Goal: Communication & Community: Answer question/provide support

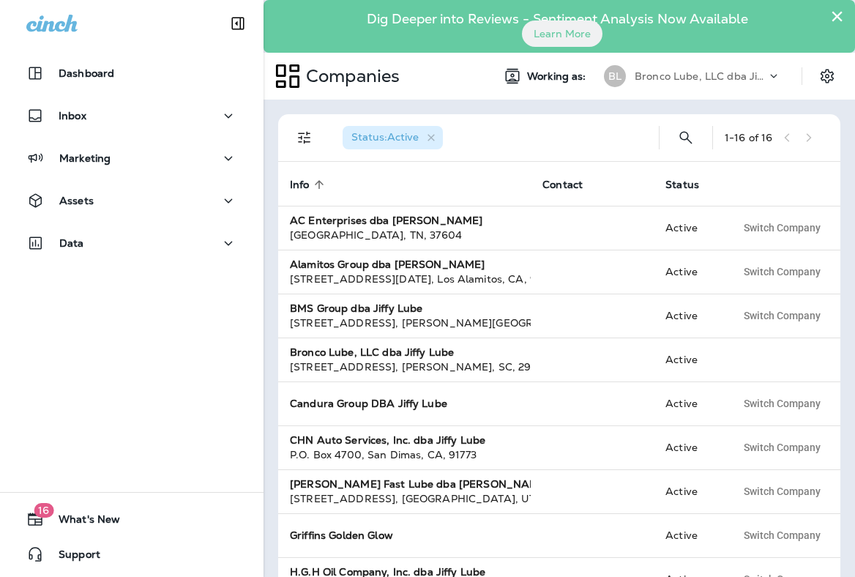
click at [836, 19] on button "×" at bounding box center [837, 15] width 14 height 23
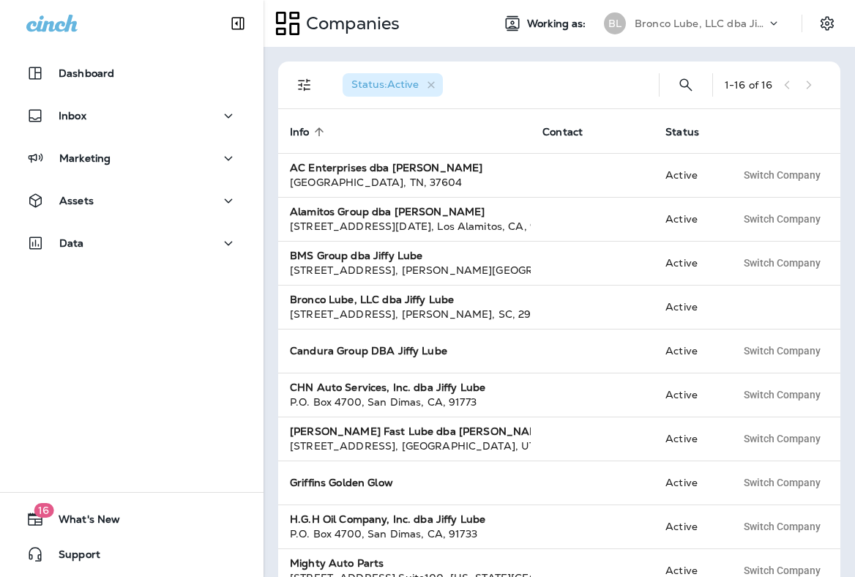
click at [700, 29] on p "Bronco Lube, LLC dba Jiffy Lube" at bounding box center [700, 24] width 132 height 12
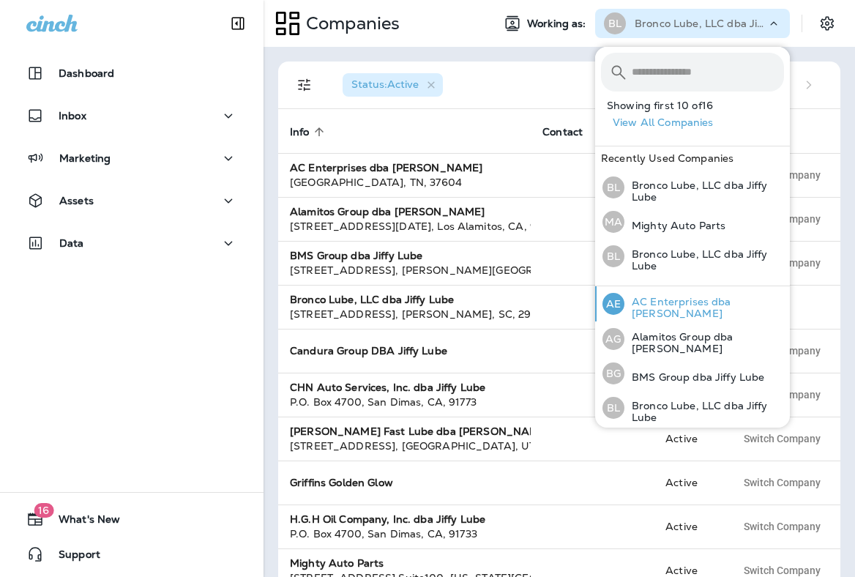
click at [682, 310] on p "AC Enterprises dba [PERSON_NAME]" at bounding box center [704, 307] width 160 height 23
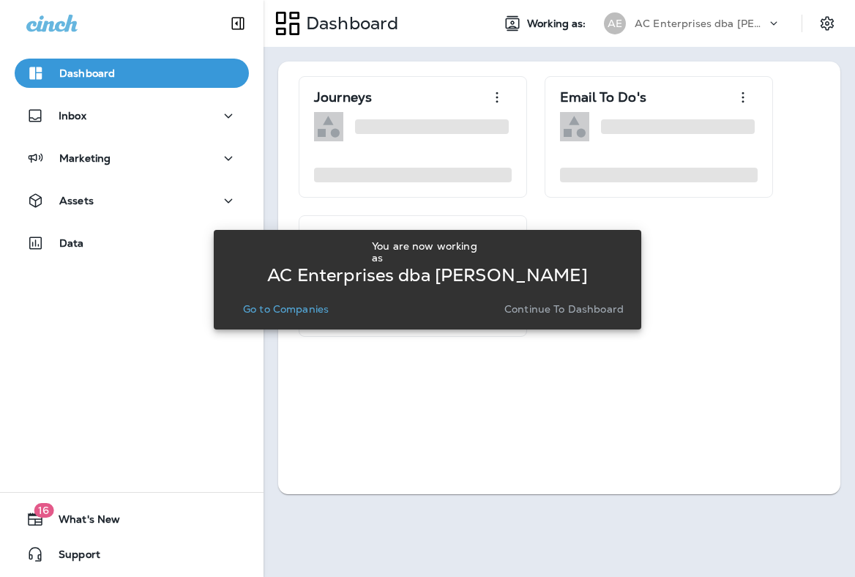
click at [305, 303] on p "Go to Companies" at bounding box center [286, 309] width 86 height 12
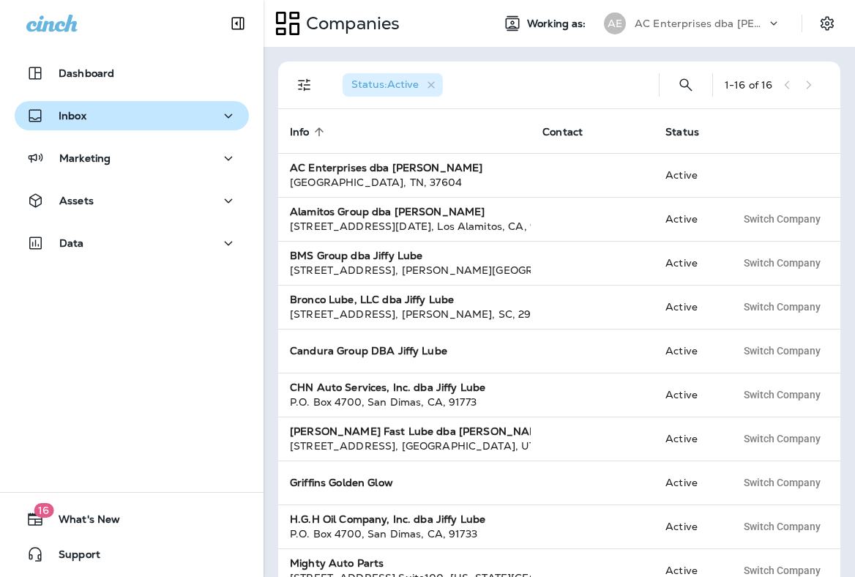
click at [94, 107] on div "Inbox" at bounding box center [131, 116] width 211 height 18
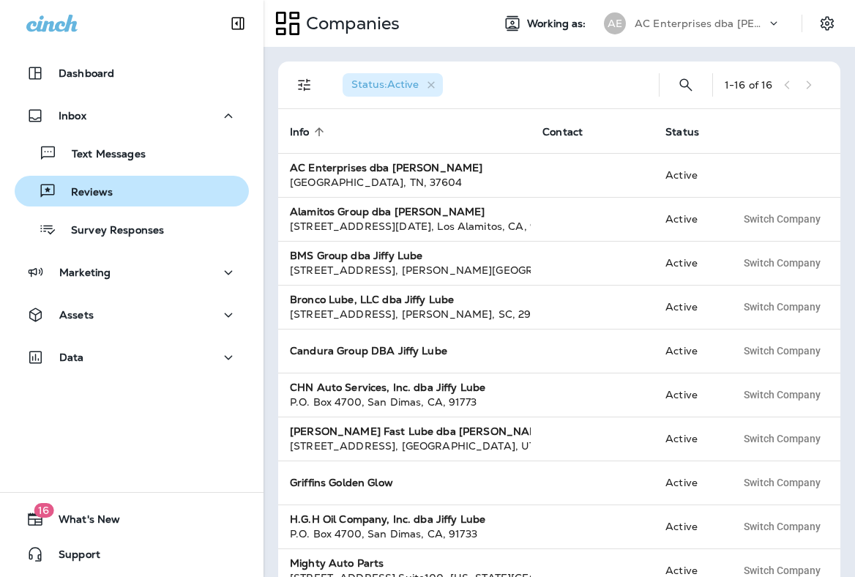
click at [110, 184] on div "Reviews" at bounding box center [66, 191] width 92 height 22
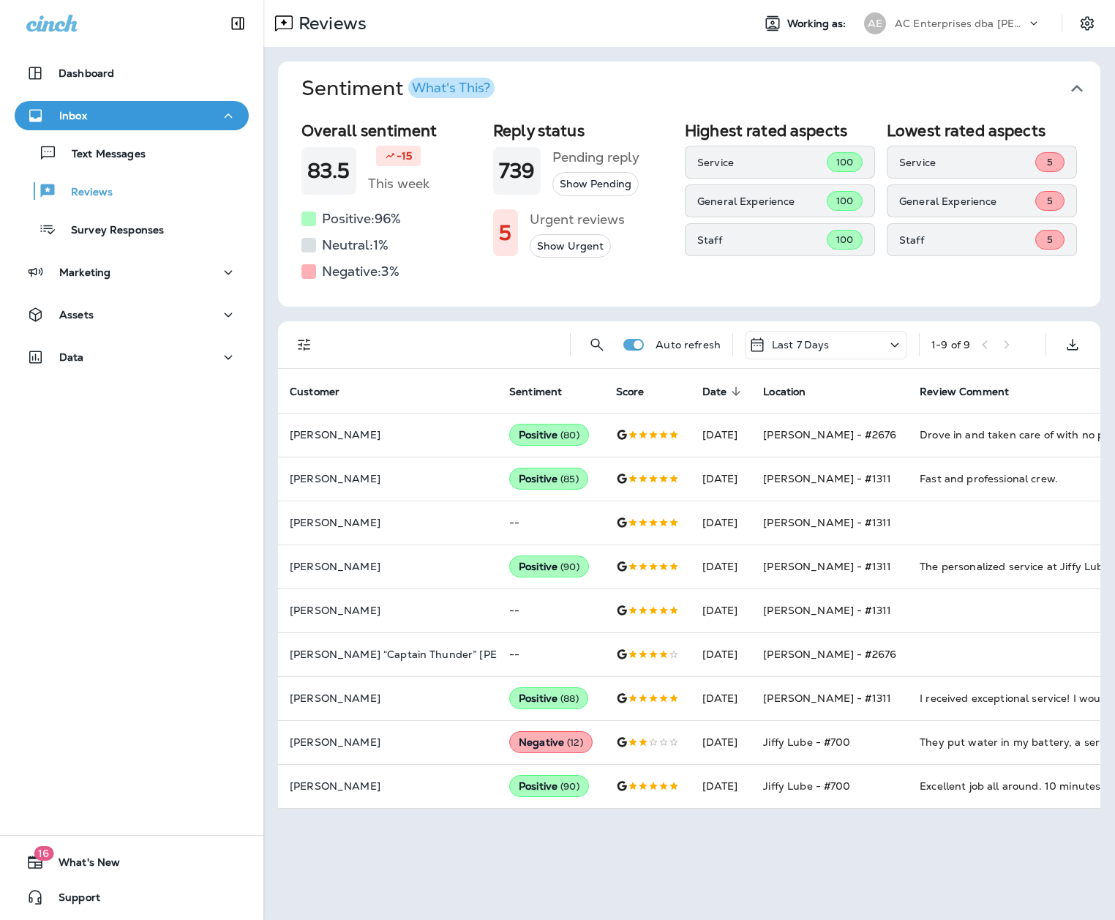
click at [854, 21] on p "AC Enterprises dba [PERSON_NAME]" at bounding box center [961, 24] width 132 height 12
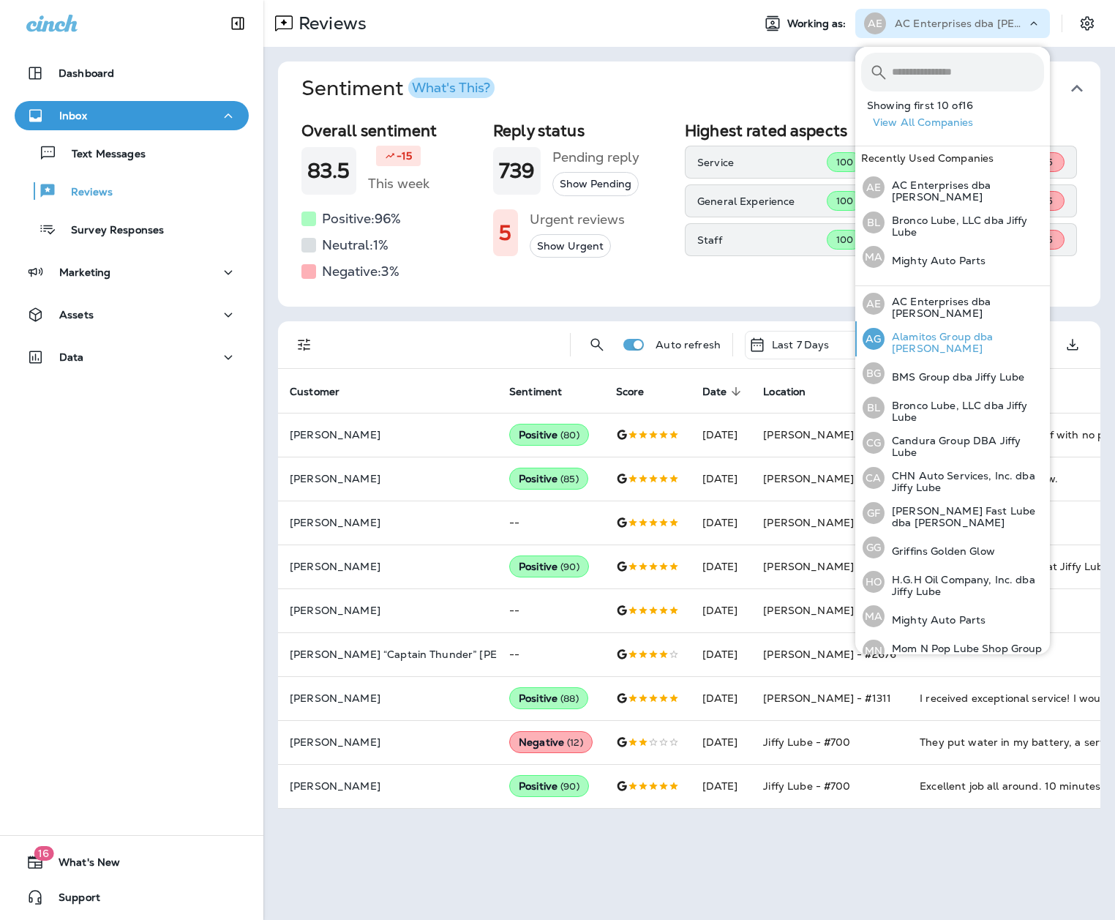
click at [854, 339] on p "Alamitos Group dba [PERSON_NAME]" at bounding box center [965, 342] width 160 height 23
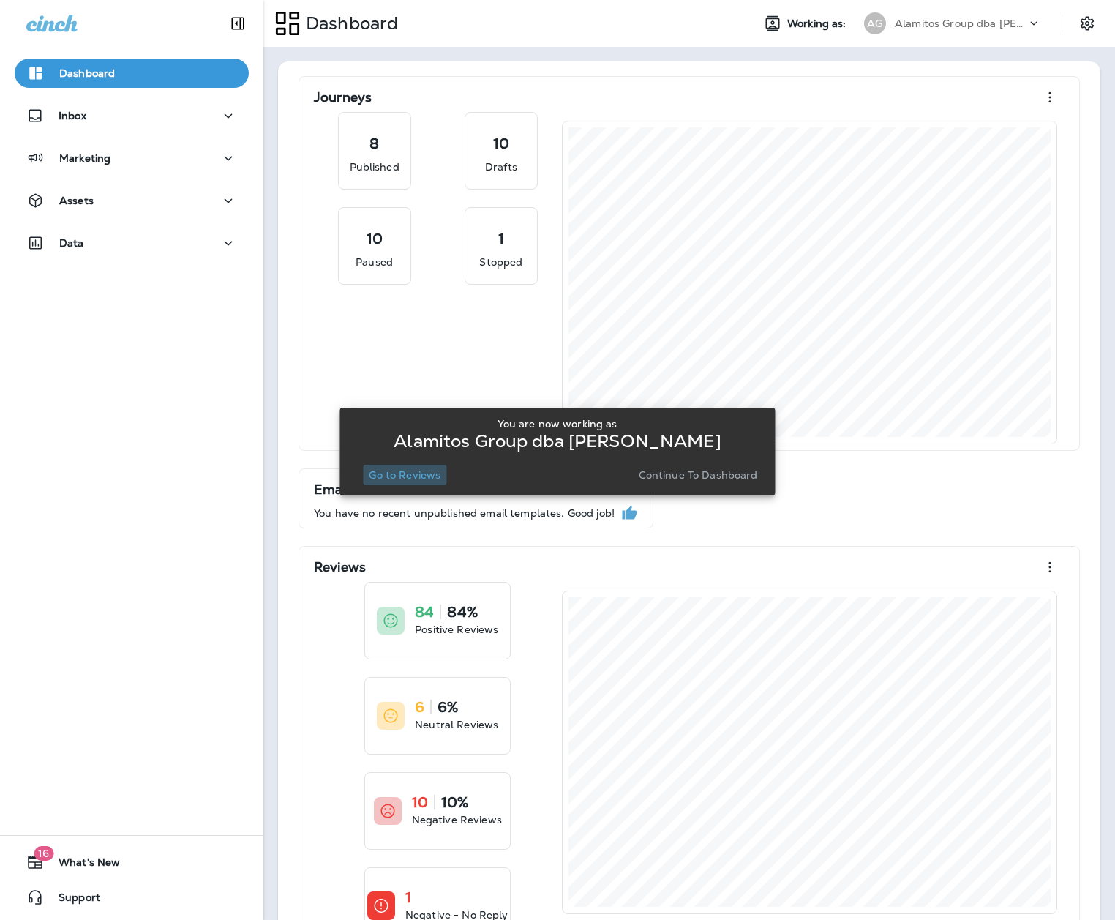
click at [408, 471] on p "Go to Reviews" at bounding box center [405, 475] width 72 height 12
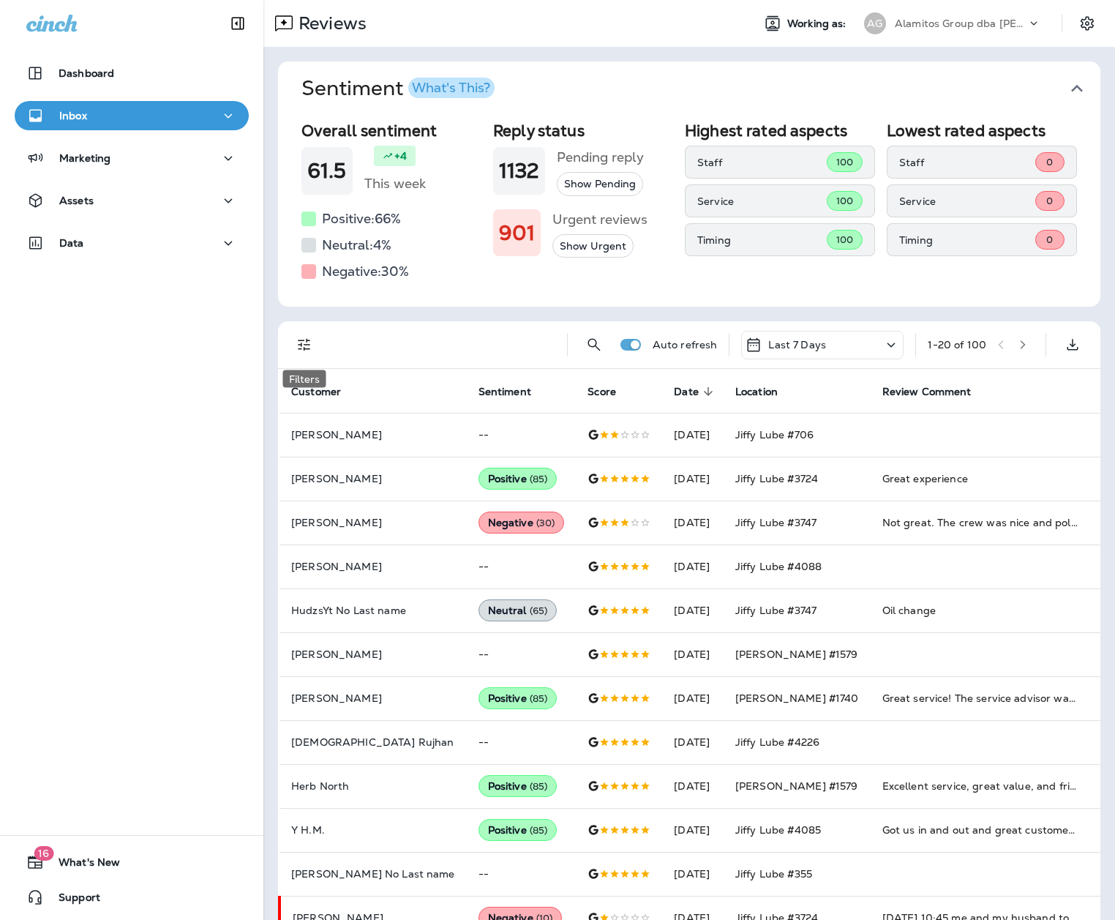
click at [303, 349] on icon "Filters" at bounding box center [305, 345] width 18 height 18
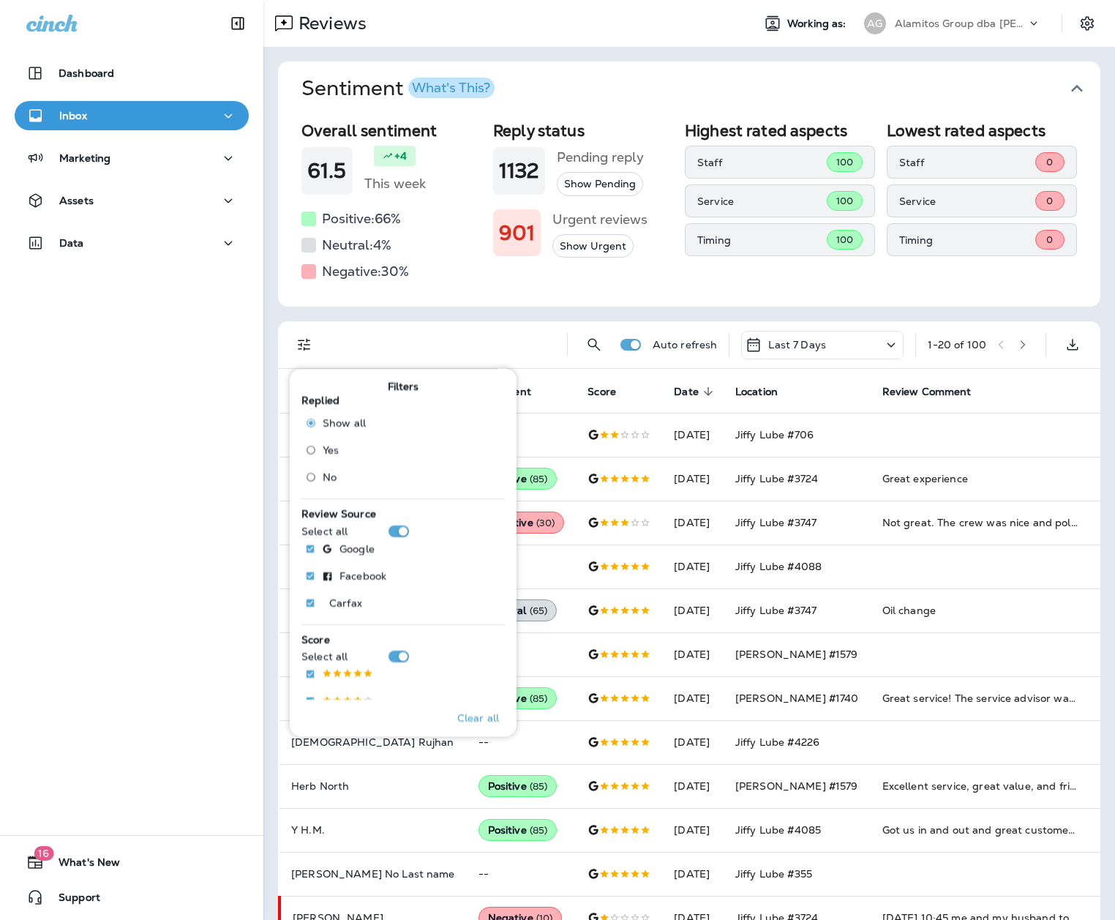
click at [336, 474] on span "No" at bounding box center [330, 477] width 14 height 12
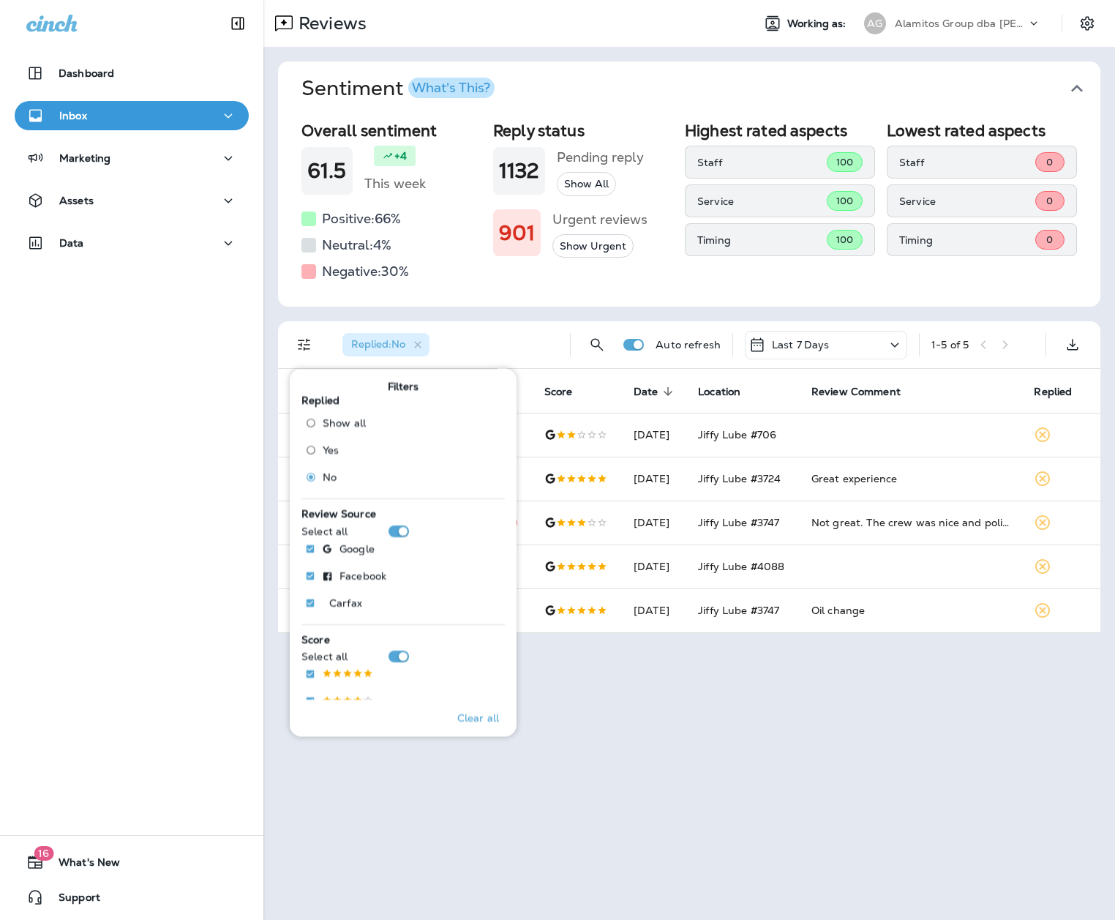
click at [793, 576] on div "Reviews Working as: AG Alamitos Group dba [PERSON_NAME] Sentiment What's This? …" at bounding box center [689, 460] width 852 height 920
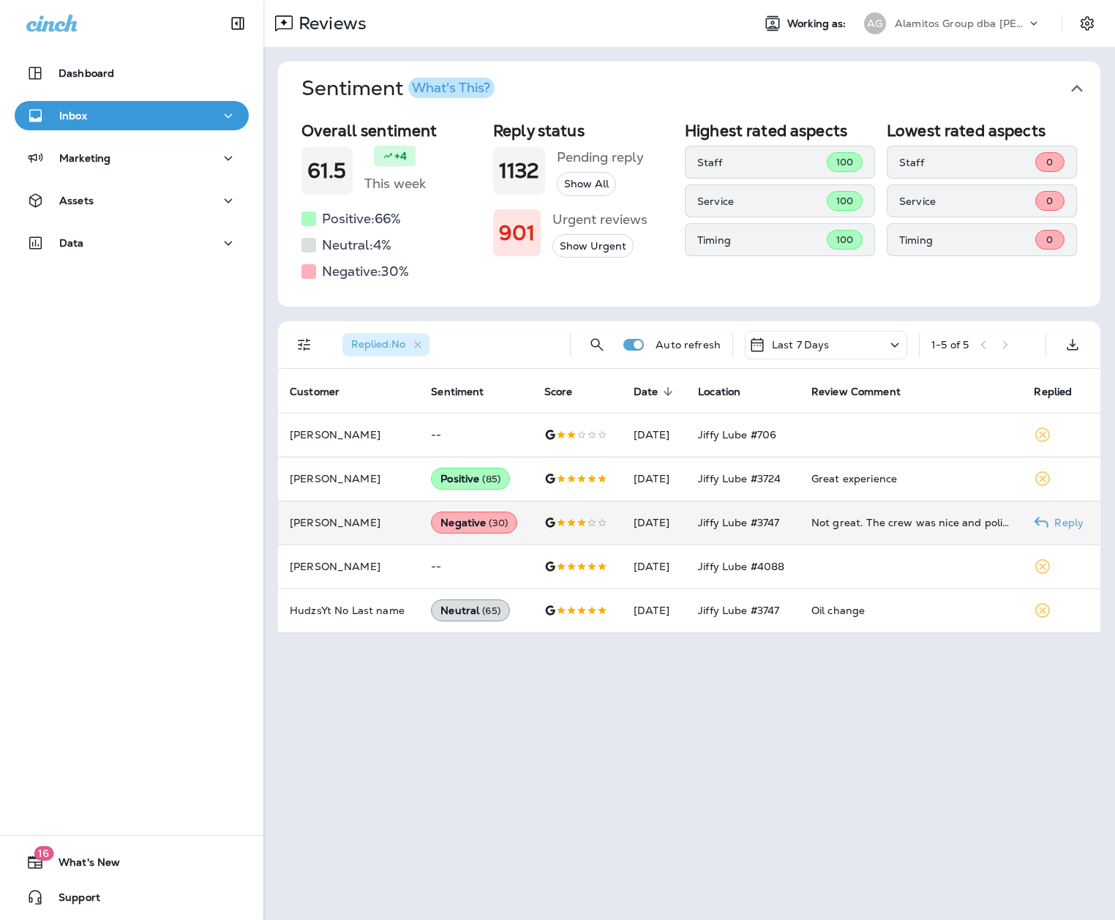
click at [822, 510] on td "Not great. The crew was nice and polite, however the tire pressure was not fill…" at bounding box center [911, 523] width 223 height 44
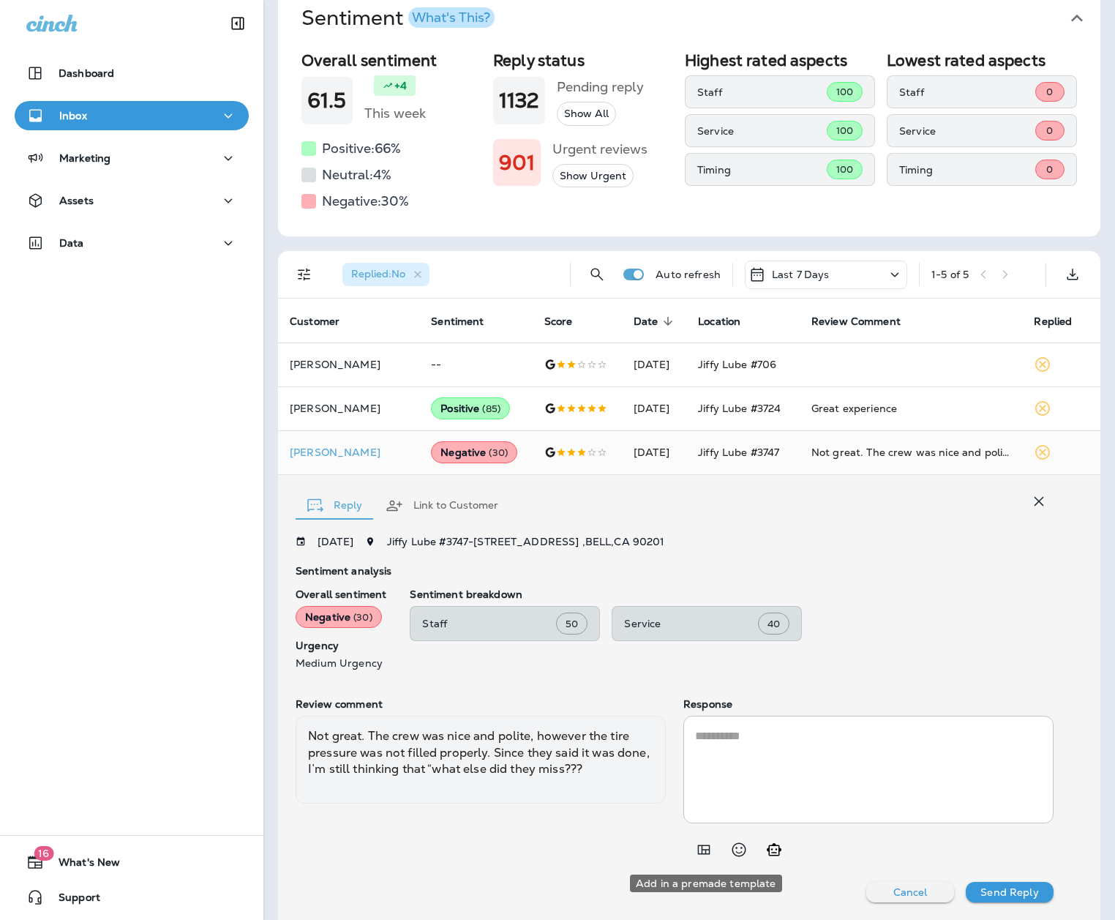
click at [714, 576] on button "Add in a premade template" at bounding box center [703, 849] width 29 height 29
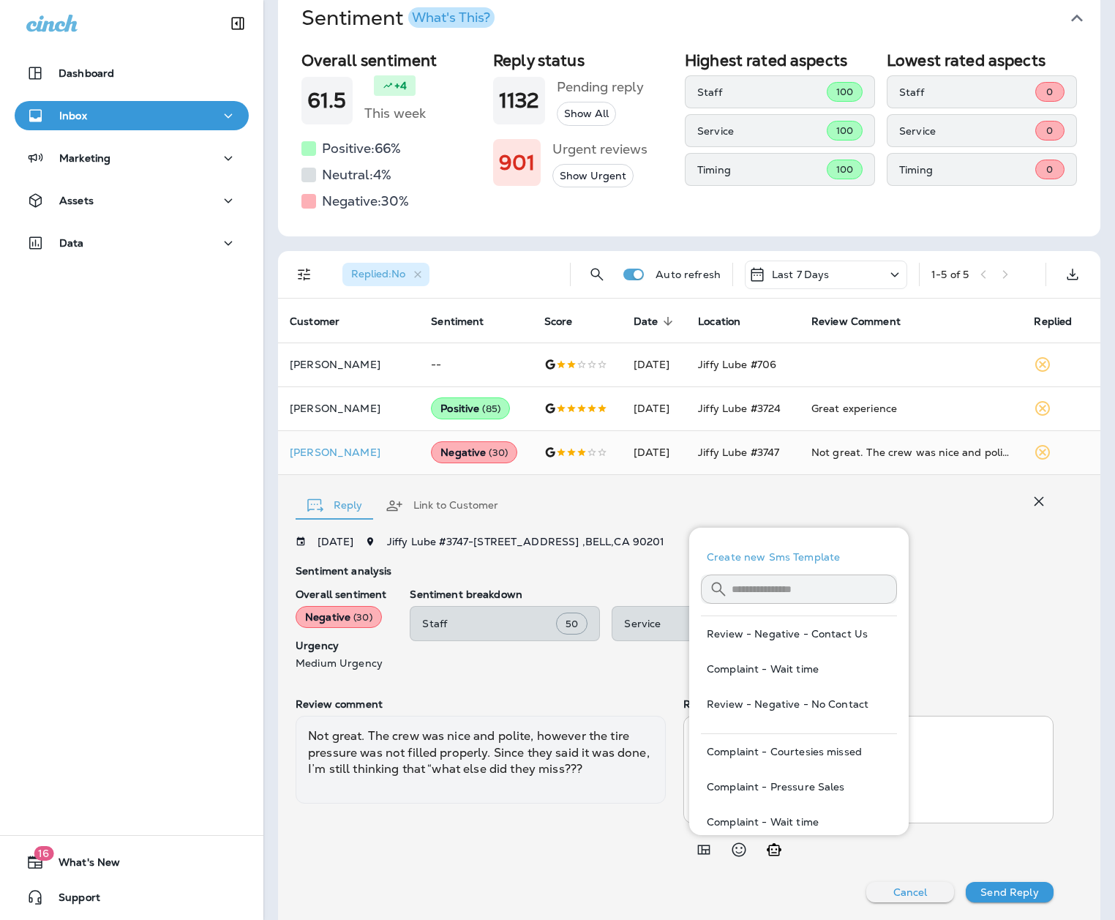
click at [836, 576] on button "Review - Negative - Contact Us" at bounding box center [799, 633] width 196 height 35
type textarea "**********"
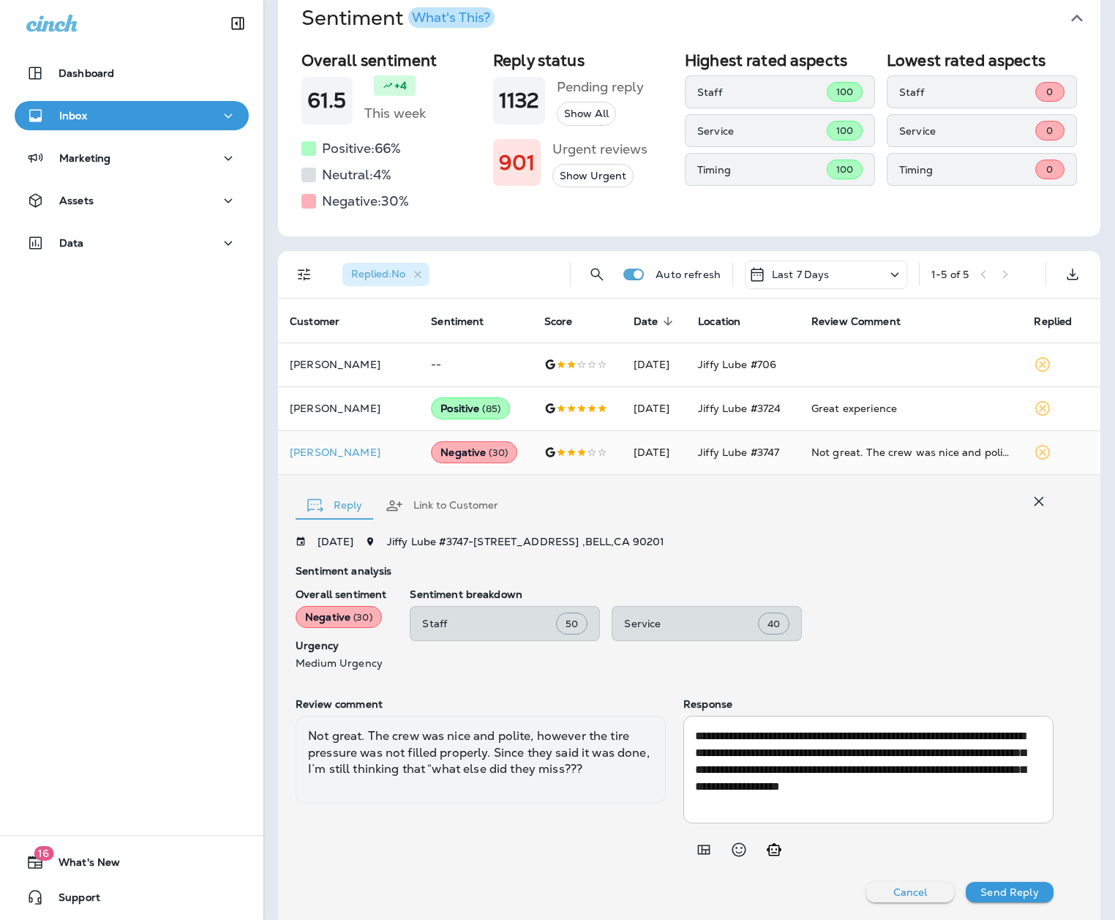
click at [854, 576] on p "Send Reply" at bounding box center [1010, 892] width 58 height 12
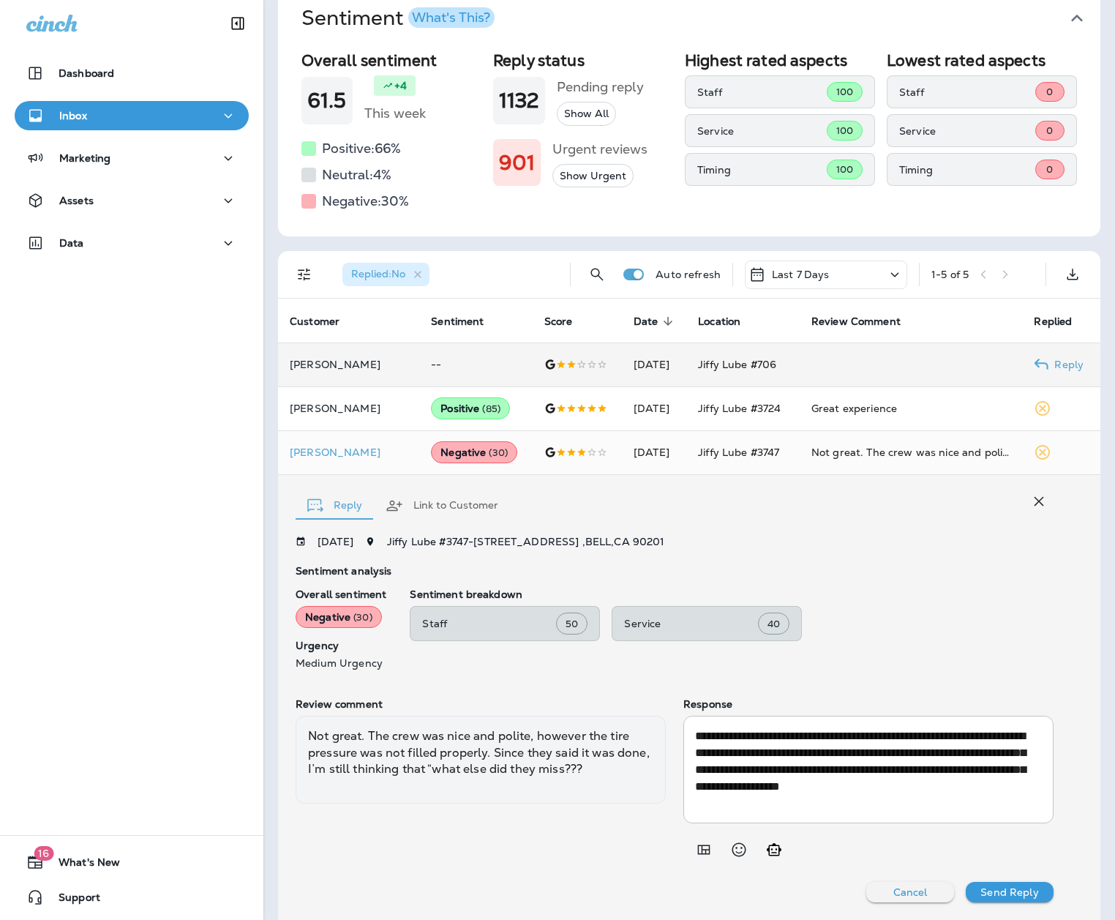
scroll to position [0, 0]
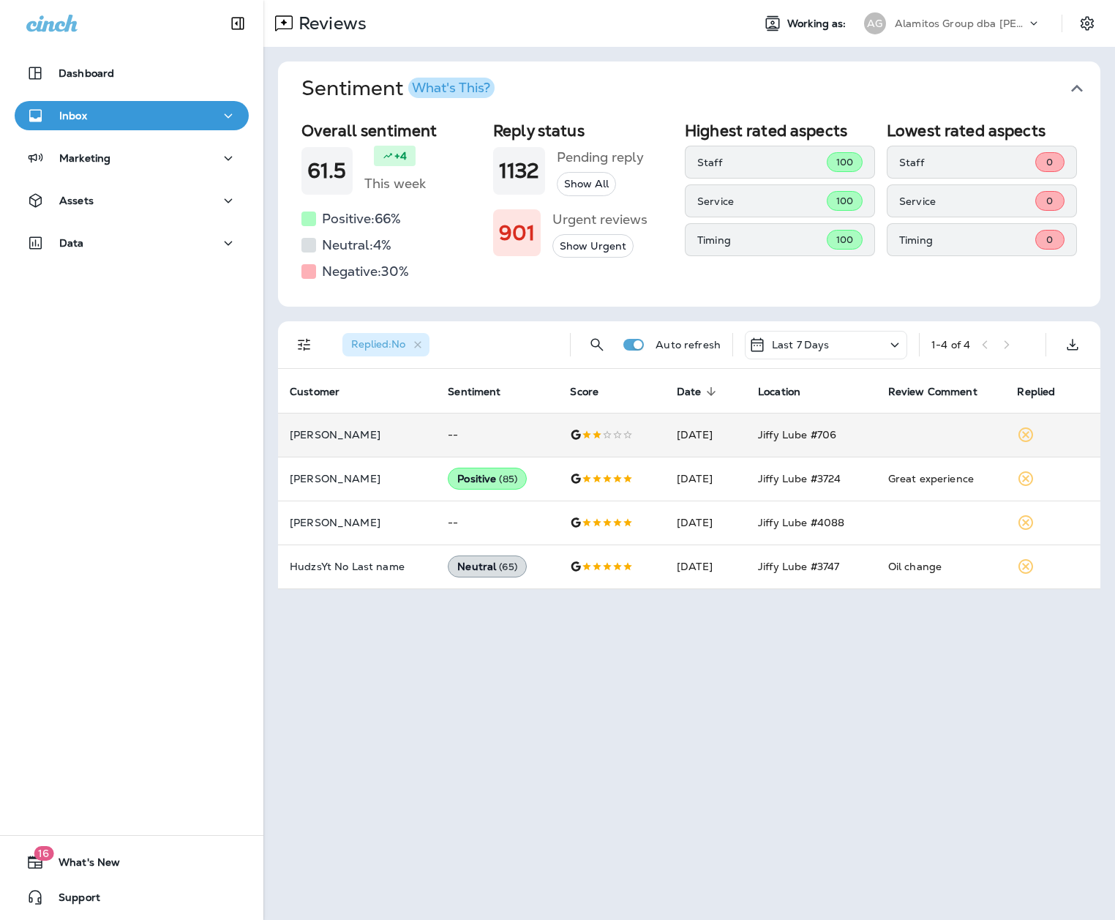
click at [615, 371] on th "Score" at bounding box center [611, 391] width 106 height 44
click at [621, 433] on div at bounding box center [611, 435] width 83 height 12
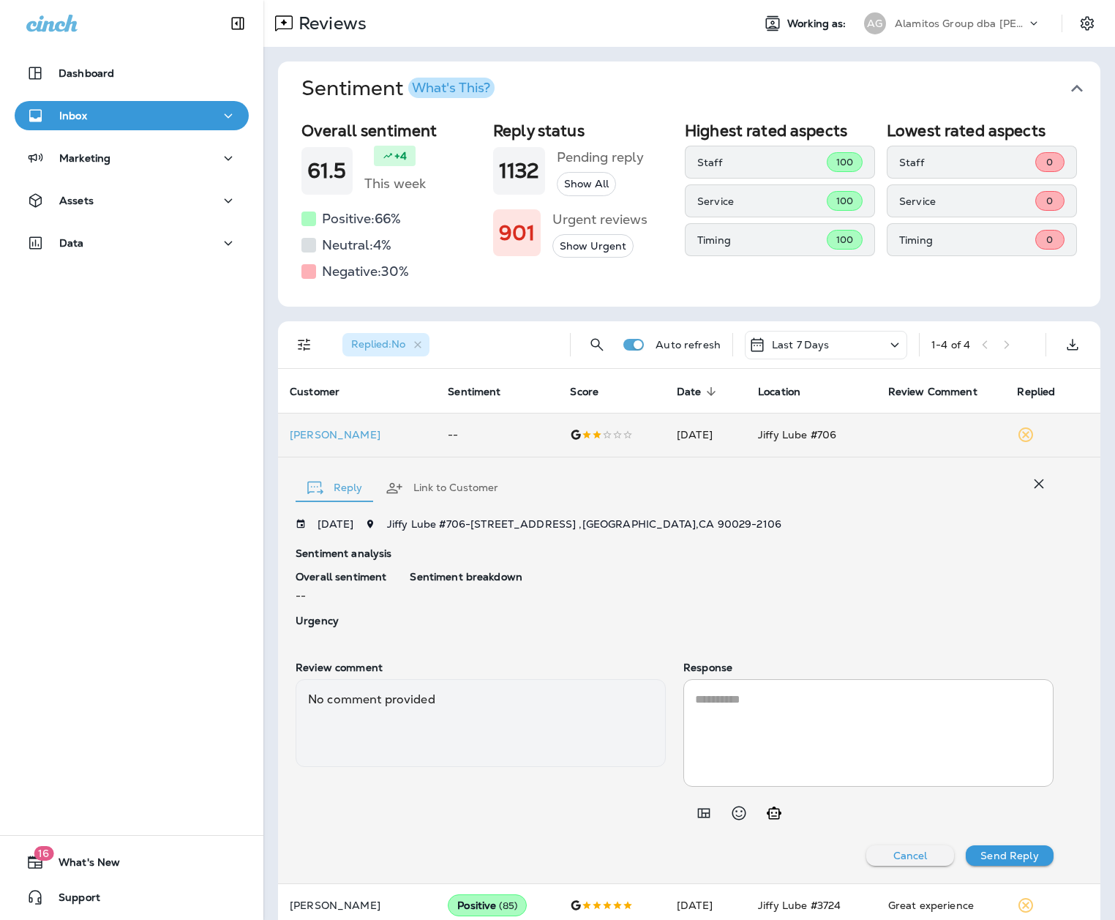
click at [854, 576] on button "Cancel" at bounding box center [910, 855] width 88 height 20
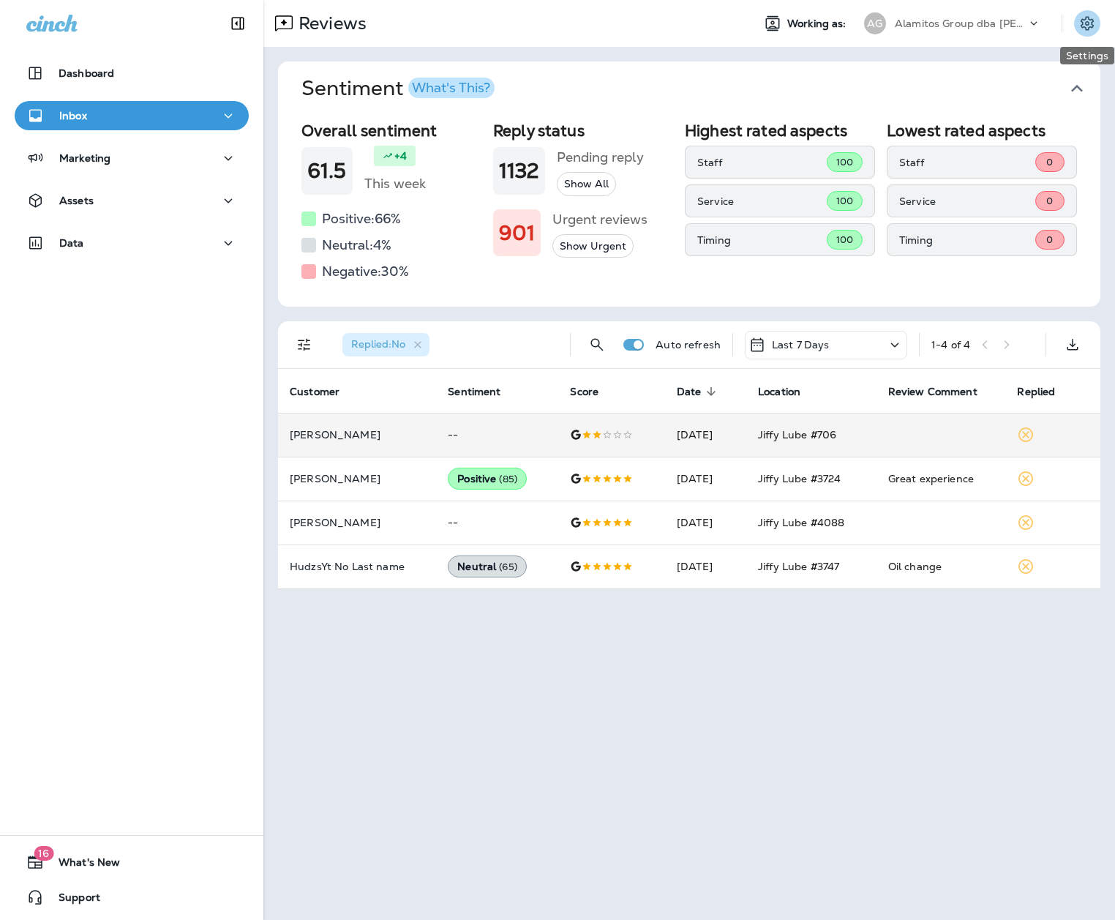
click at [854, 23] on icon "Settings" at bounding box center [1087, 23] width 13 height 14
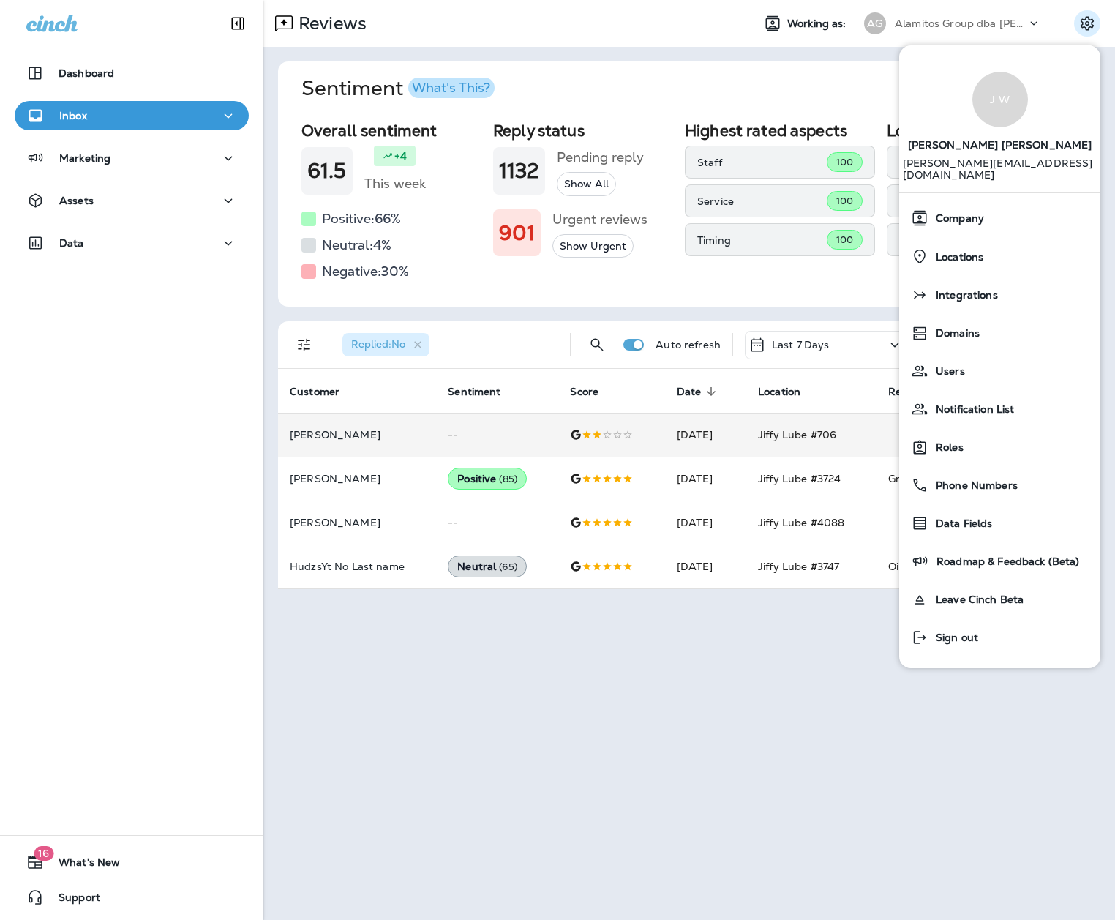
click at [854, 19] on p "Alamitos Group dba [PERSON_NAME]" at bounding box center [961, 24] width 132 height 12
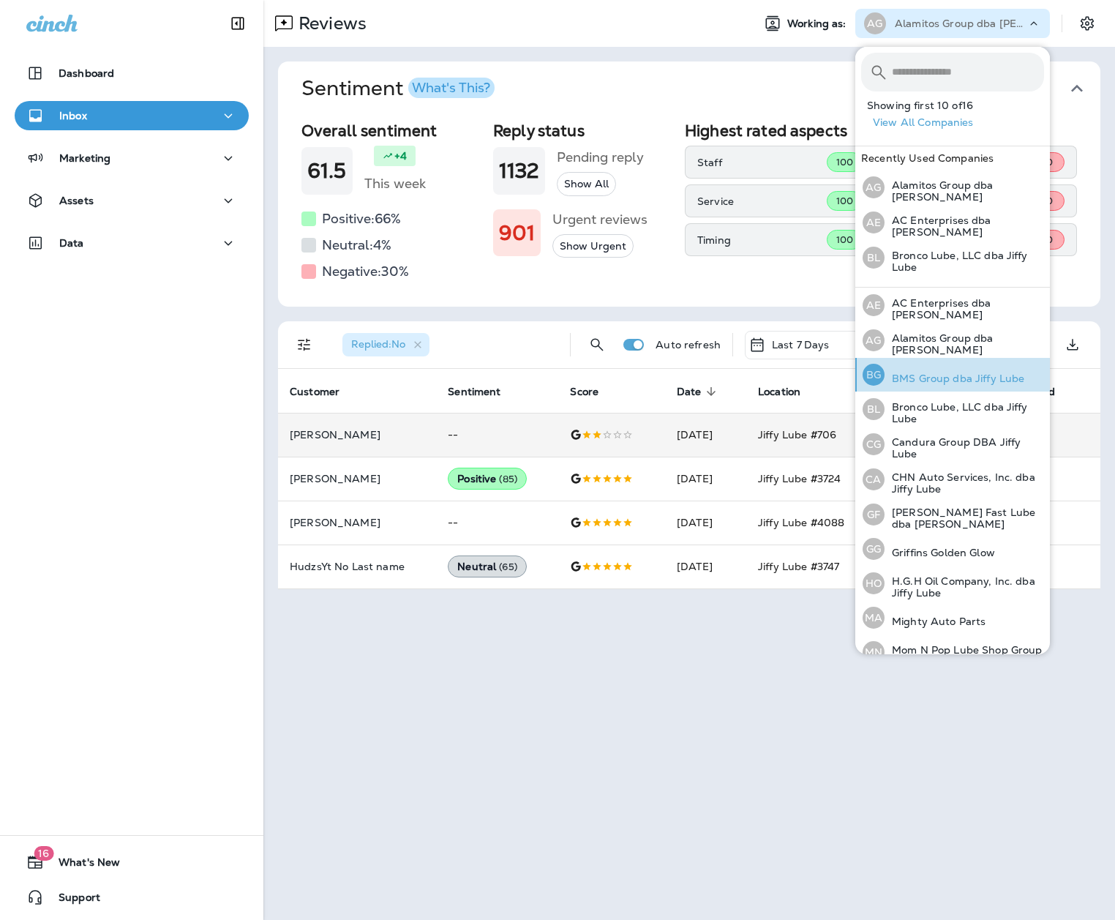
click at [854, 376] on p "BMS Group dba Jiffy Lube" at bounding box center [955, 379] width 140 height 12
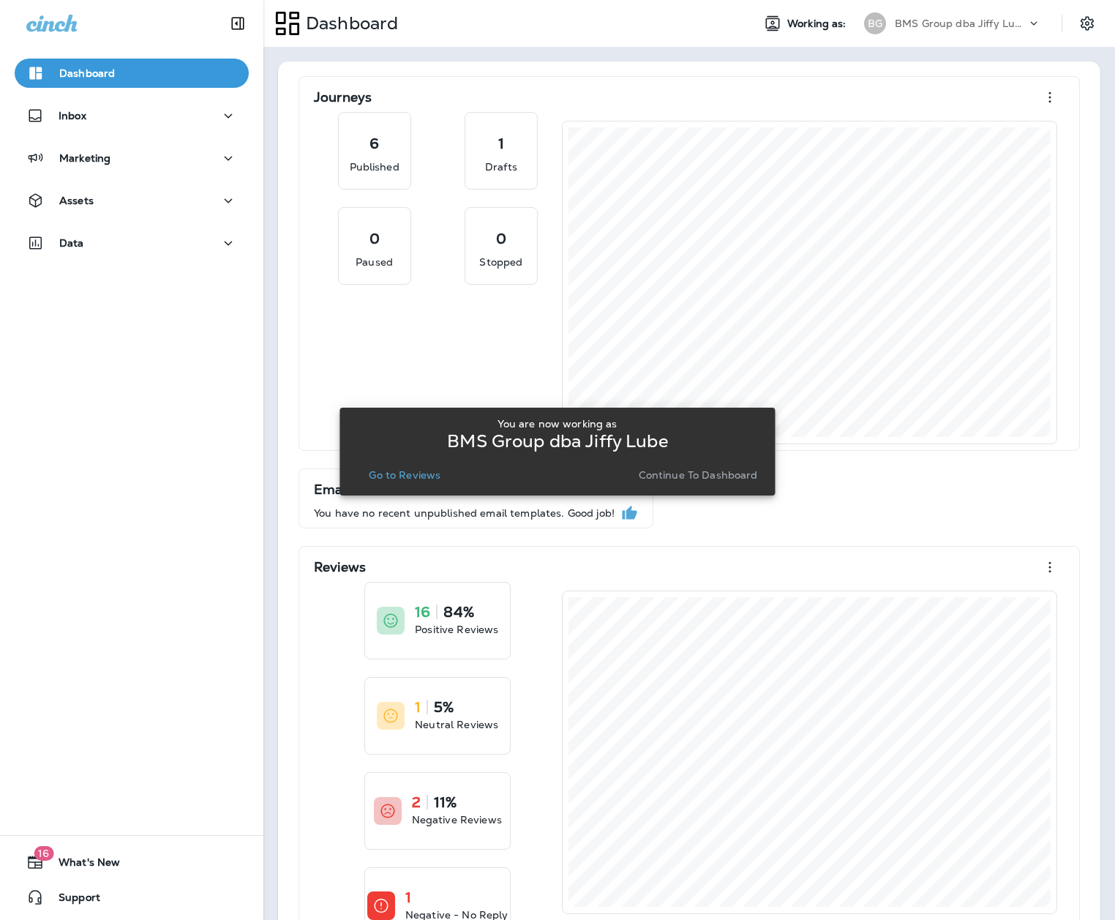
click at [422, 486] on div "You are now working as BMS Group dba Jiffy Lube Go to Reviews Continue to Dashb…" at bounding box center [557, 451] width 412 height 79
click at [424, 469] on p "Go to Reviews" at bounding box center [405, 475] width 72 height 12
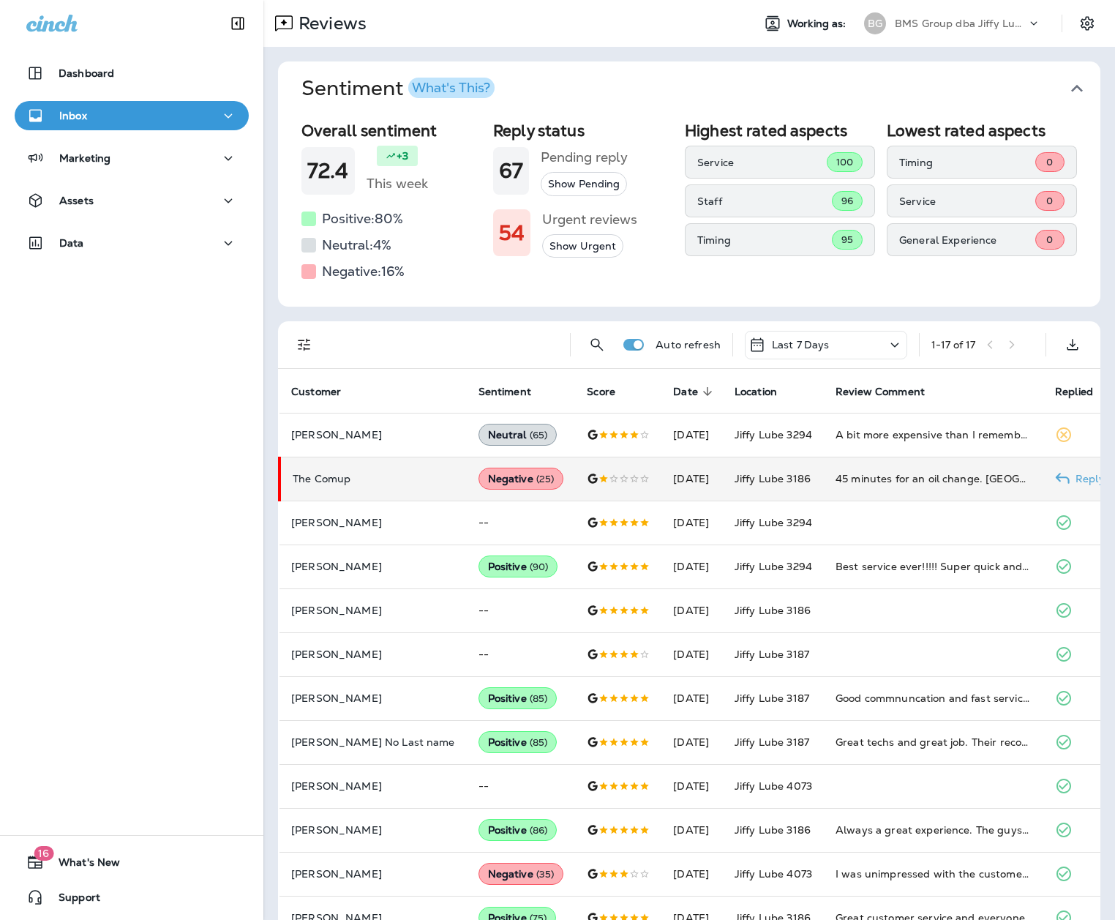
click at [854, 464] on td "45 minutes for an oil change. [GEOGRAPHIC_DATA]" at bounding box center [934, 479] width 220 height 44
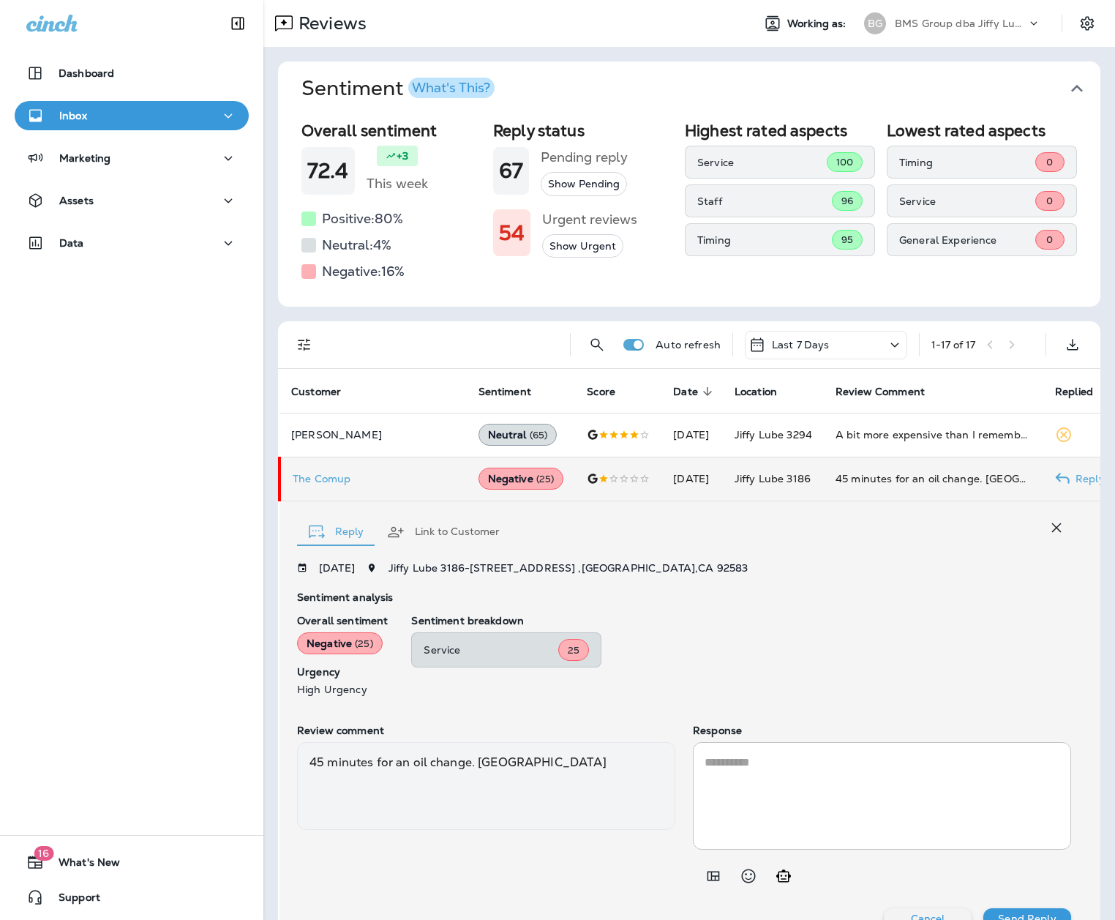
scroll to position [26, 0]
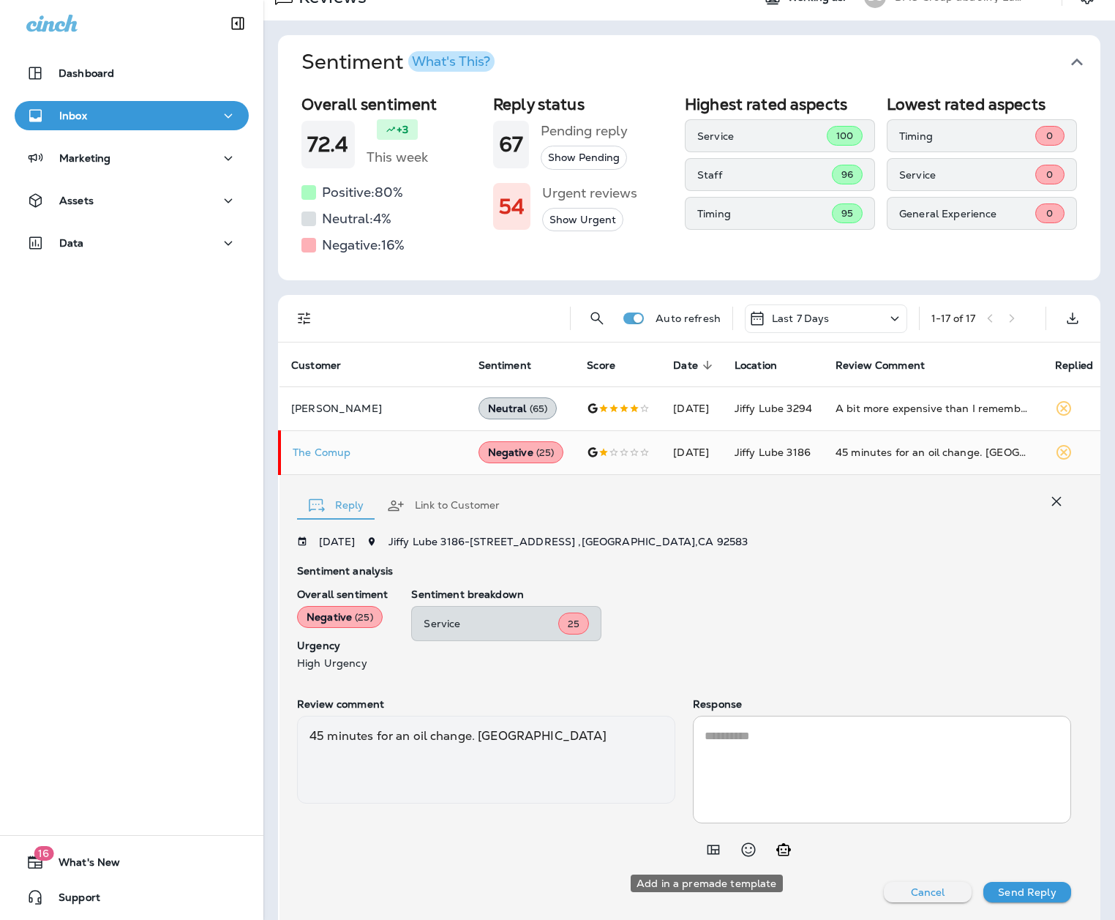
click at [711, 576] on icon "Add in a premade template" at bounding box center [714, 850] width 18 height 18
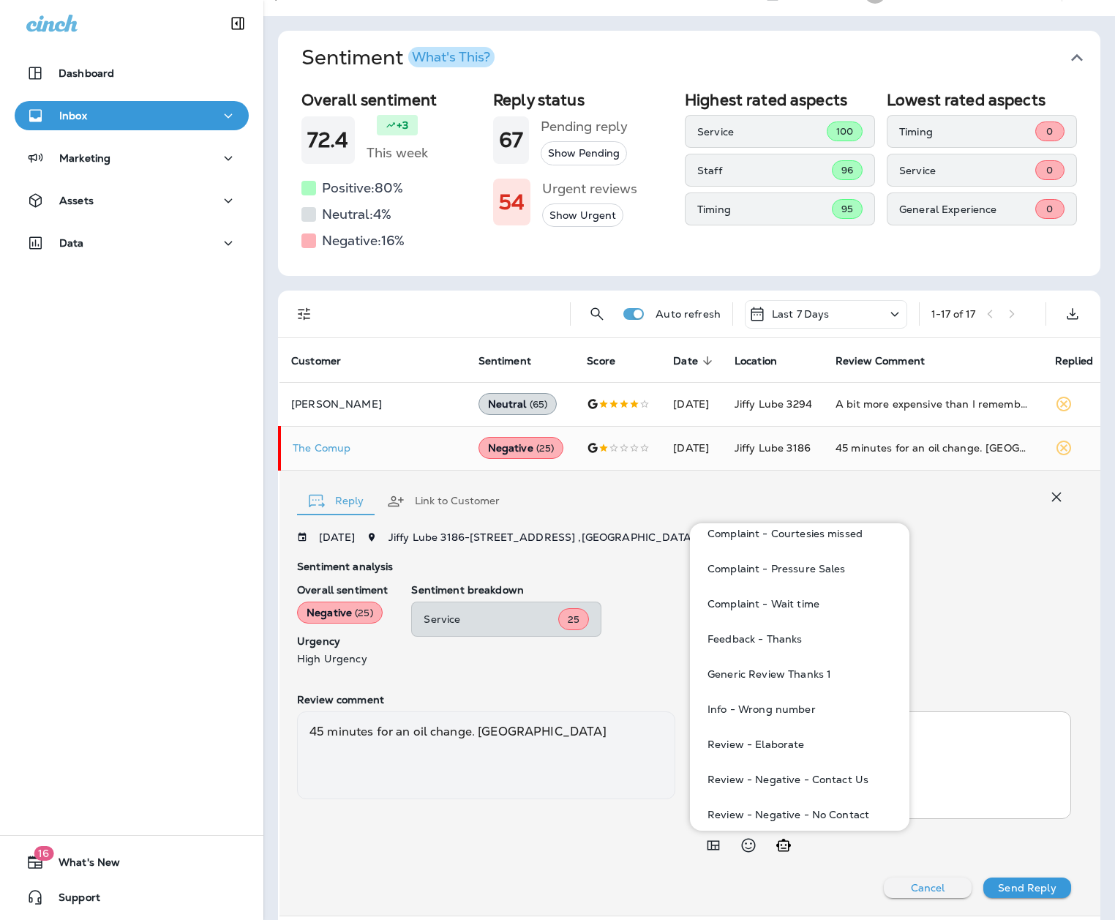
scroll to position [220, 0]
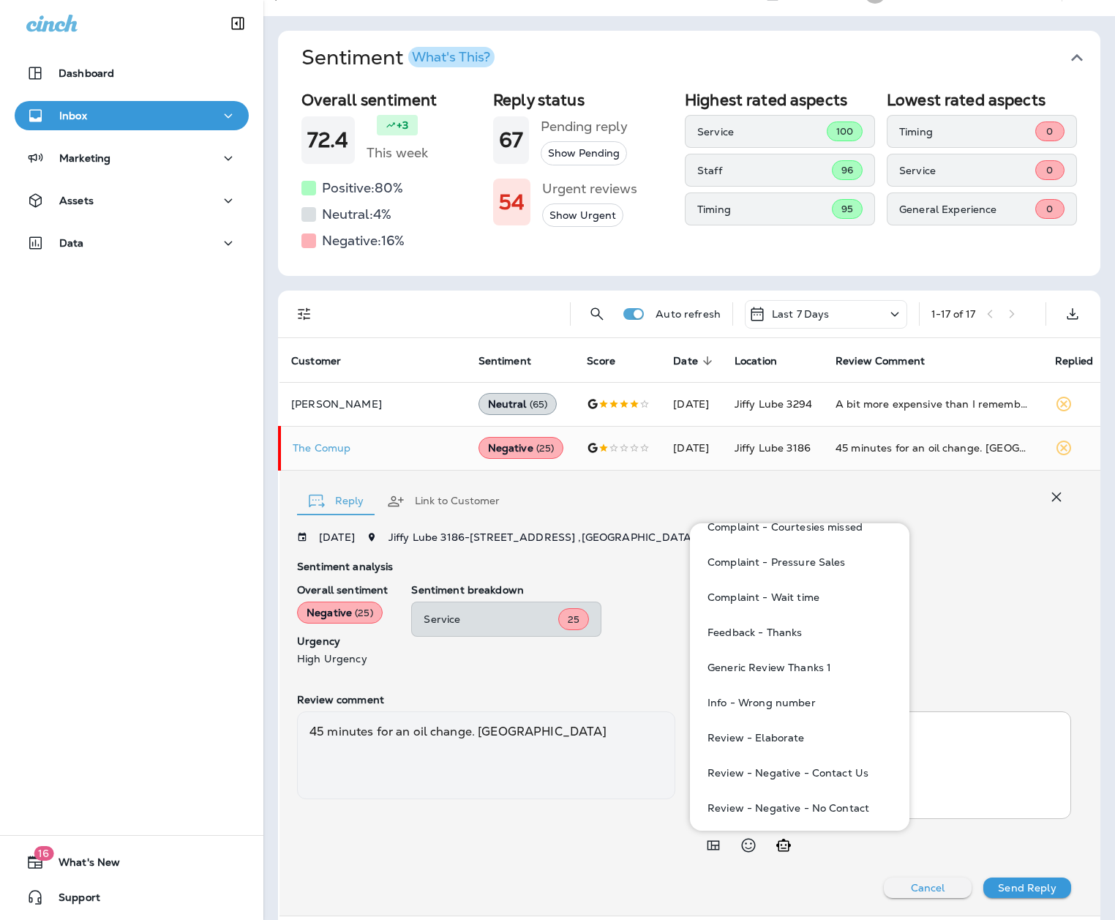
drag, startPoint x: 795, startPoint y: 594, endPoint x: 796, endPoint y: 603, distance: 8.9
click at [795, 576] on button "Complaint - Wait time" at bounding box center [800, 597] width 196 height 35
type textarea "**********"
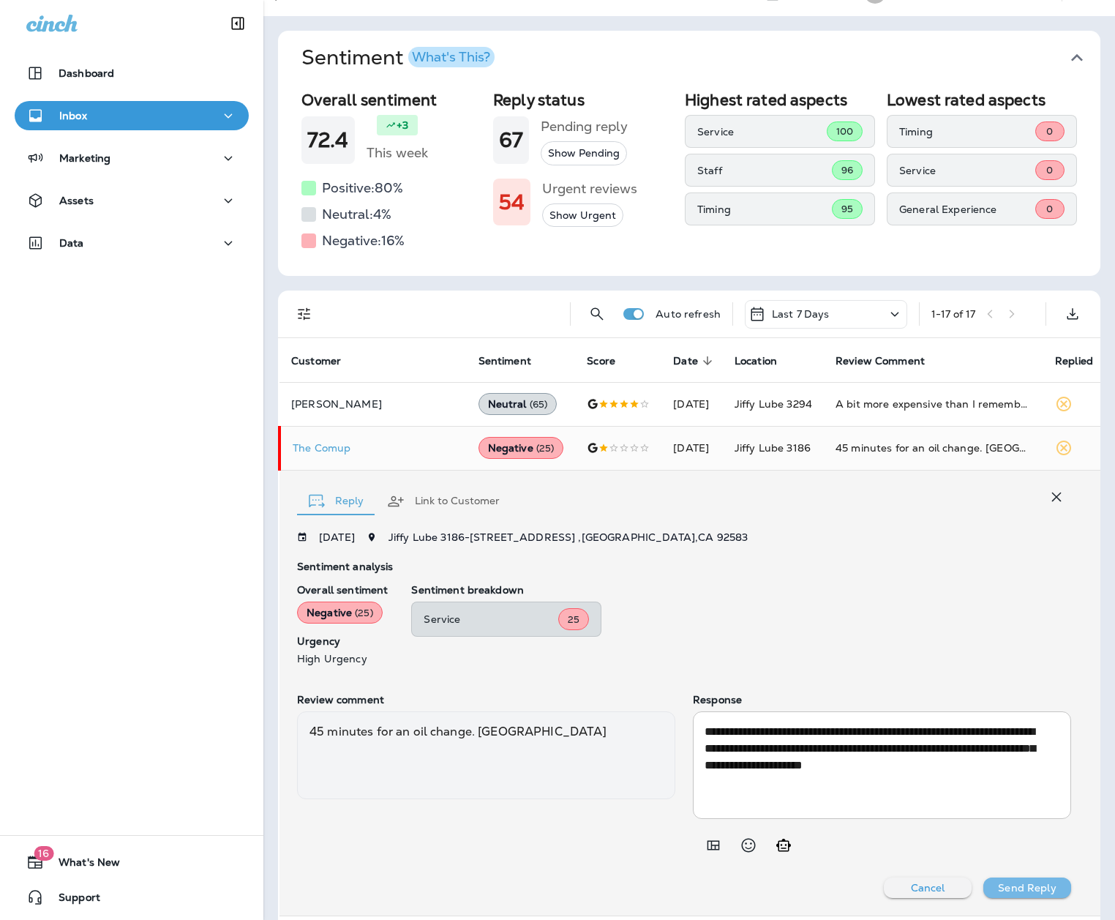
click at [854, 576] on p "Send Reply" at bounding box center [1027, 888] width 58 height 12
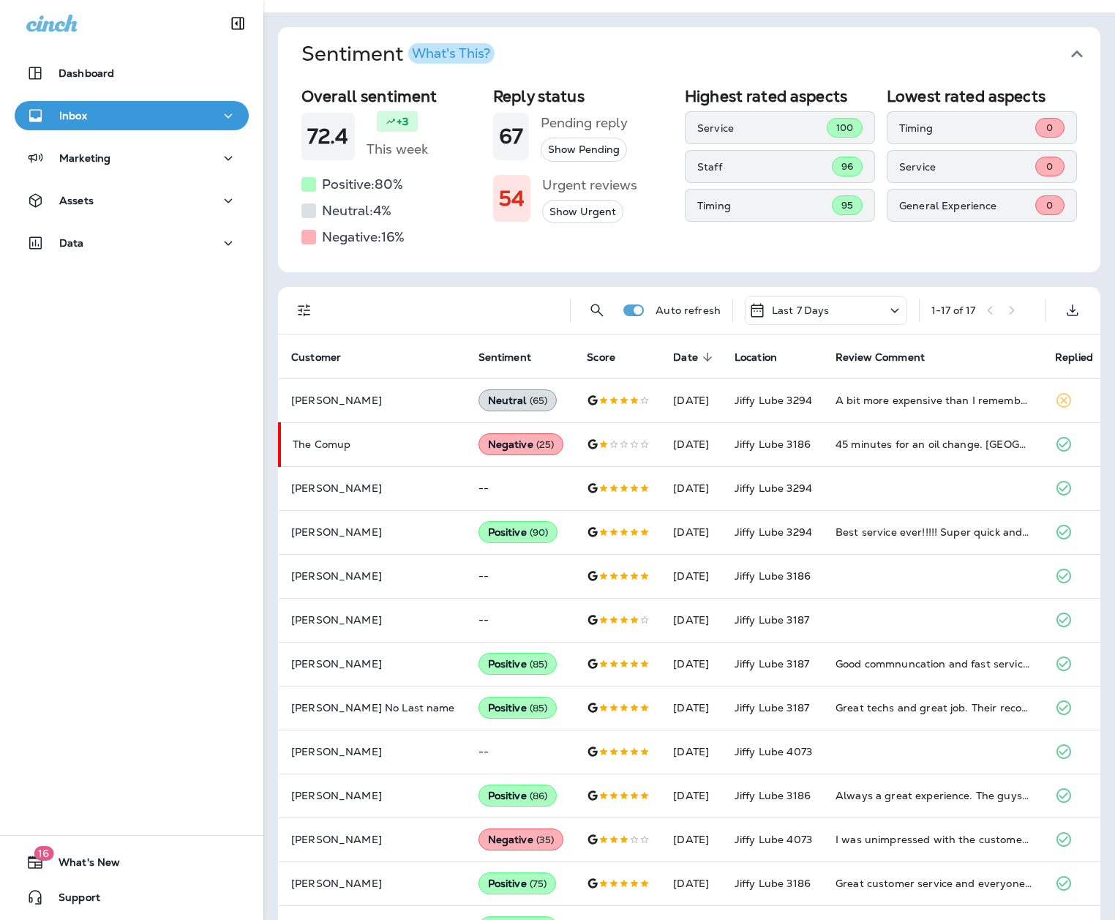
scroll to position [39, 0]
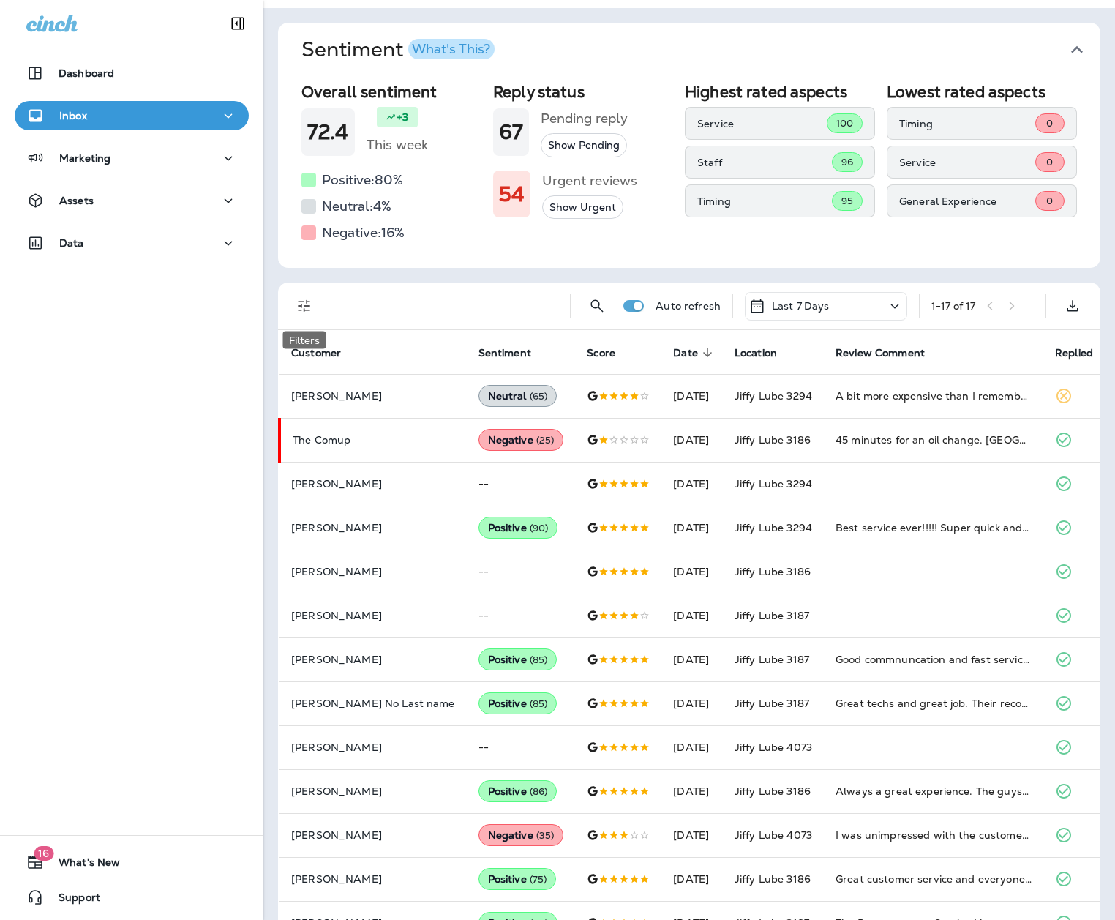
click at [306, 301] on icon "Filters" at bounding box center [305, 306] width 18 height 18
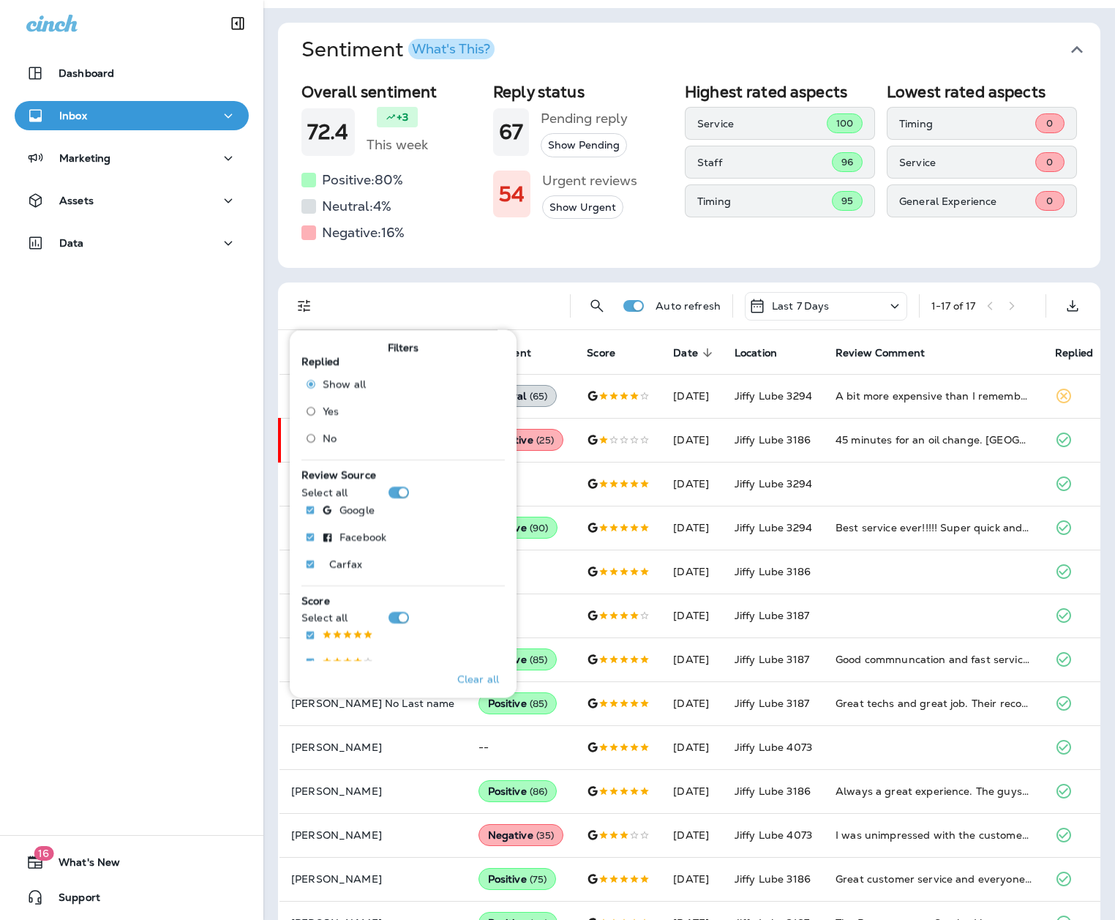
click at [326, 441] on span "No" at bounding box center [330, 438] width 14 height 12
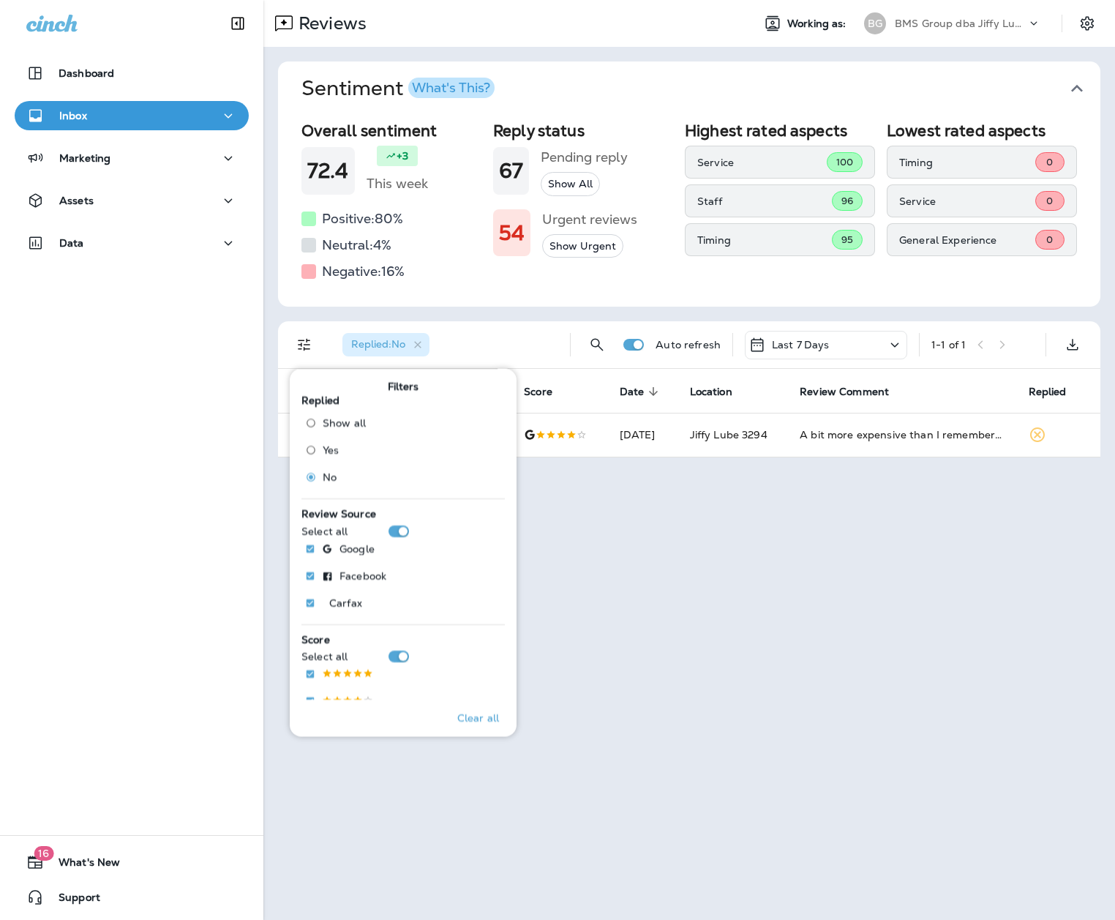
click at [853, 550] on div "Reviews Working as: BG BMS Group dba Jiffy Lube Sentiment What's This? Overall …" at bounding box center [689, 460] width 852 height 920
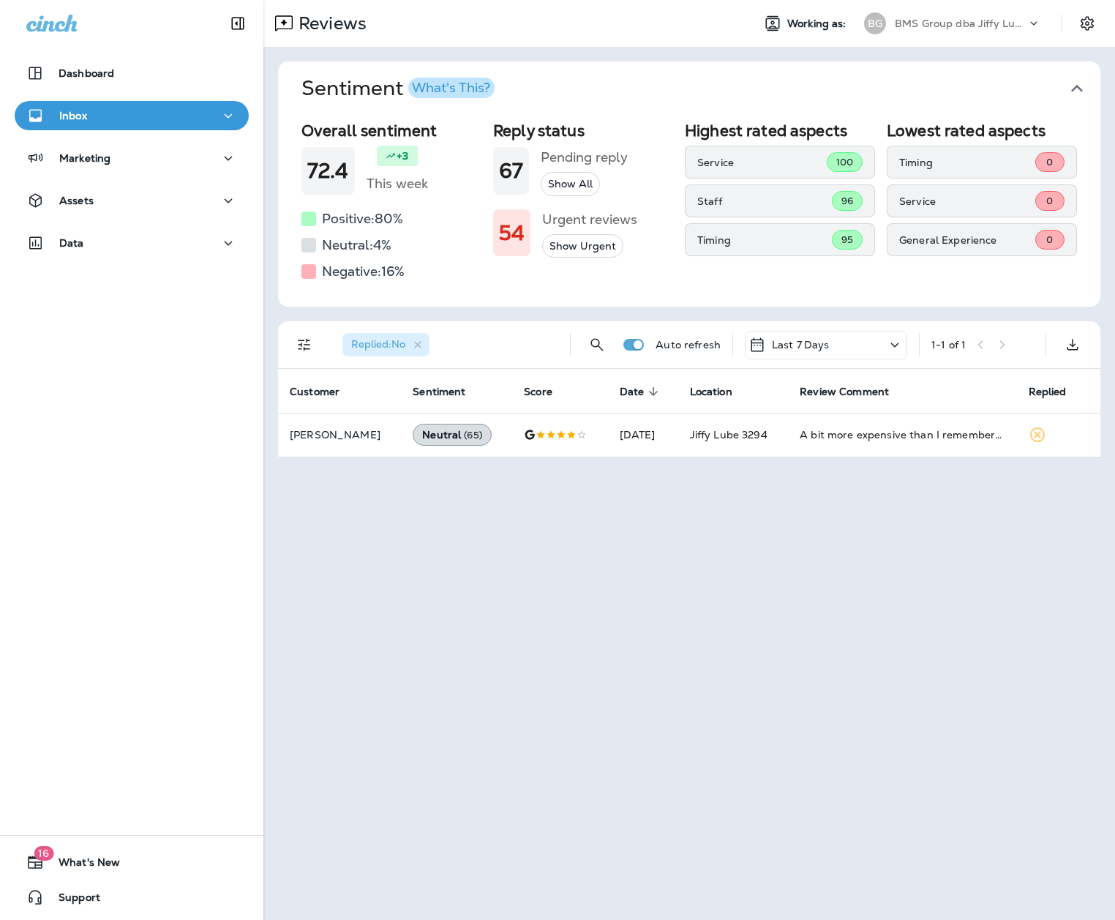
click at [854, 23] on p "BMS Group dba Jiffy Lube" at bounding box center [961, 24] width 132 height 12
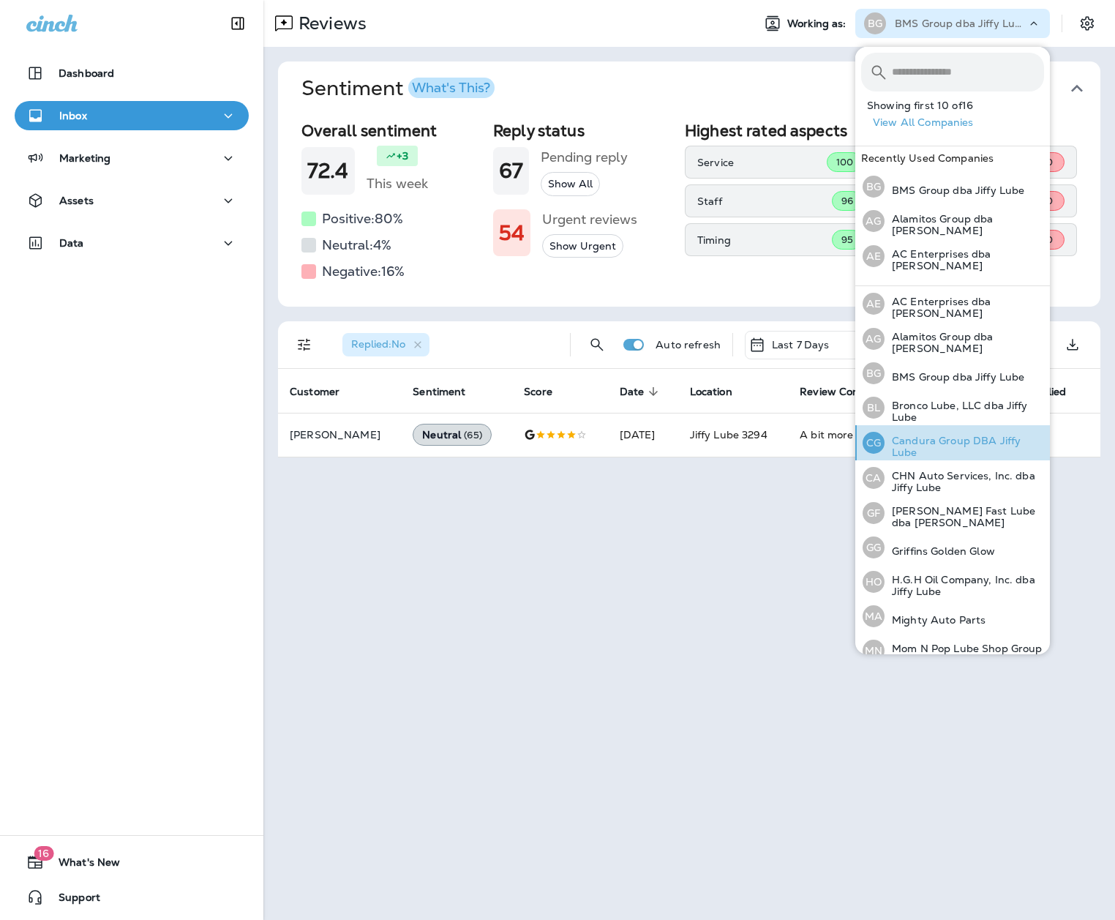
click at [854, 439] on p "Candura Group DBA Jiffy Lube" at bounding box center [965, 446] width 160 height 23
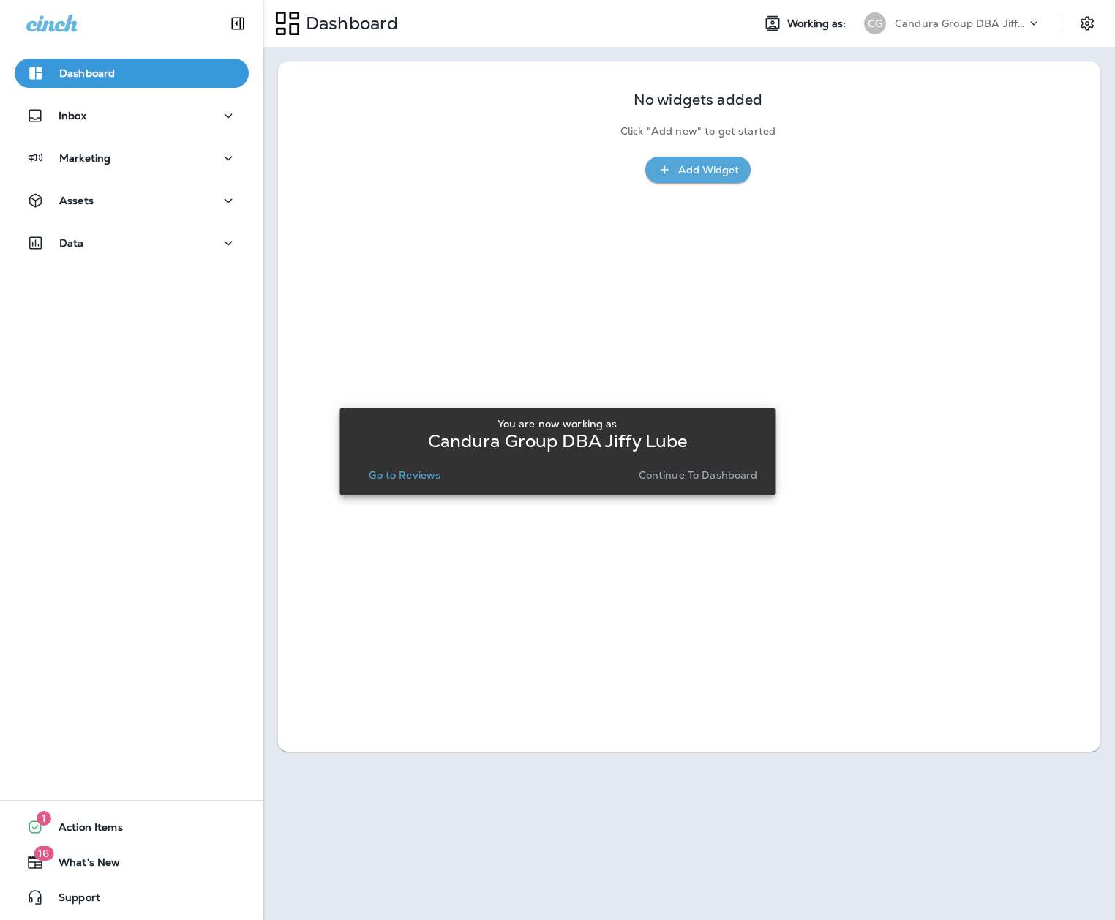
click at [393, 472] on p "Go to Reviews" at bounding box center [405, 475] width 72 height 12
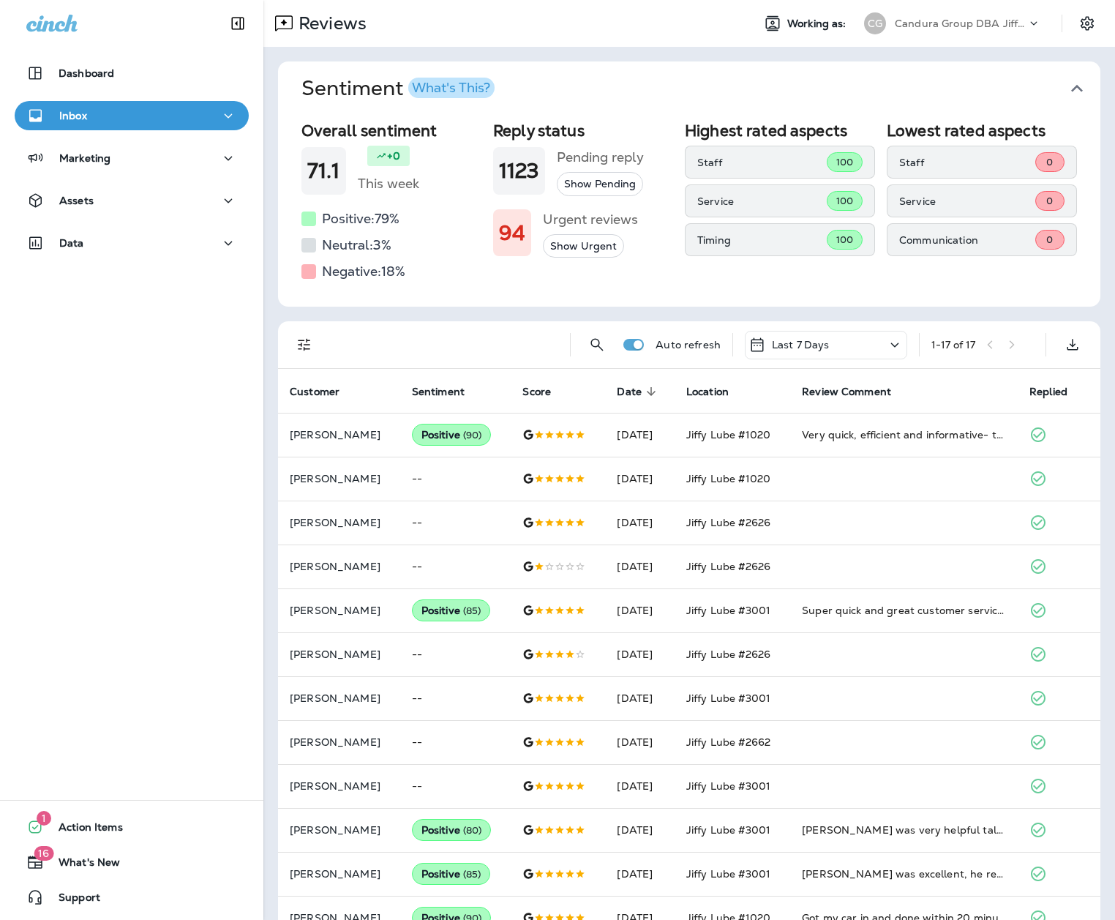
click at [854, 20] on p "Candura Group DBA Jiffy Lube" at bounding box center [961, 24] width 132 height 12
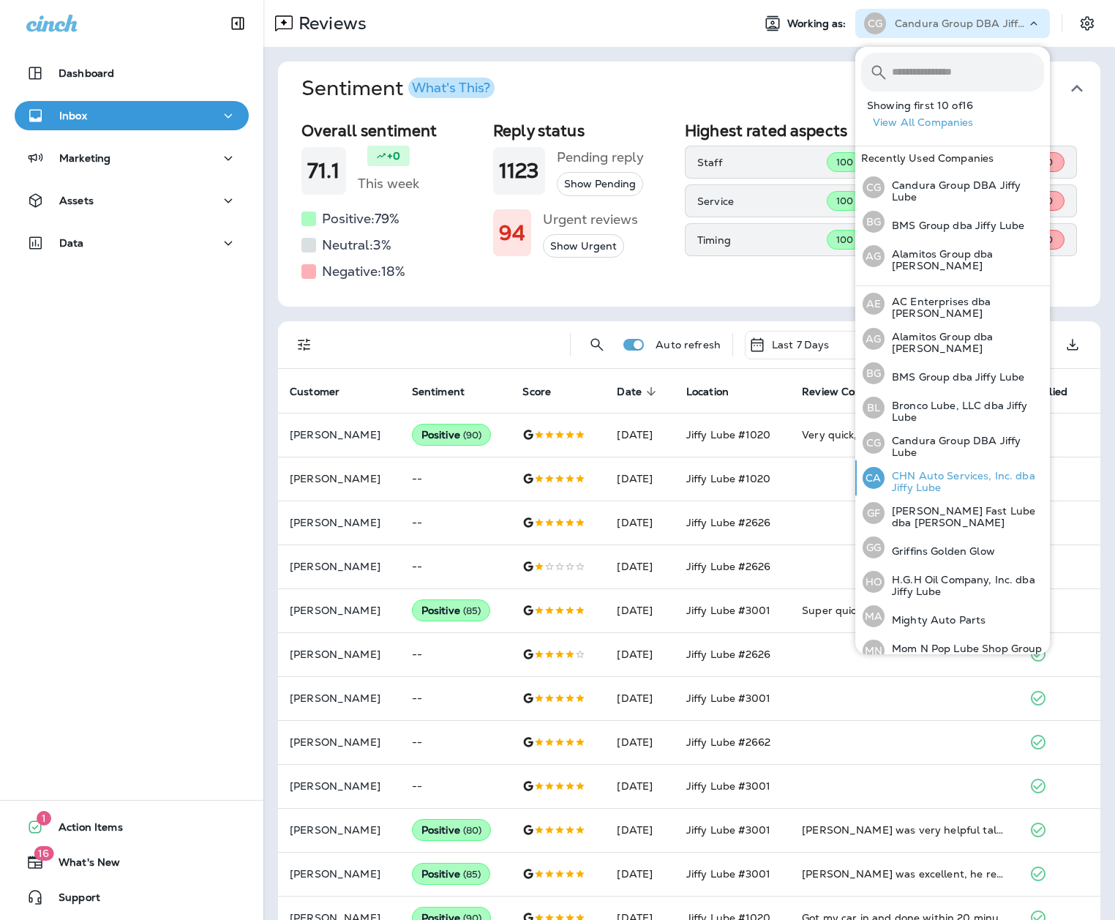
click at [854, 470] on p "CHN Auto Services, Inc. dba Jiffy Lube" at bounding box center [965, 481] width 160 height 23
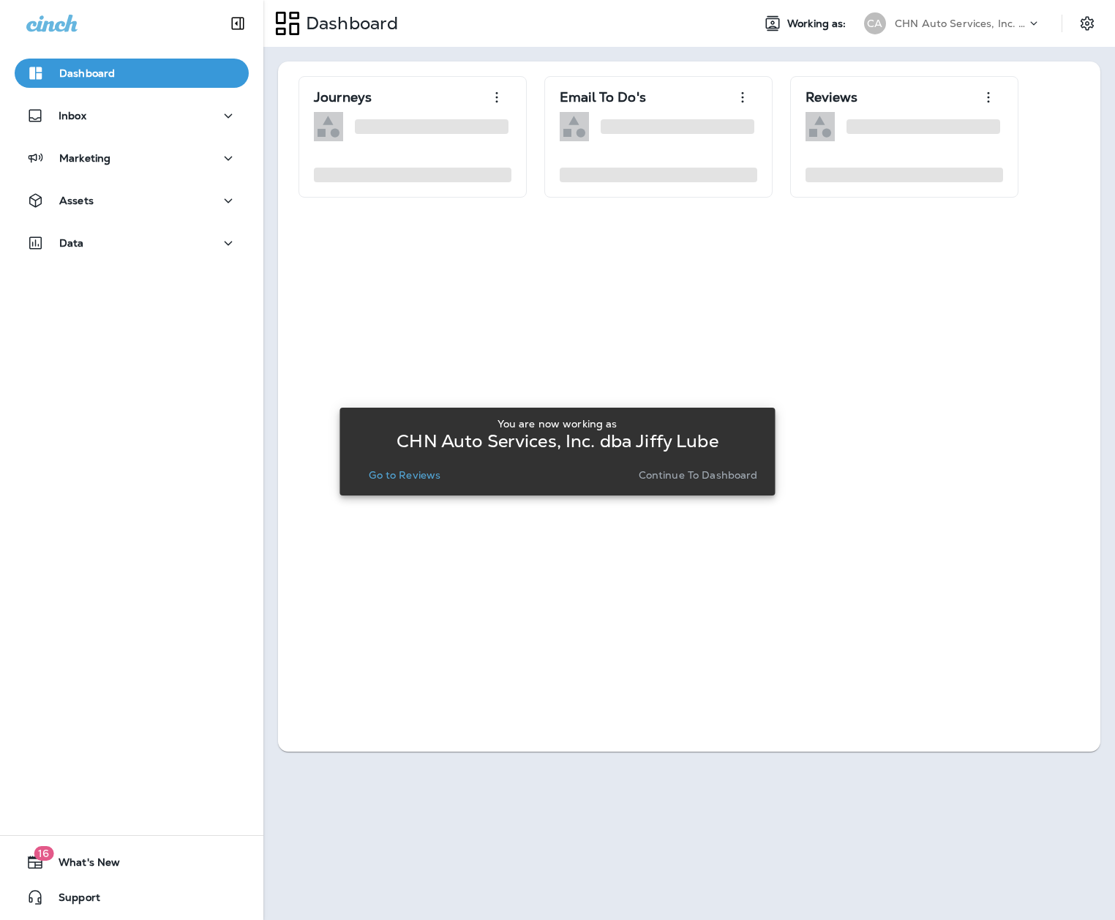
click at [414, 479] on p "Go to Reviews" at bounding box center [405, 475] width 72 height 12
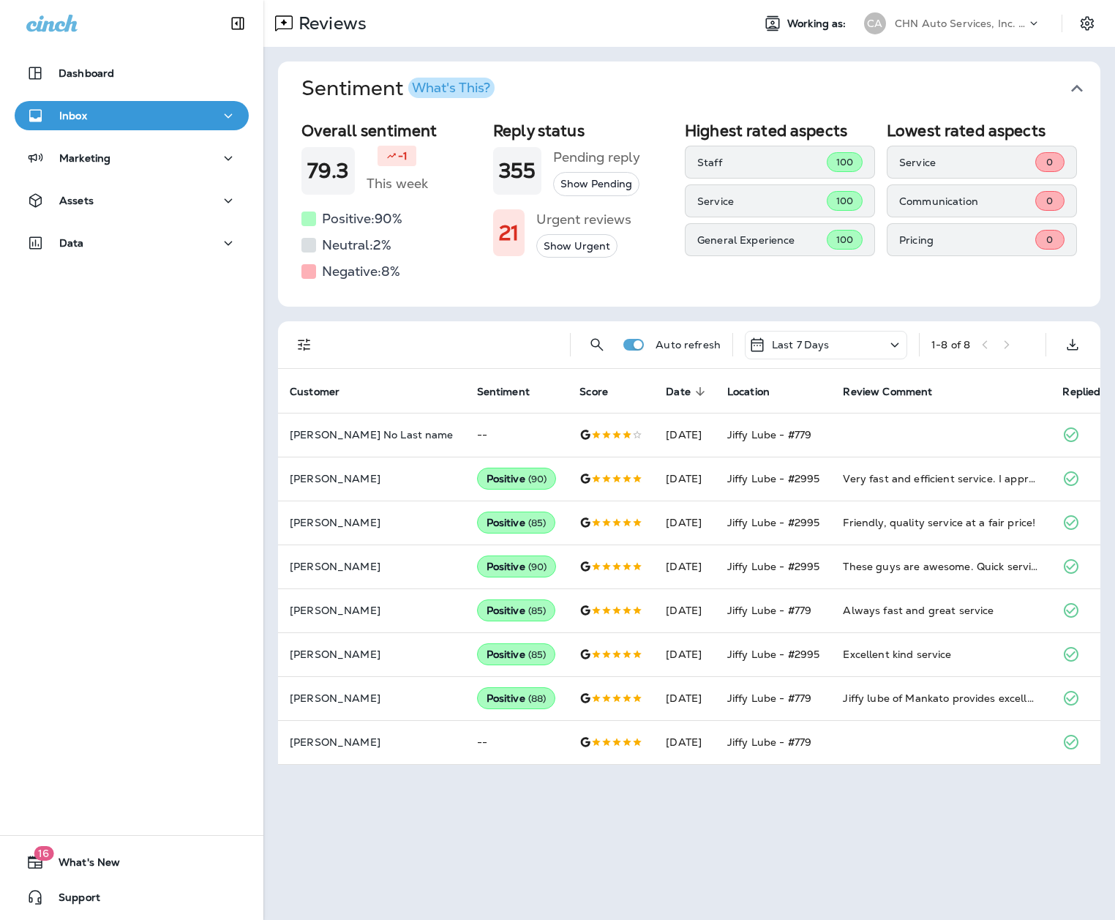
click at [854, 20] on p "CHN Auto Services, Inc. dba Jiffy Lube" at bounding box center [961, 24] width 132 height 12
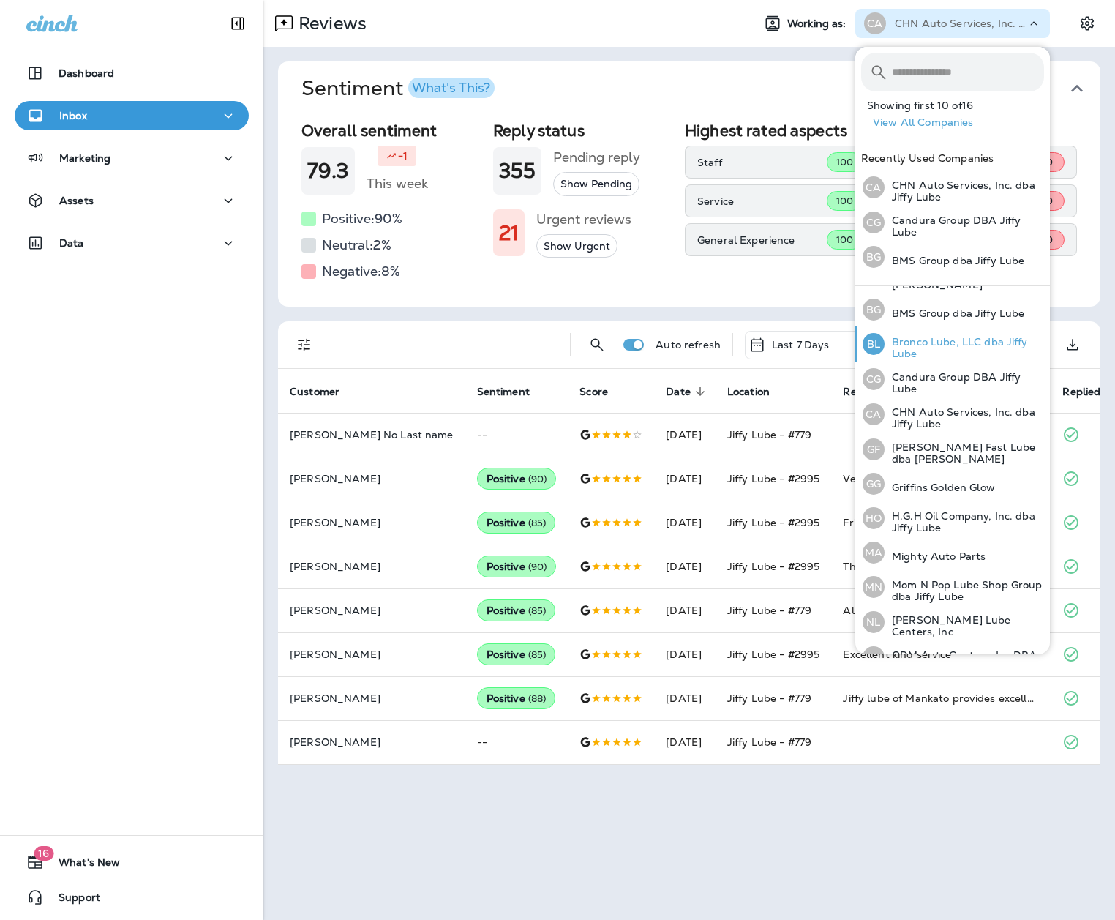
scroll to position [82, 0]
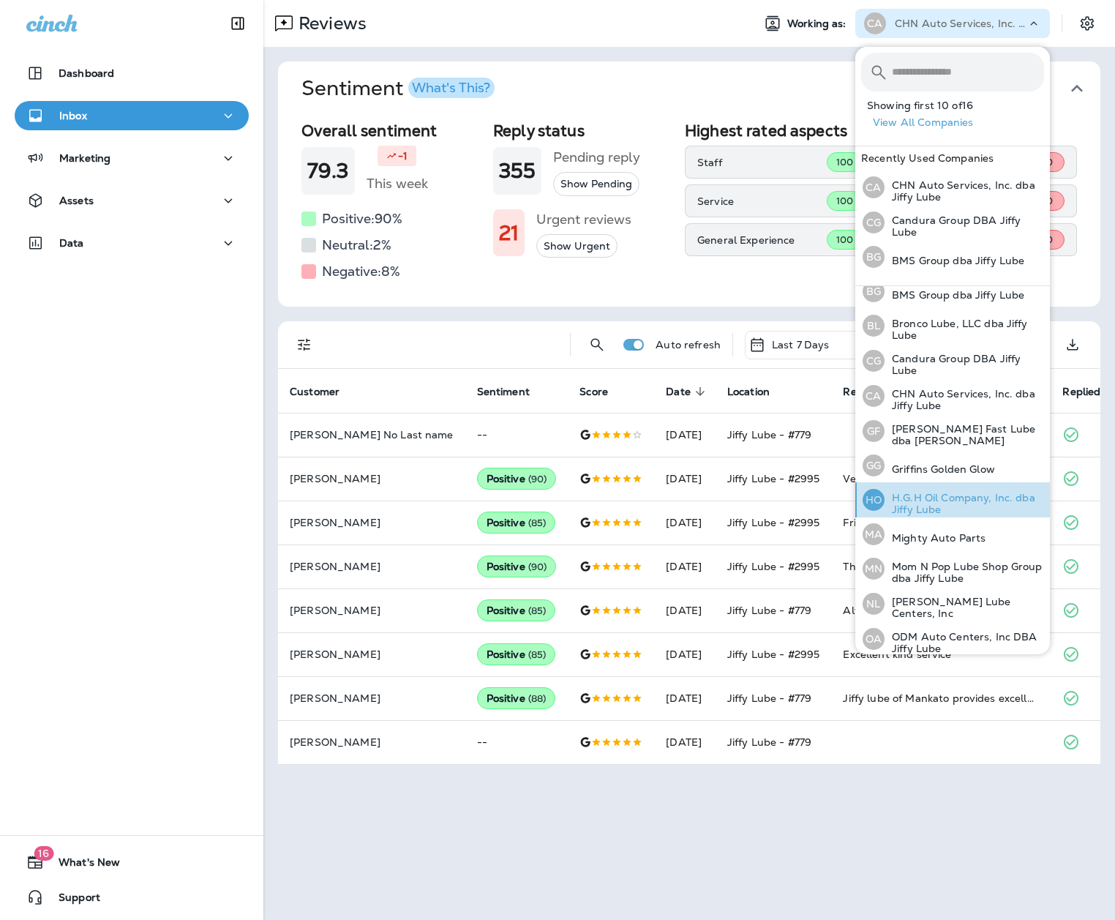
click at [854, 497] on p "H.G.H Oil Company, Inc. dba Jiffy Lube" at bounding box center [965, 503] width 160 height 23
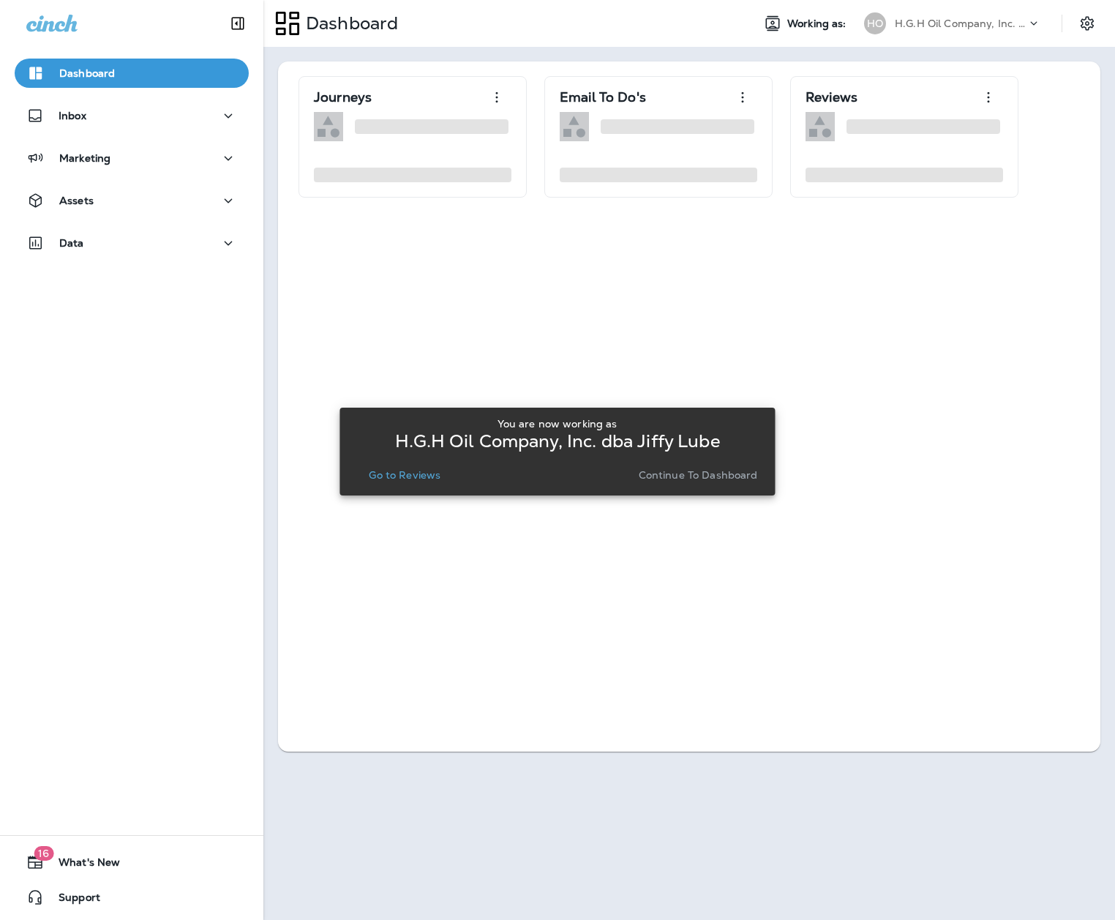
click at [404, 479] on p "Go to Reviews" at bounding box center [405, 475] width 72 height 12
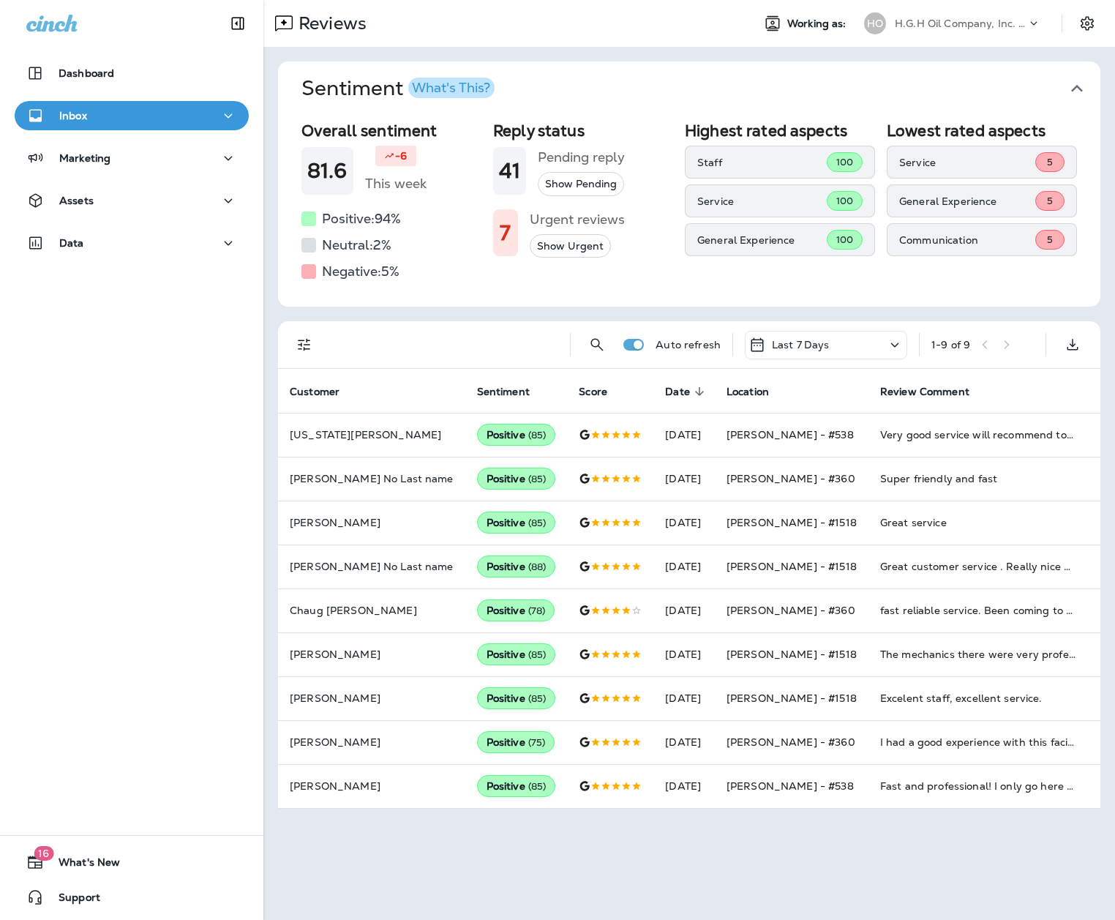
click at [854, 14] on div "H.G.H Oil Company, Inc. dba Jiffy Lube" at bounding box center [961, 23] width 132 height 22
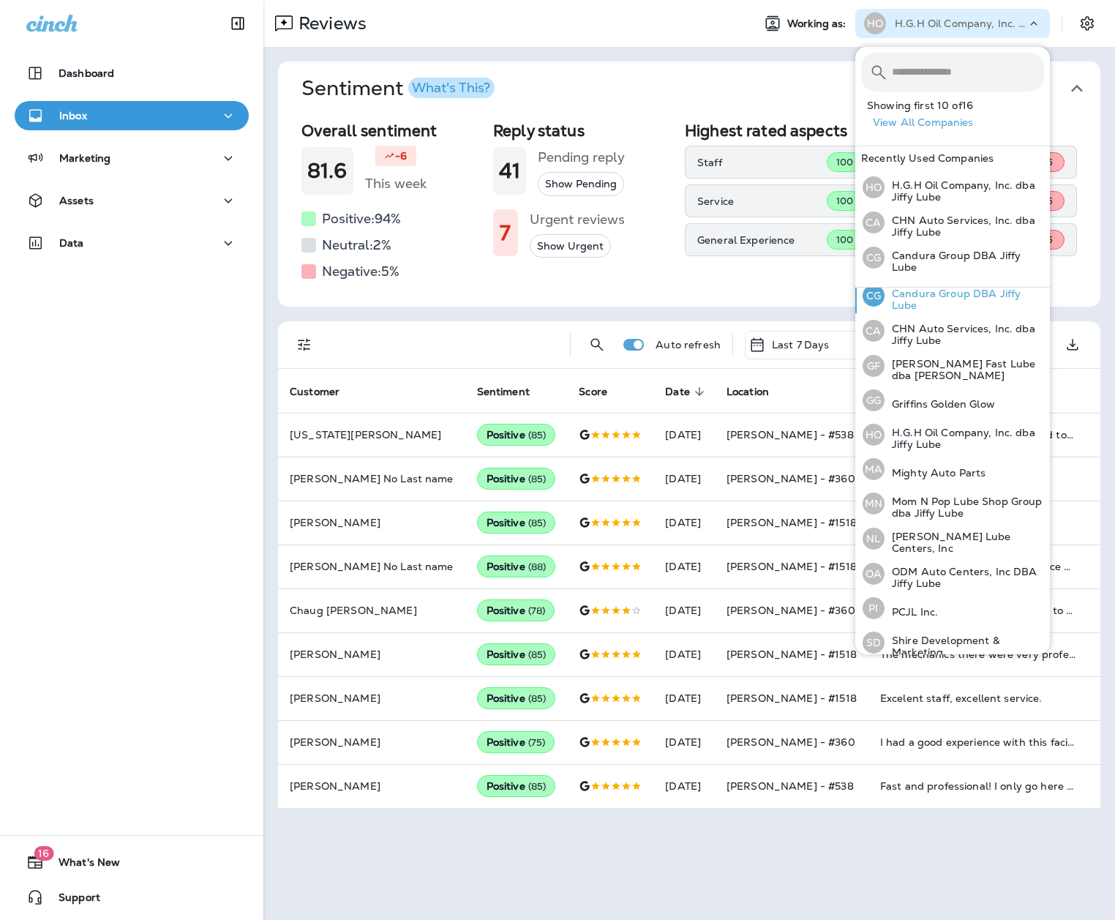
scroll to position [149, 0]
click at [854, 498] on p "Mom N Pop Lube Shop Group dba Jiffy Lube" at bounding box center [965, 506] width 160 height 23
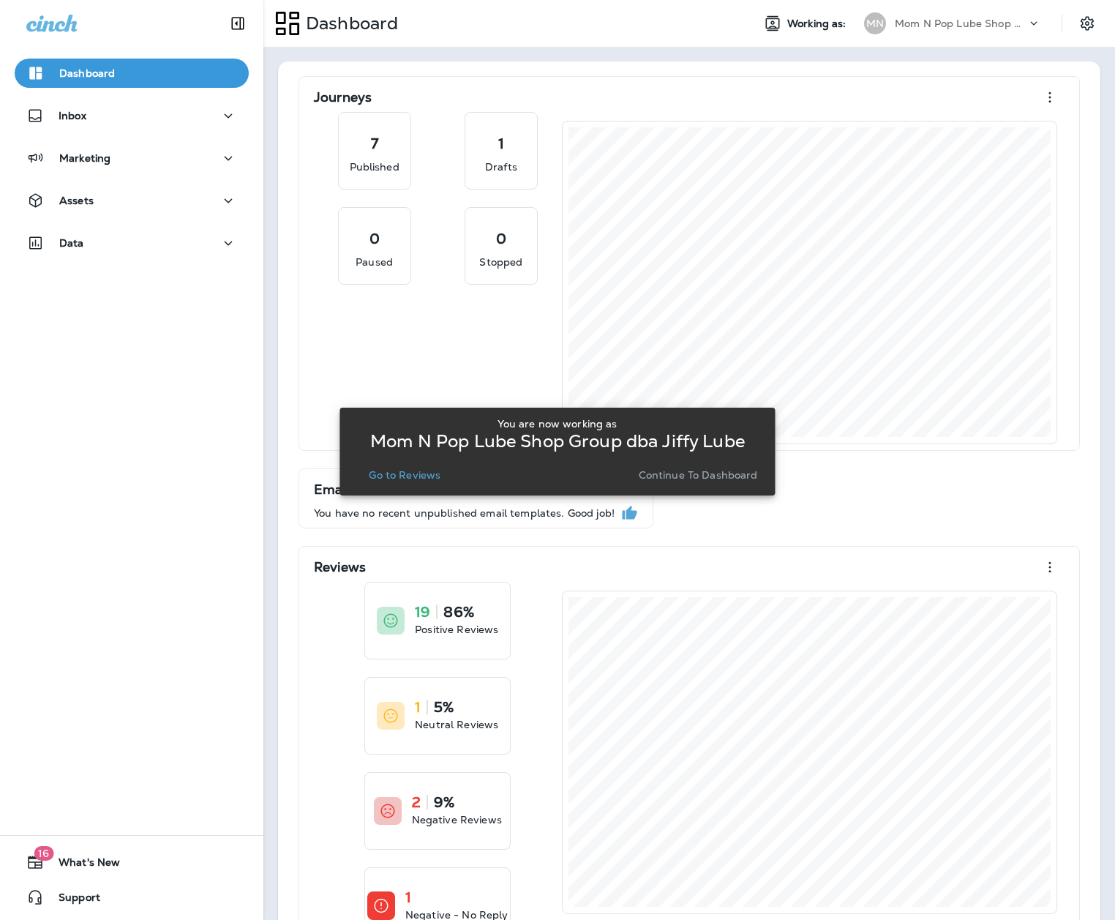
click at [428, 476] on p "Go to Reviews" at bounding box center [405, 475] width 72 height 12
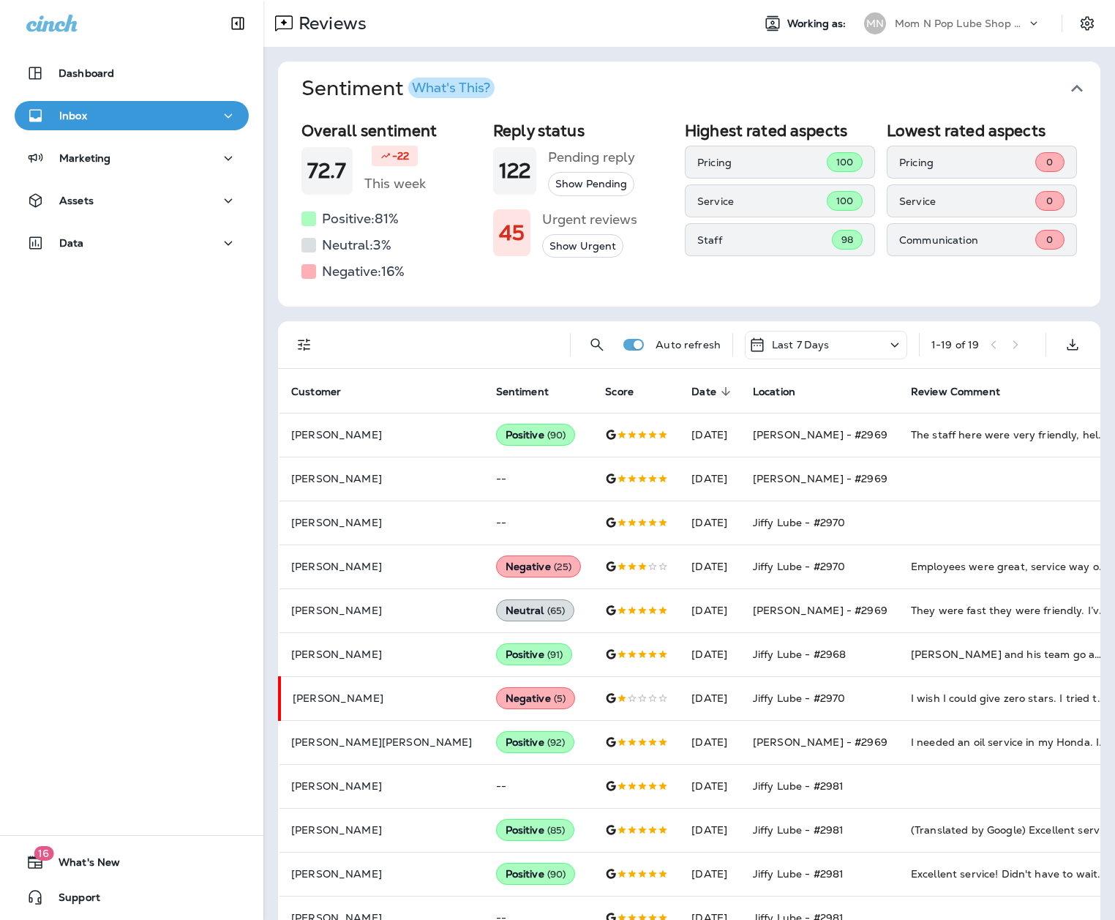
click at [854, 14] on div "Mom N Pop Lube Shop Group dba Jiffy Lube" at bounding box center [961, 23] width 132 height 22
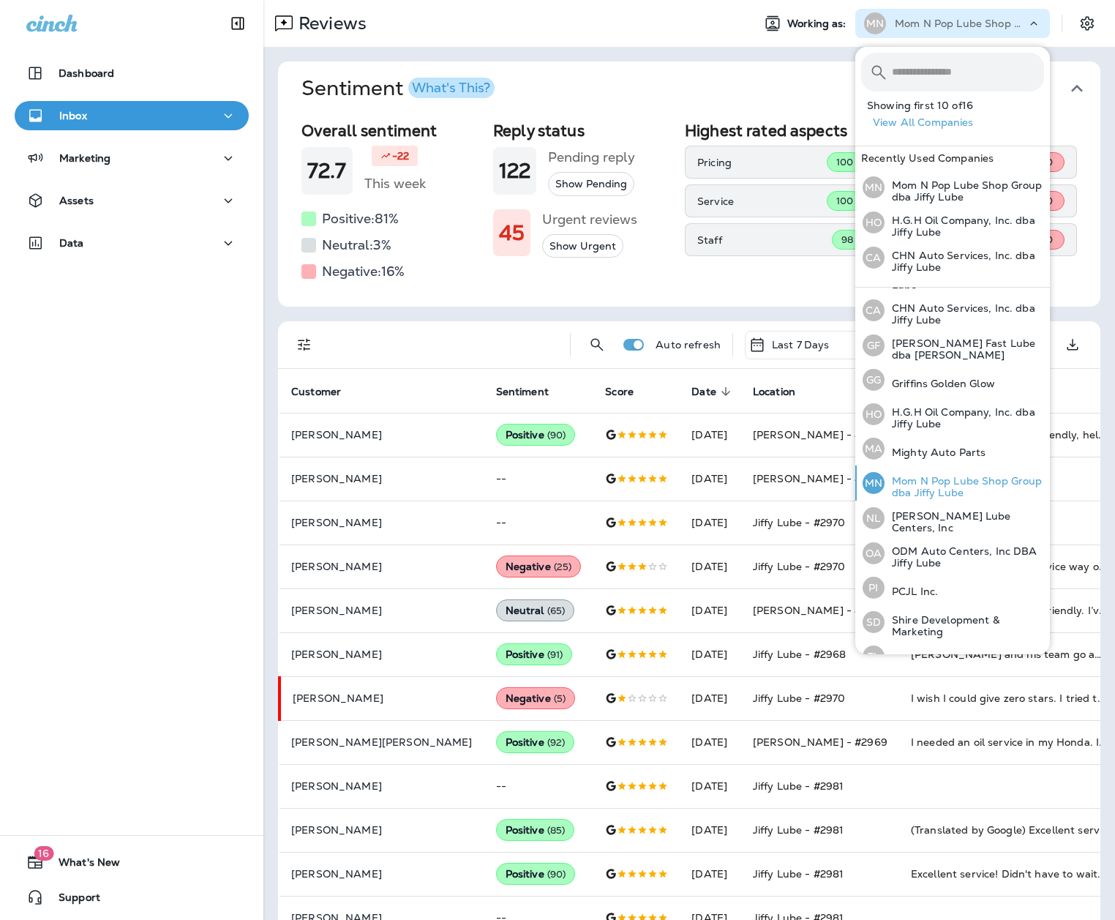
scroll to position [190, 0]
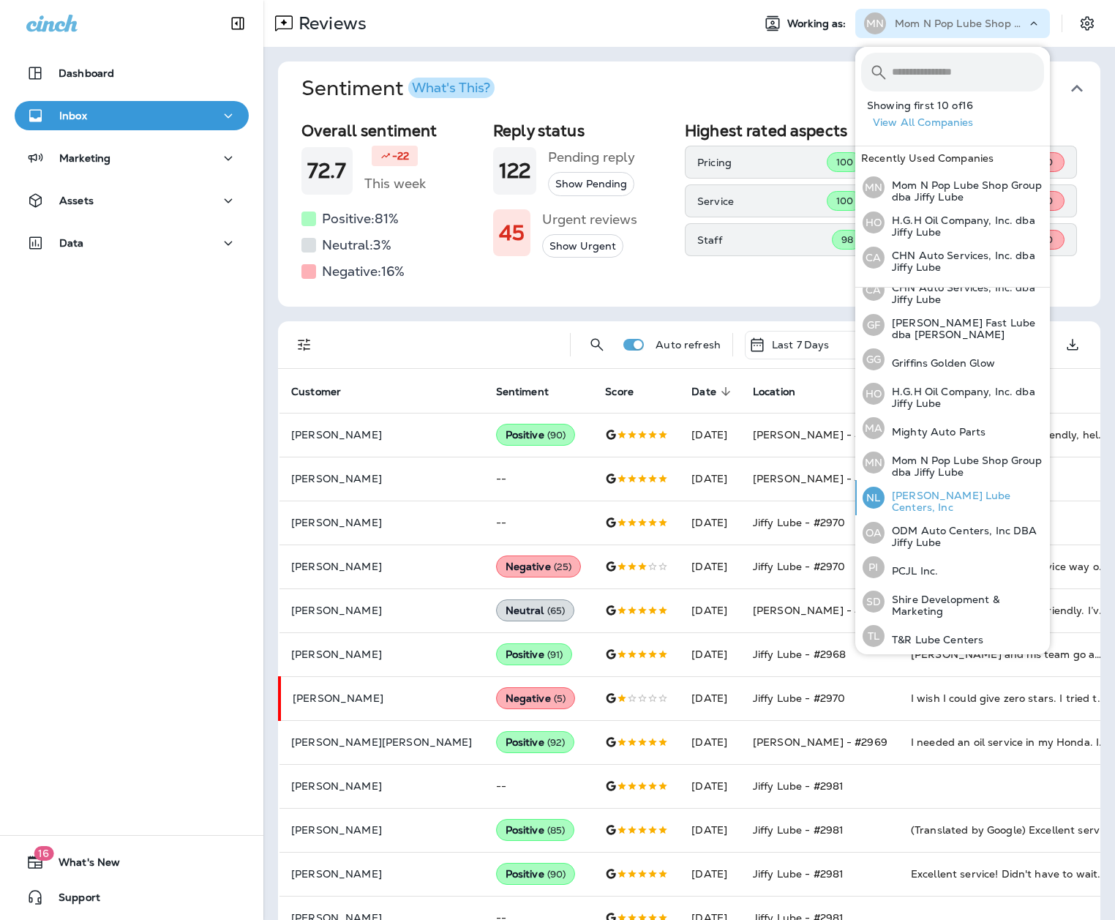
click at [854, 499] on p "[PERSON_NAME] Lube Centers, Inc" at bounding box center [965, 501] width 160 height 23
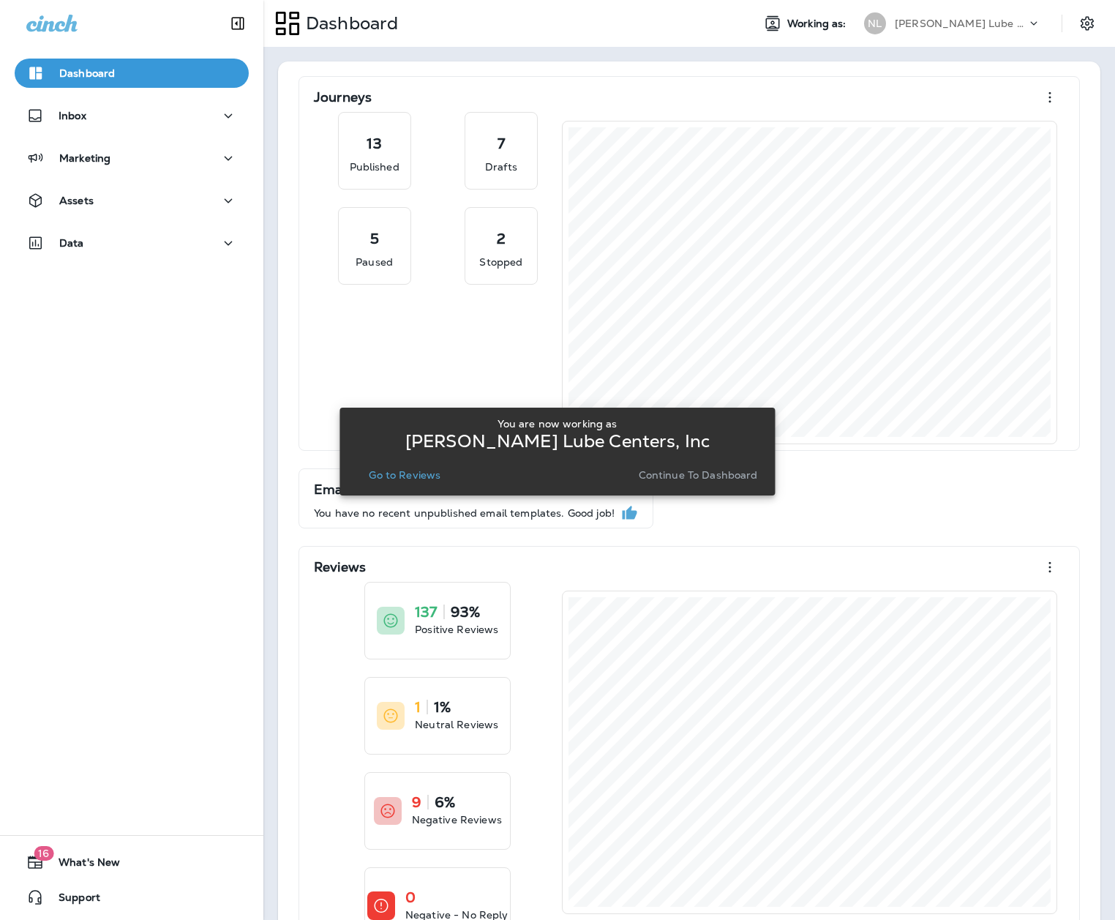
click at [409, 475] on p "Go to Reviews" at bounding box center [405, 475] width 72 height 12
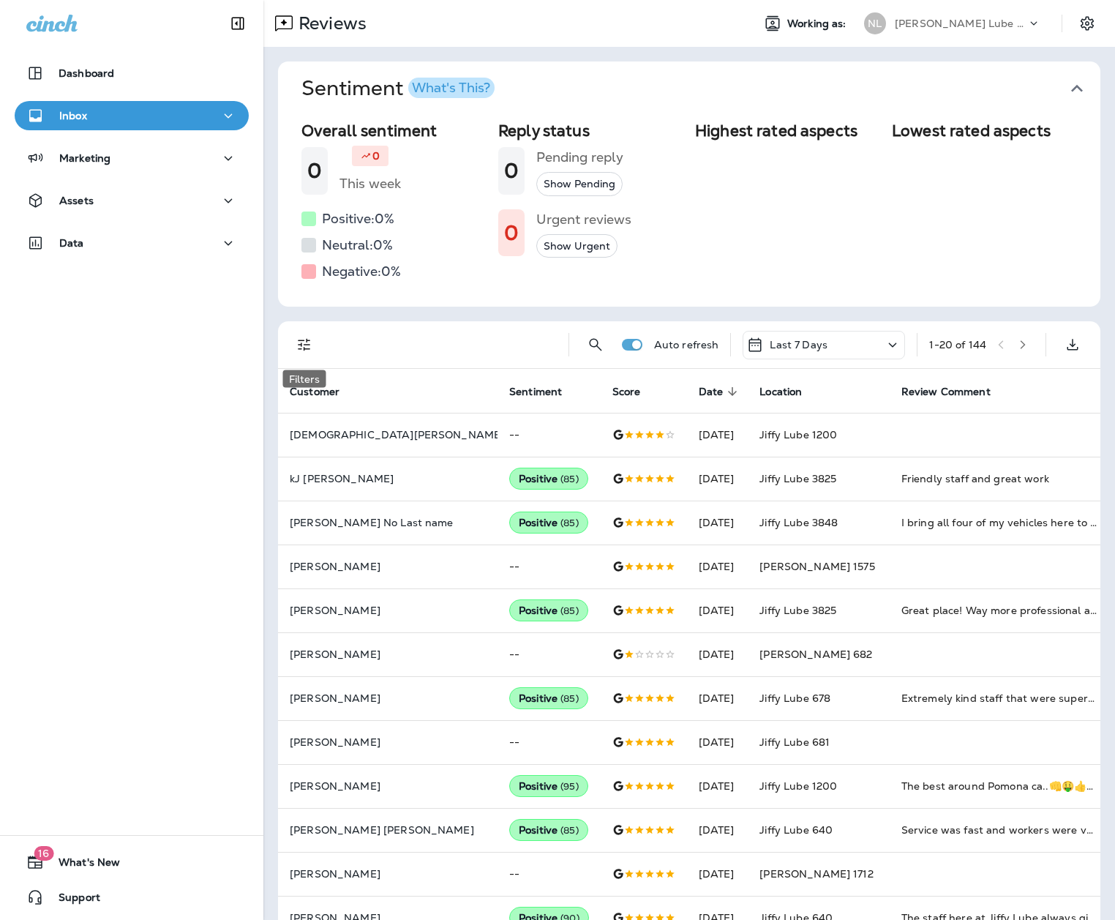
click at [312, 352] on icon "Filters" at bounding box center [305, 345] width 18 height 18
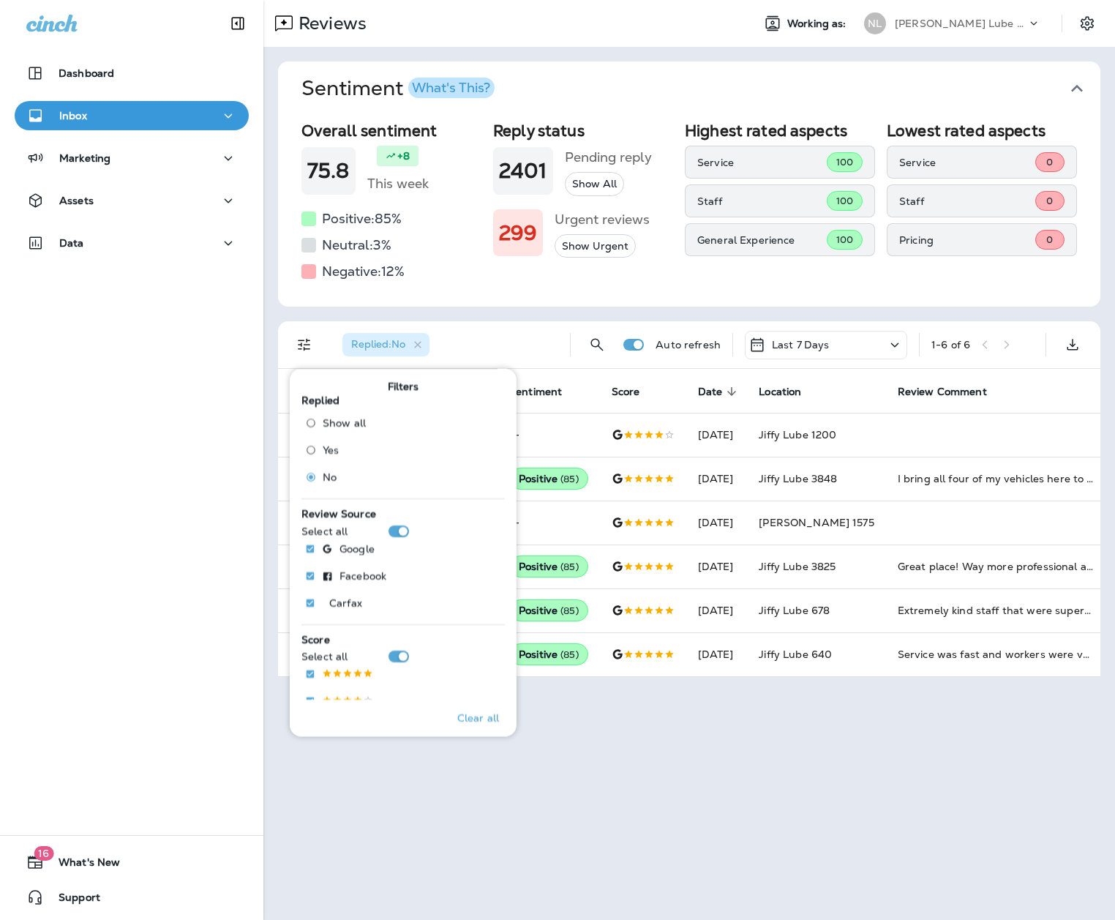
click at [696, 576] on div "Reviews Working as: [PERSON_NAME] Lube Centers, Inc Sentiment What's This? Over…" at bounding box center [689, 460] width 852 height 920
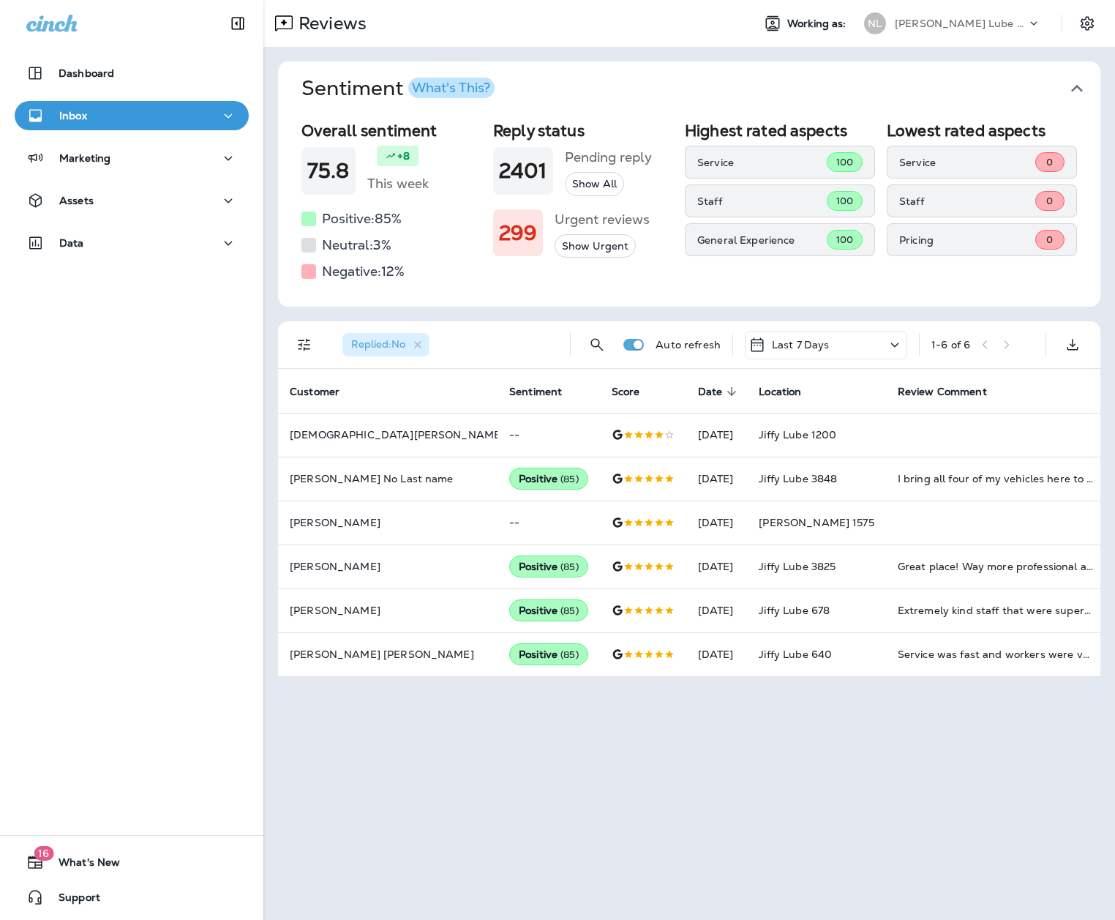
click at [311, 338] on icon "Filters" at bounding box center [305, 345] width 18 height 18
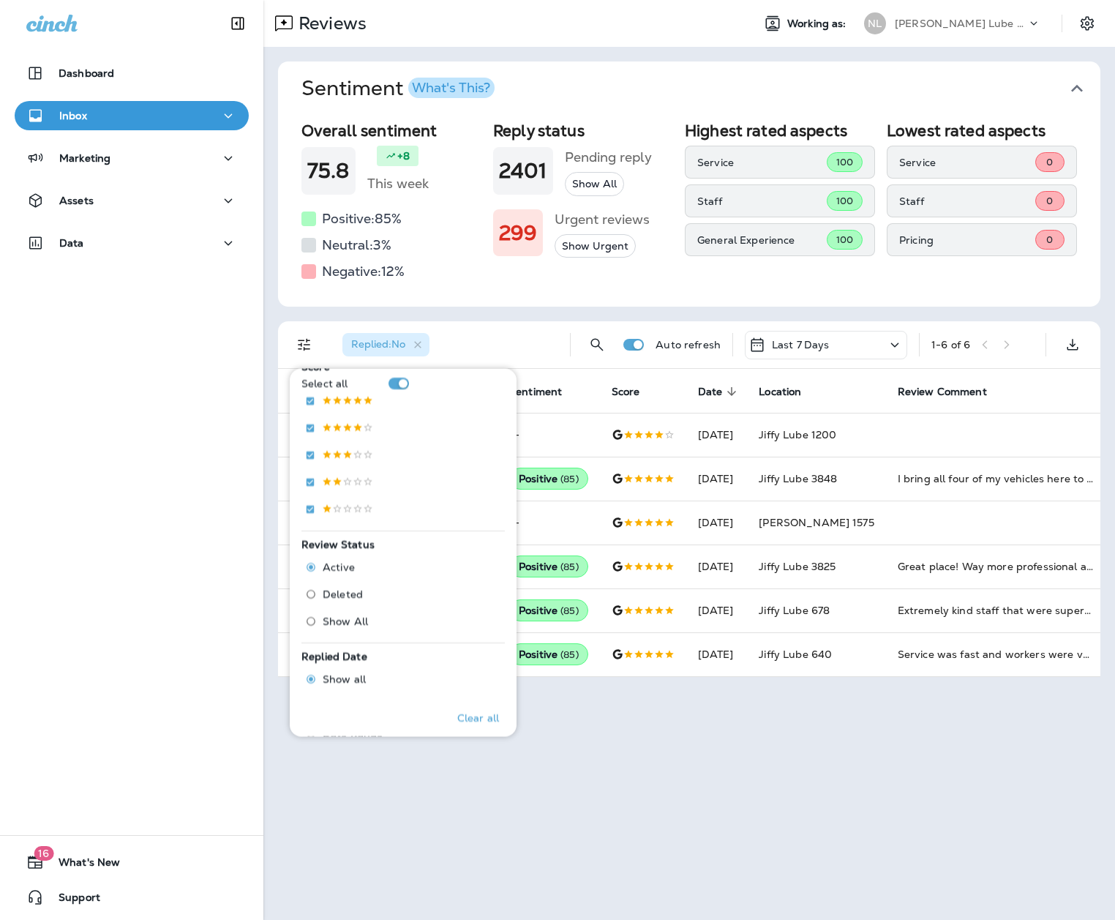
scroll to position [279, 0]
click at [347, 576] on span "Deleted" at bounding box center [343, 589] width 40 height 12
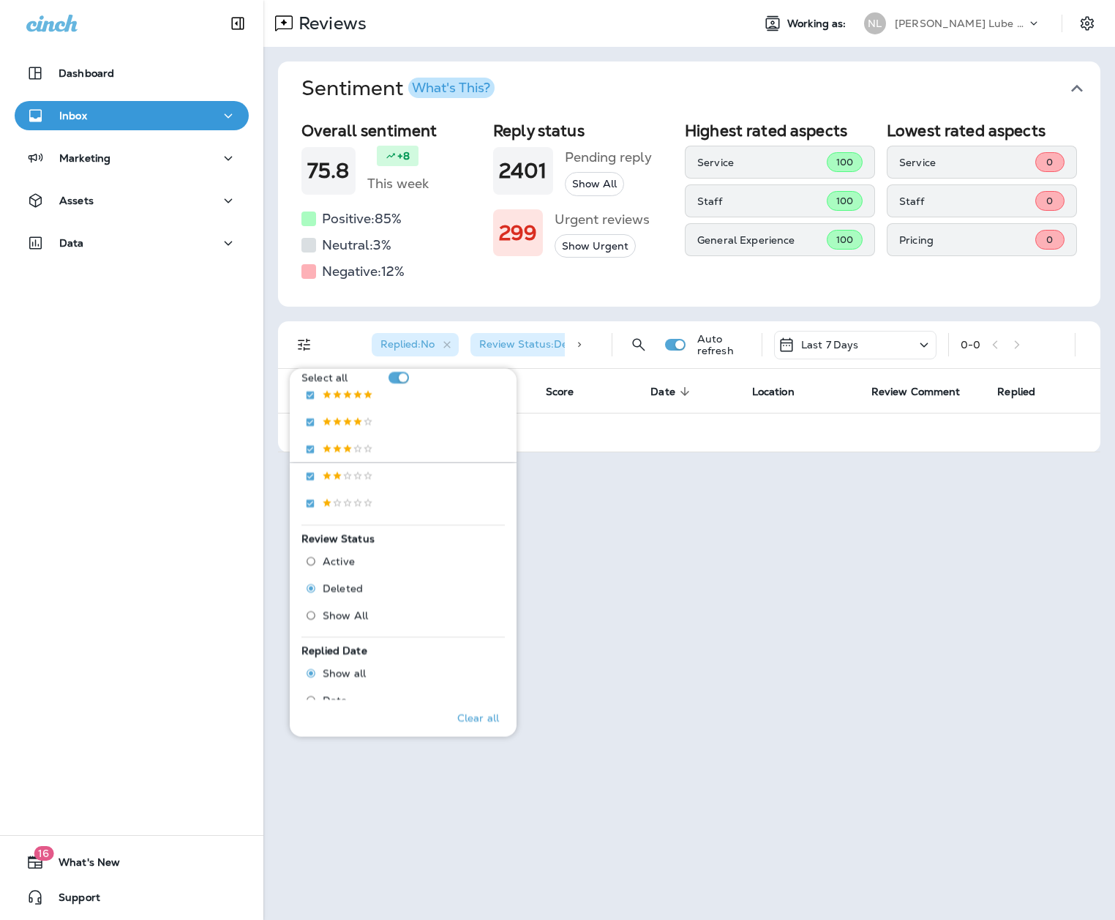
click at [755, 576] on div "Reviews Working as: [PERSON_NAME] Lube Centers, Inc Sentiment What's This? Over…" at bounding box center [689, 460] width 852 height 920
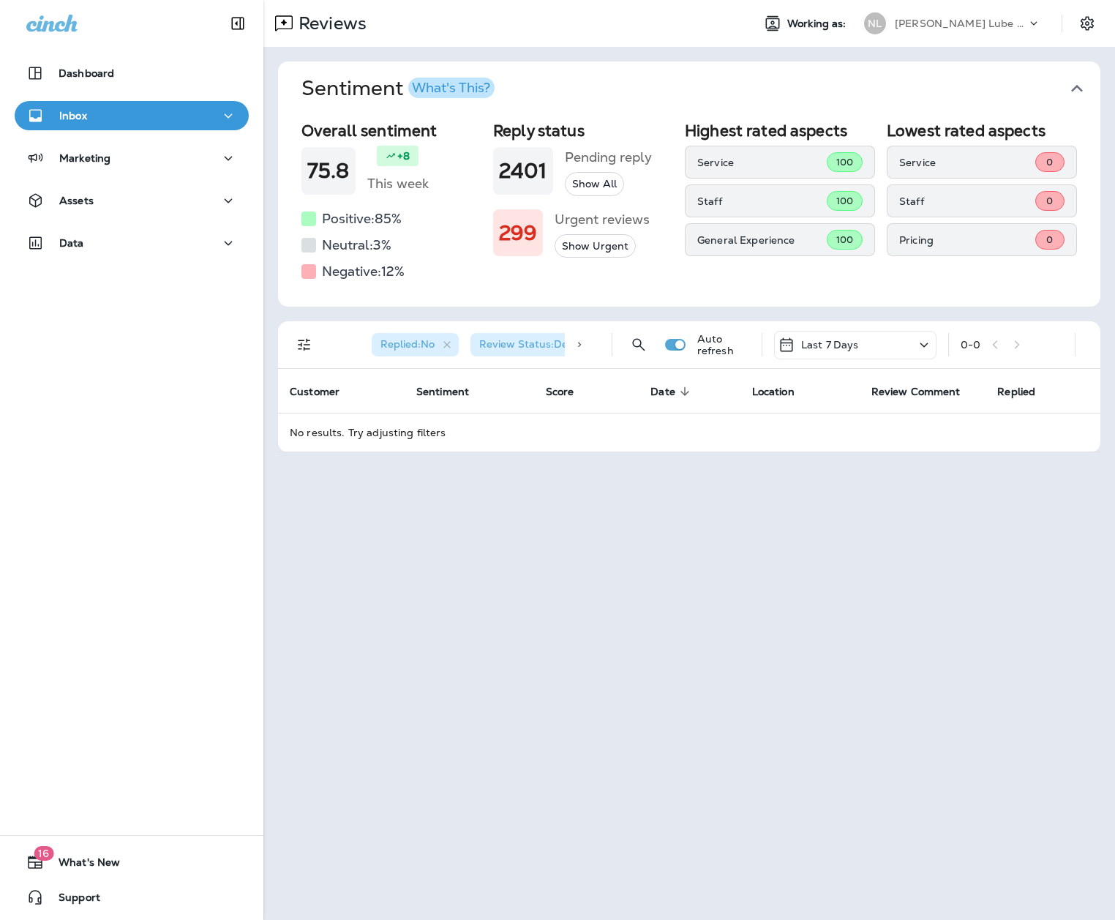
click at [854, 21] on p "[PERSON_NAME] Lube Centers, Inc" at bounding box center [961, 24] width 132 height 12
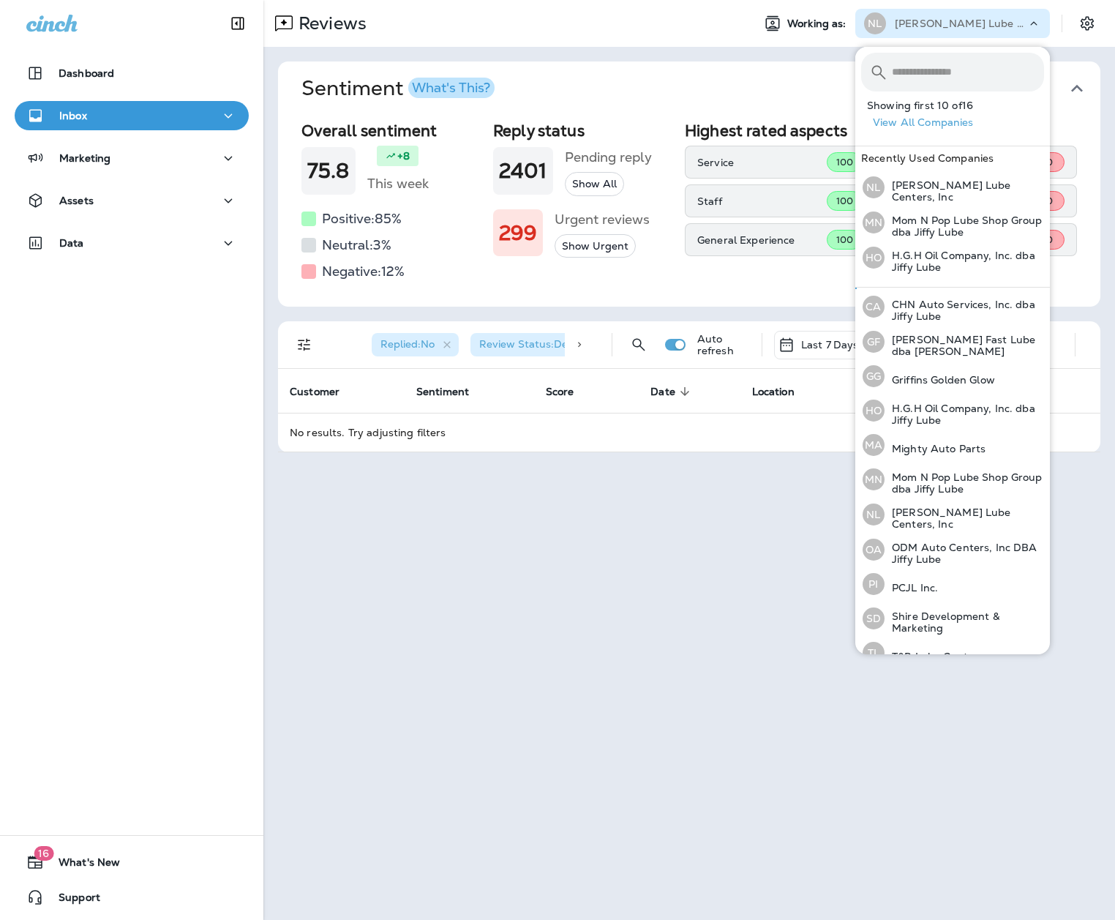
scroll to position [188, 0]
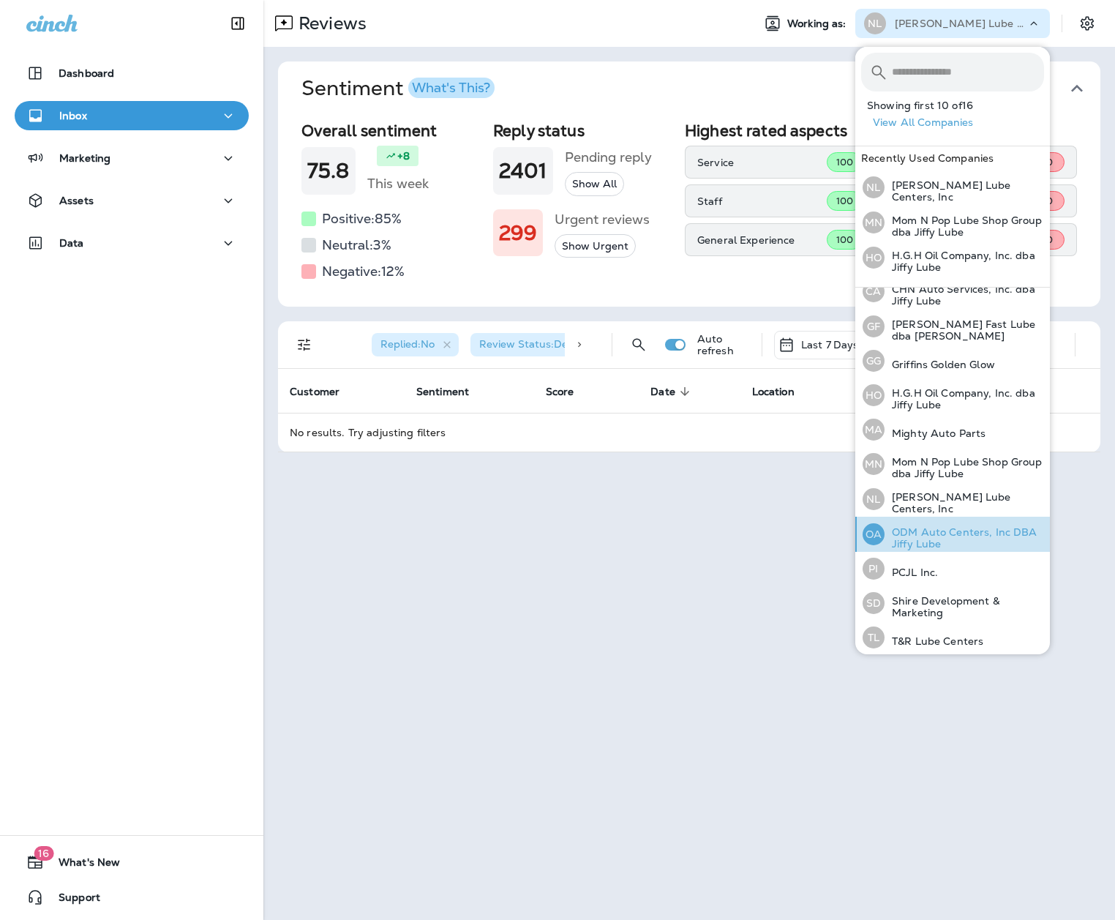
click at [854, 526] on p "ODM Auto Centers, Inc DBA Jiffy Lube" at bounding box center [965, 537] width 160 height 23
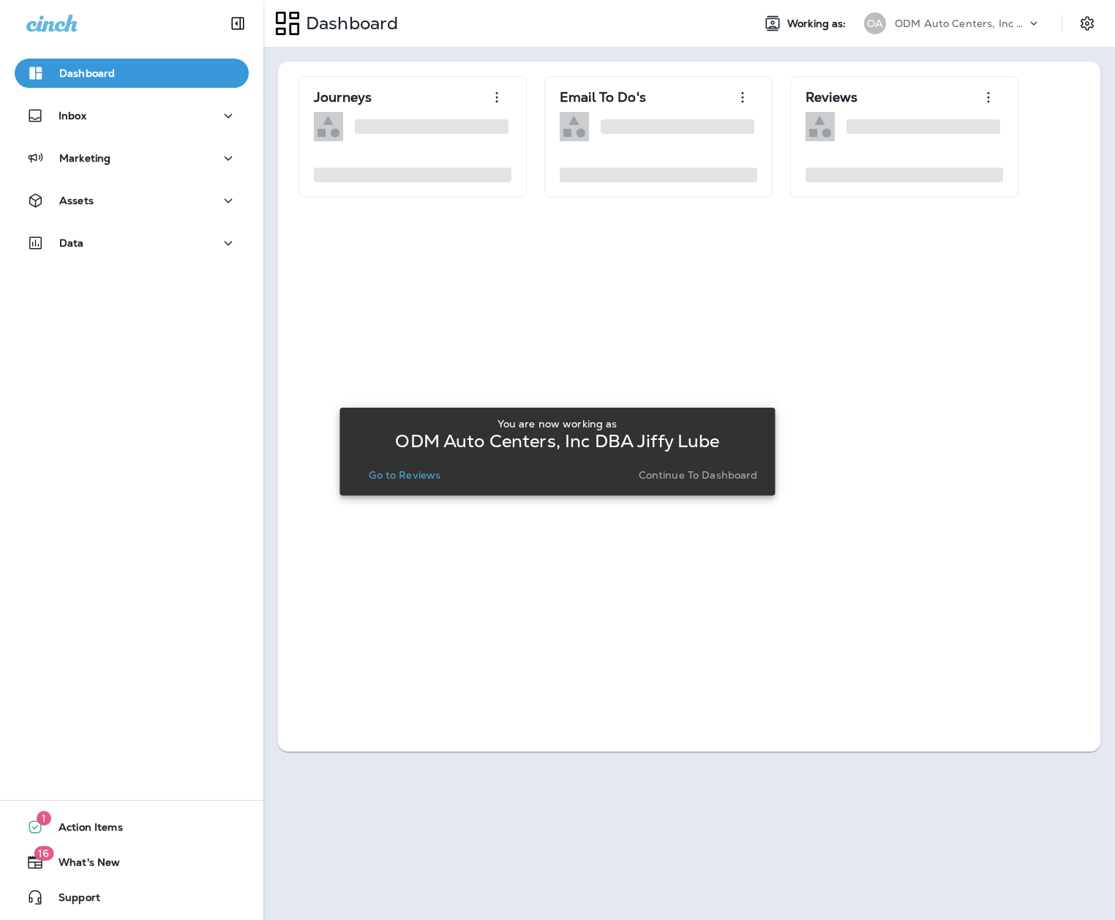
click at [415, 480] on p "Go to Reviews" at bounding box center [405, 475] width 72 height 12
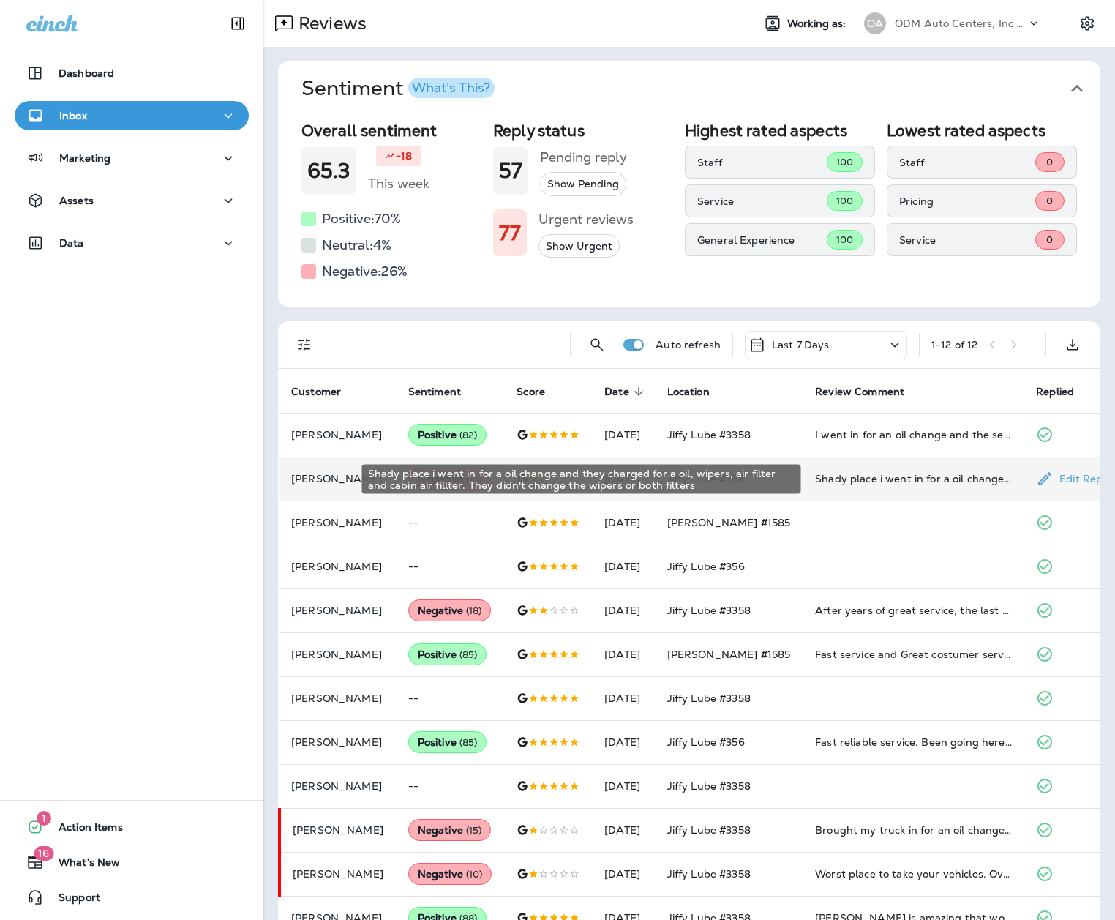
click at [854, 479] on div "Shady place i went in for a oil change and they charged for a oil, wipers, air …" at bounding box center [914, 478] width 198 height 15
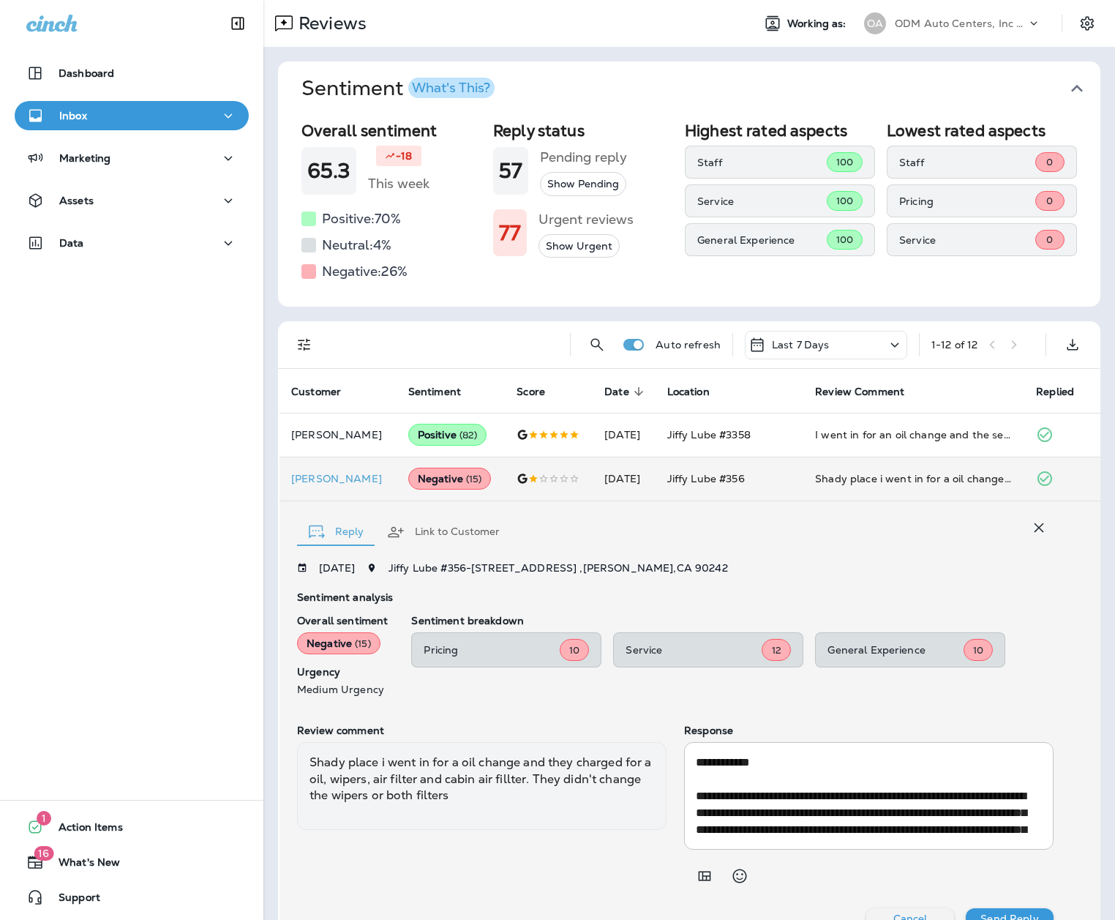
click at [854, 23] on p "ODM Auto Centers, Inc DBA Jiffy Lube" at bounding box center [961, 24] width 132 height 12
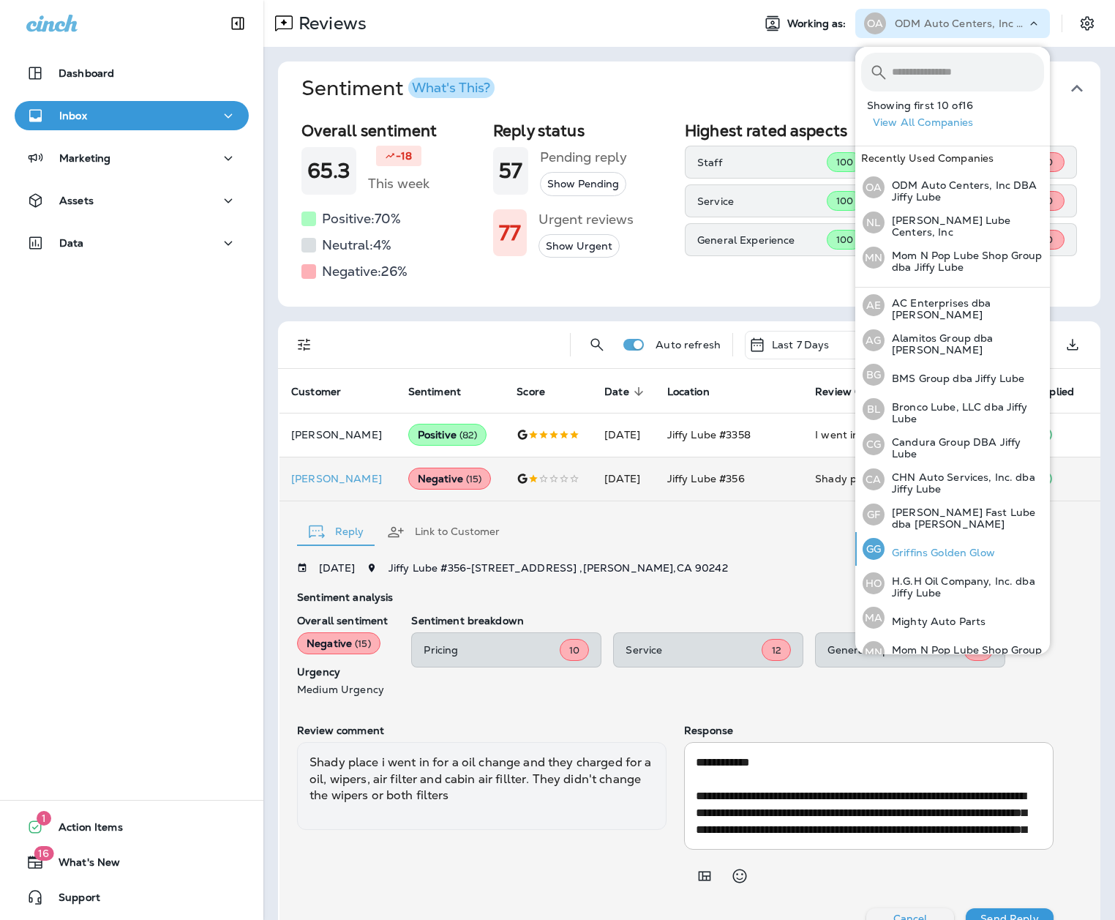
scroll to position [188, 0]
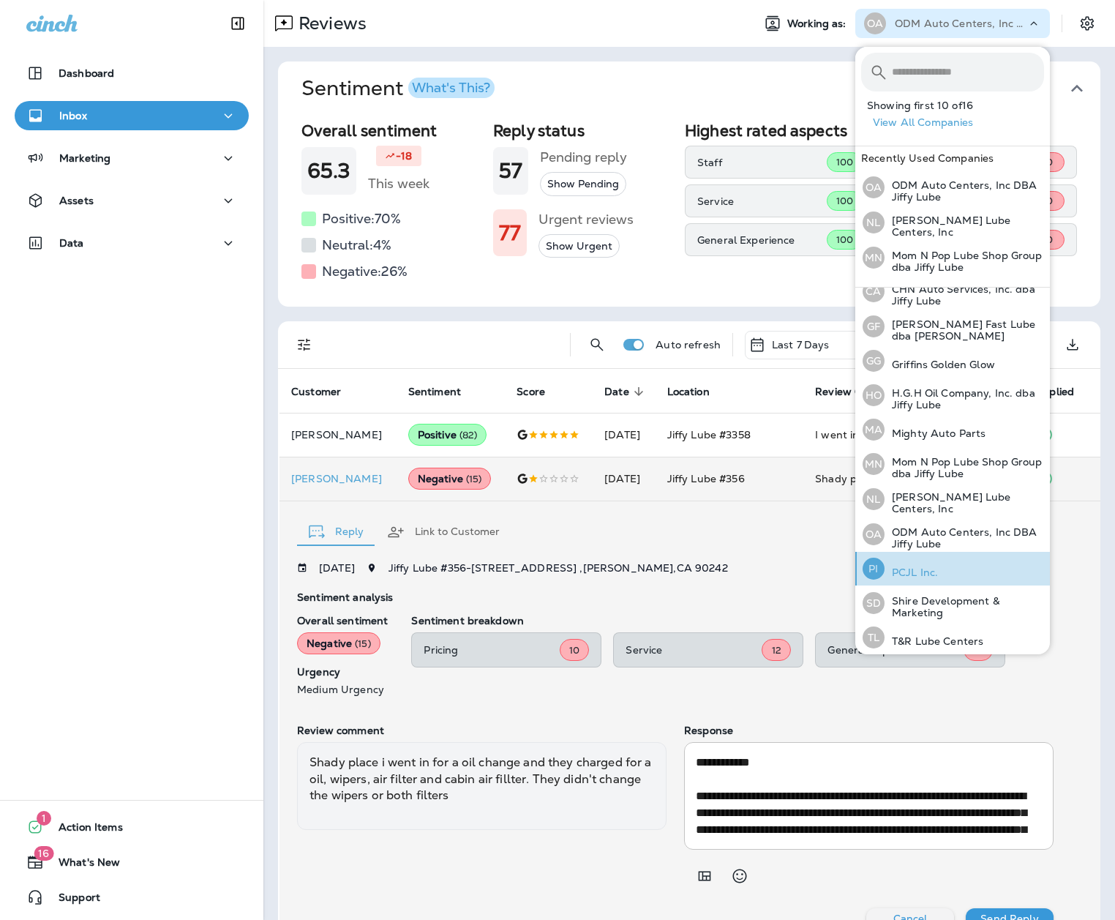
click at [854, 566] on p "PCJL Inc." at bounding box center [911, 572] width 53 height 12
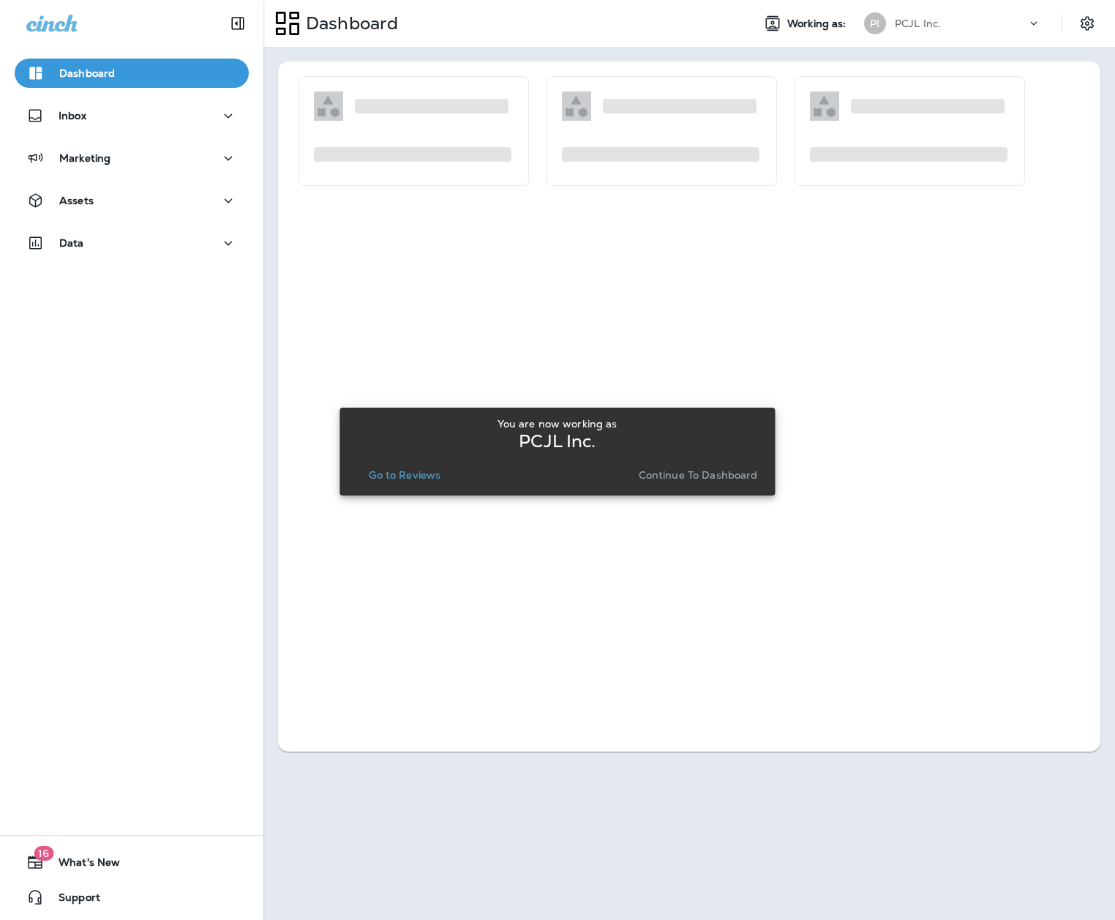
click at [413, 475] on p "Go to Reviews" at bounding box center [405, 475] width 72 height 12
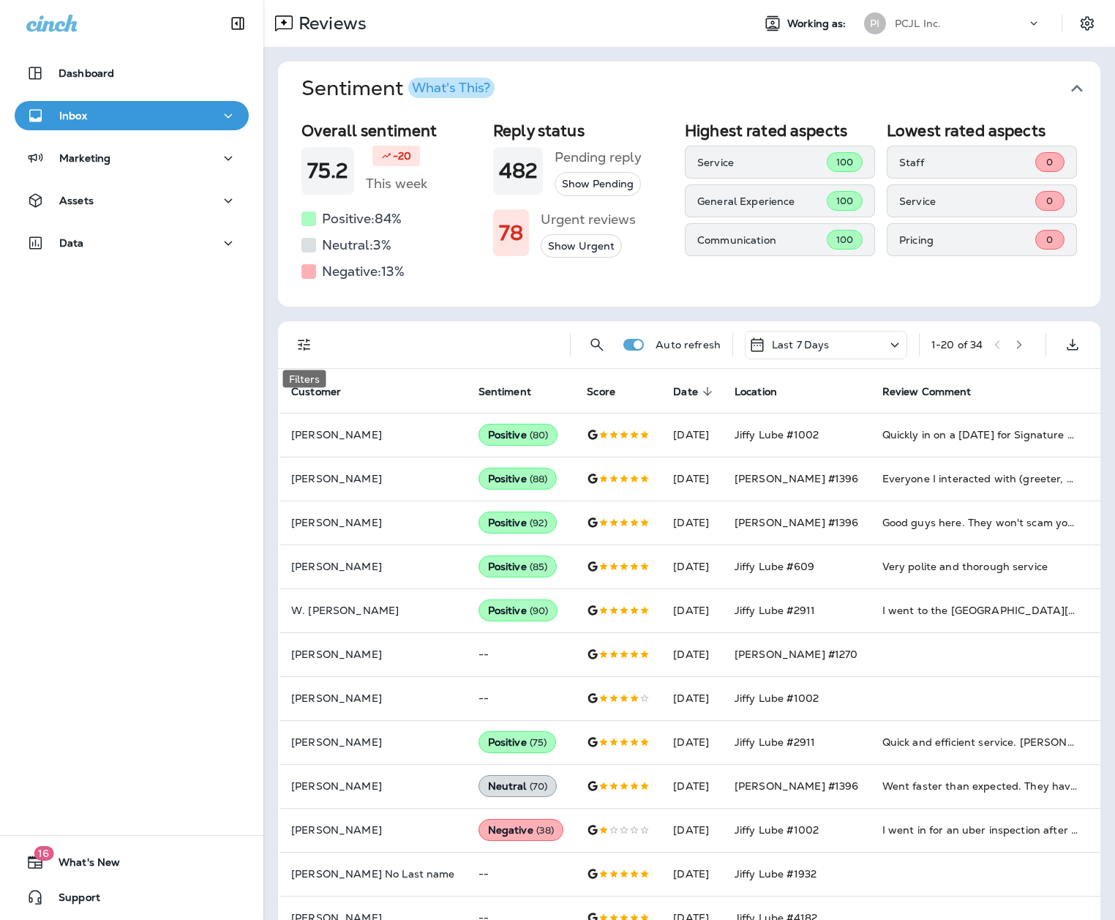
click at [312, 345] on icon "Filters" at bounding box center [305, 345] width 18 height 18
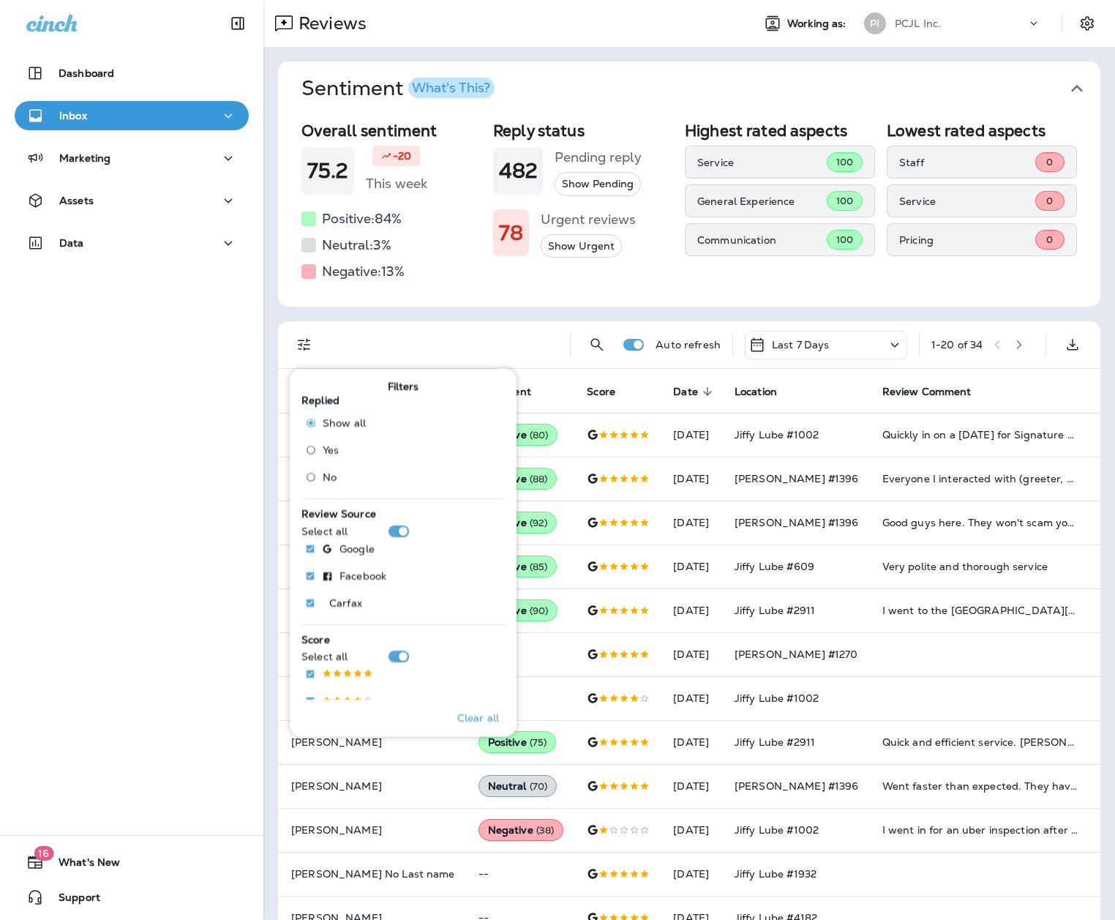
click at [330, 474] on span "No" at bounding box center [330, 477] width 14 height 12
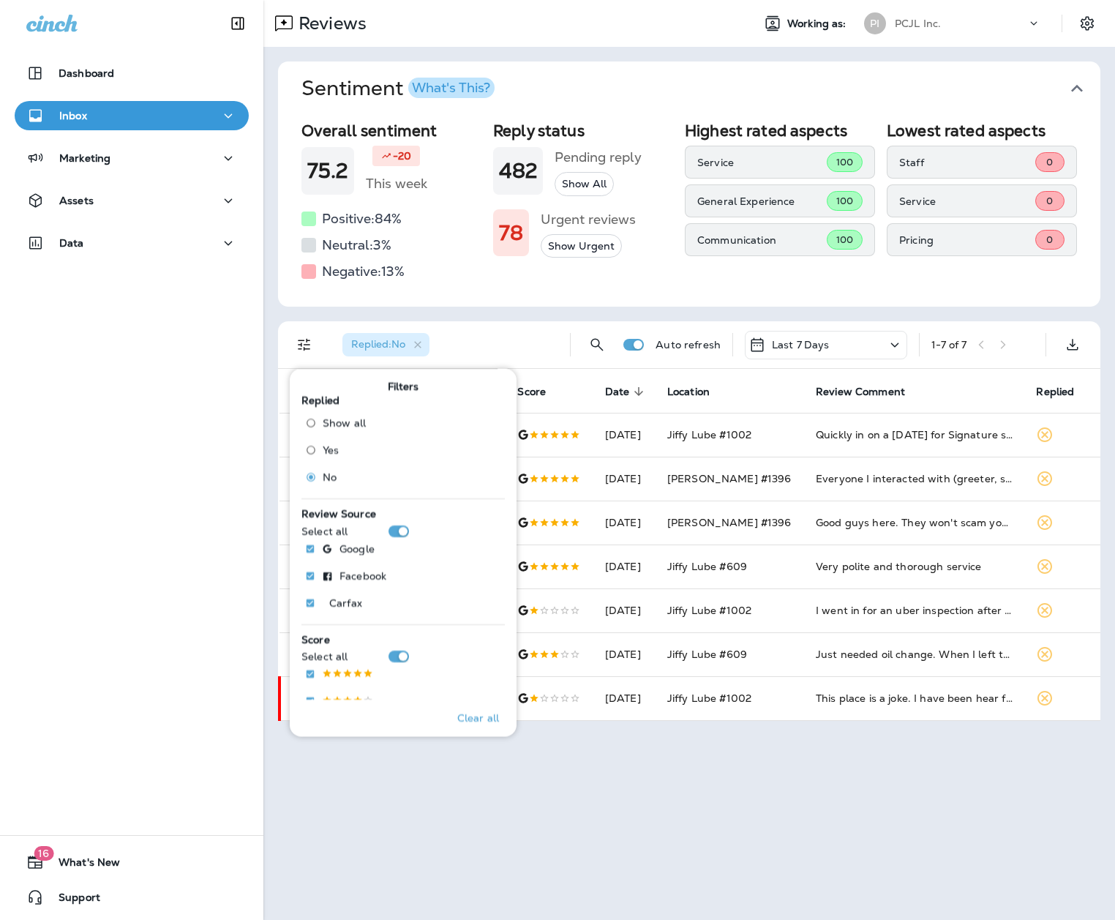
click at [829, 576] on div "Reviews Working as: PI PCJL Inc. Sentiment What's This? Overall sentiment 75.2 …" at bounding box center [689, 460] width 852 height 920
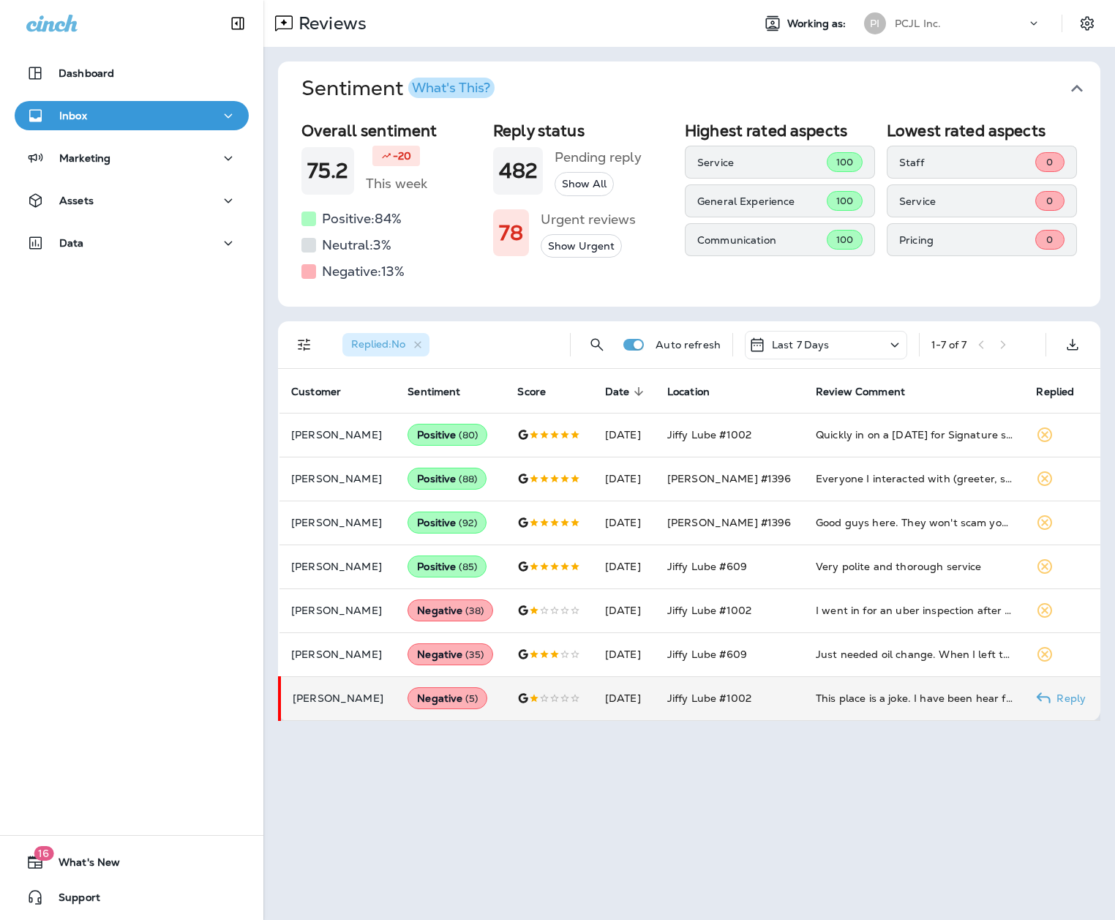
click at [854, 576] on div "This place is a joke. I have been hear for over an hour coming up on 2 hours fo…" at bounding box center [914, 698] width 197 height 15
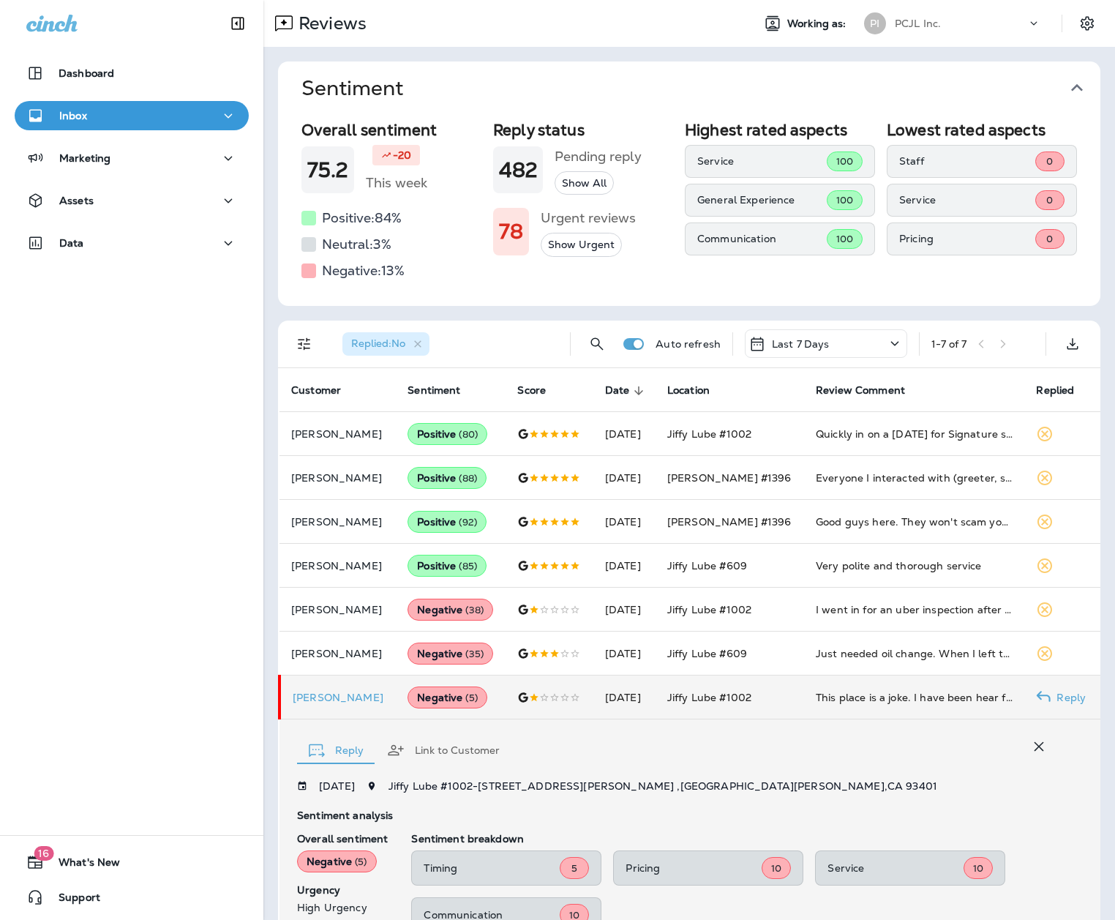
scroll to position [266, 0]
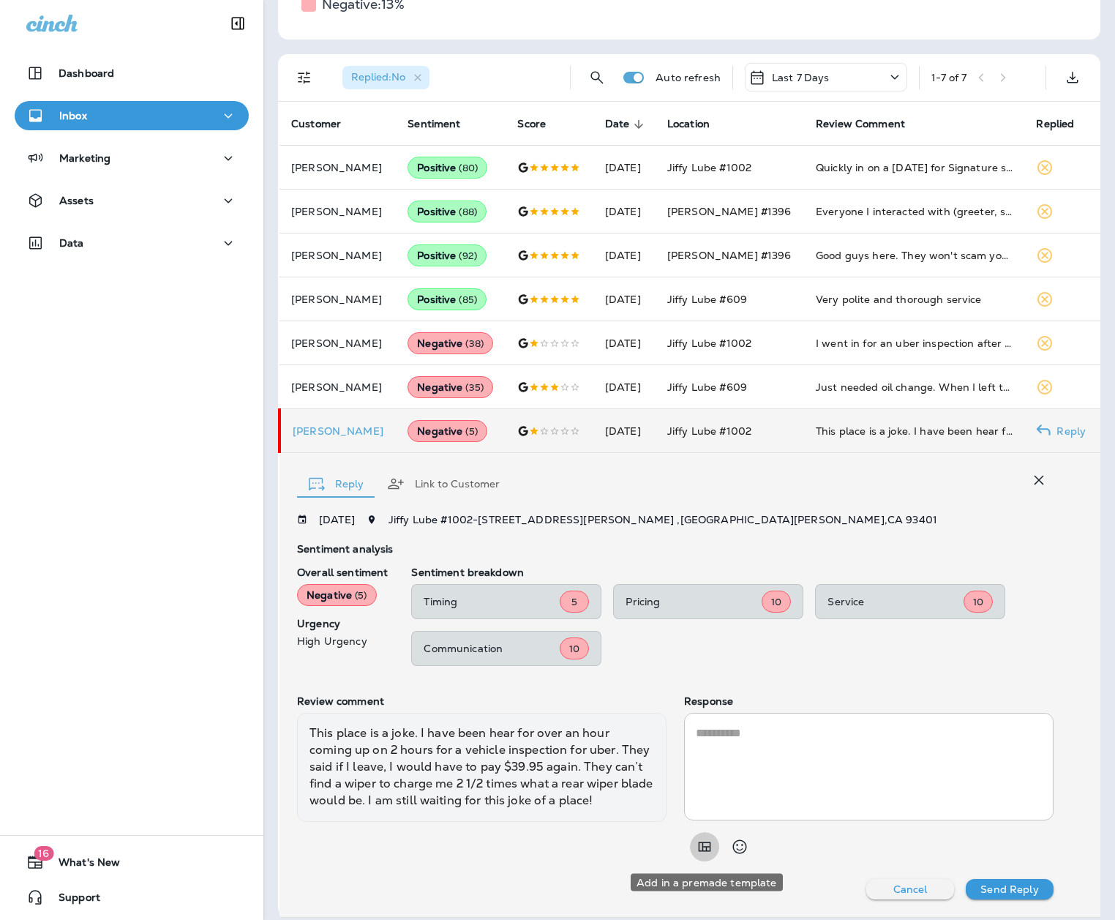
click at [697, 576] on icon "Add in a premade template" at bounding box center [705, 847] width 18 height 18
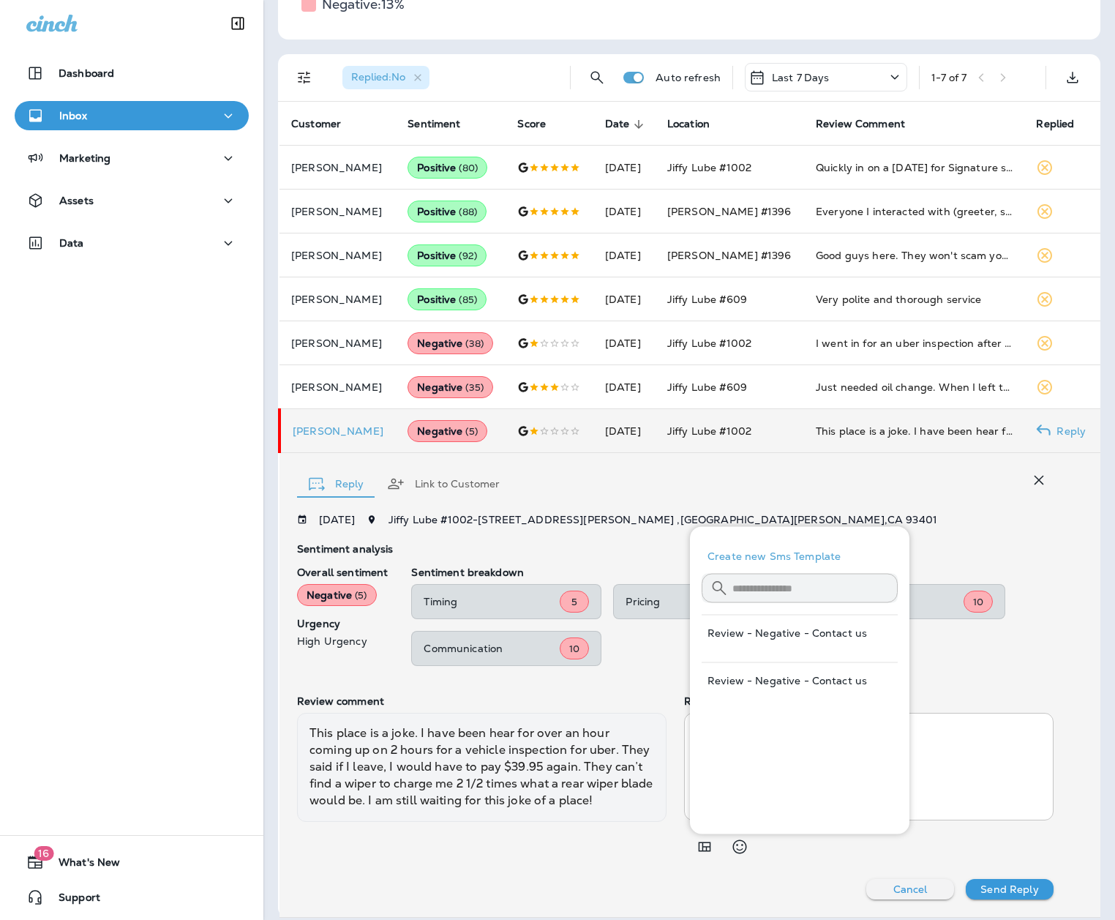
click at [788, 576] on button "Review - Negative - Contact us" at bounding box center [800, 680] width 196 height 35
type textarea "**********"
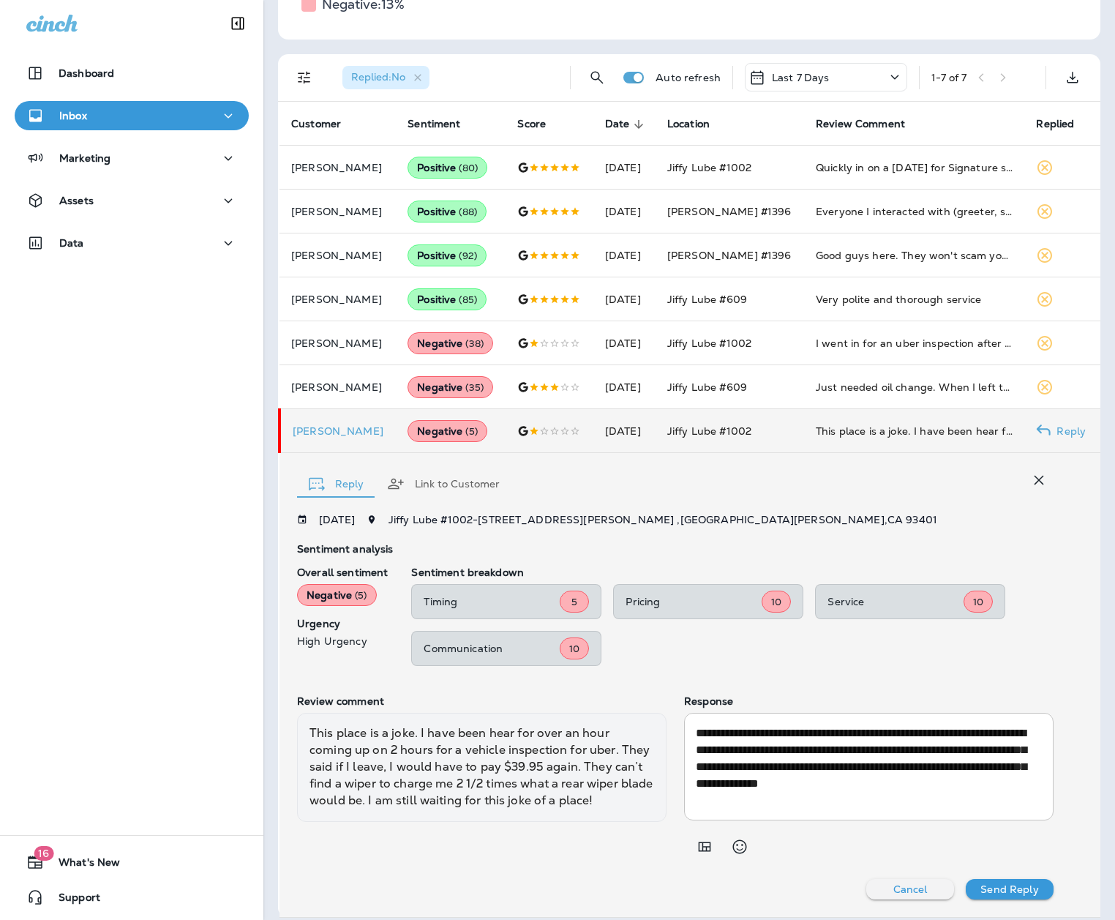
click at [854, 576] on div "**********" at bounding box center [675, 707] width 757 height 386
click at [854, 576] on p "Send Reply" at bounding box center [1010, 889] width 58 height 12
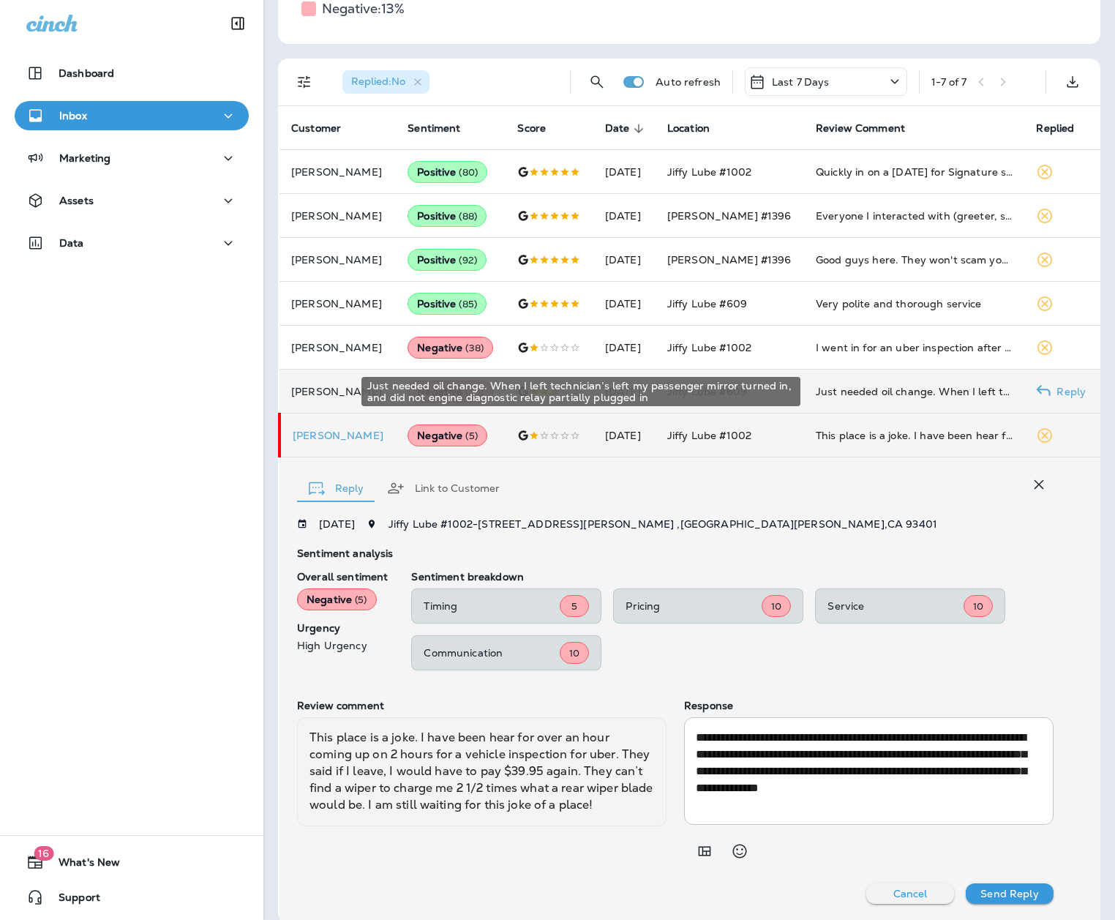
click at [854, 385] on td "Just needed oil change. When I left technician’s left my passenger mirror turne…" at bounding box center [914, 392] width 220 height 44
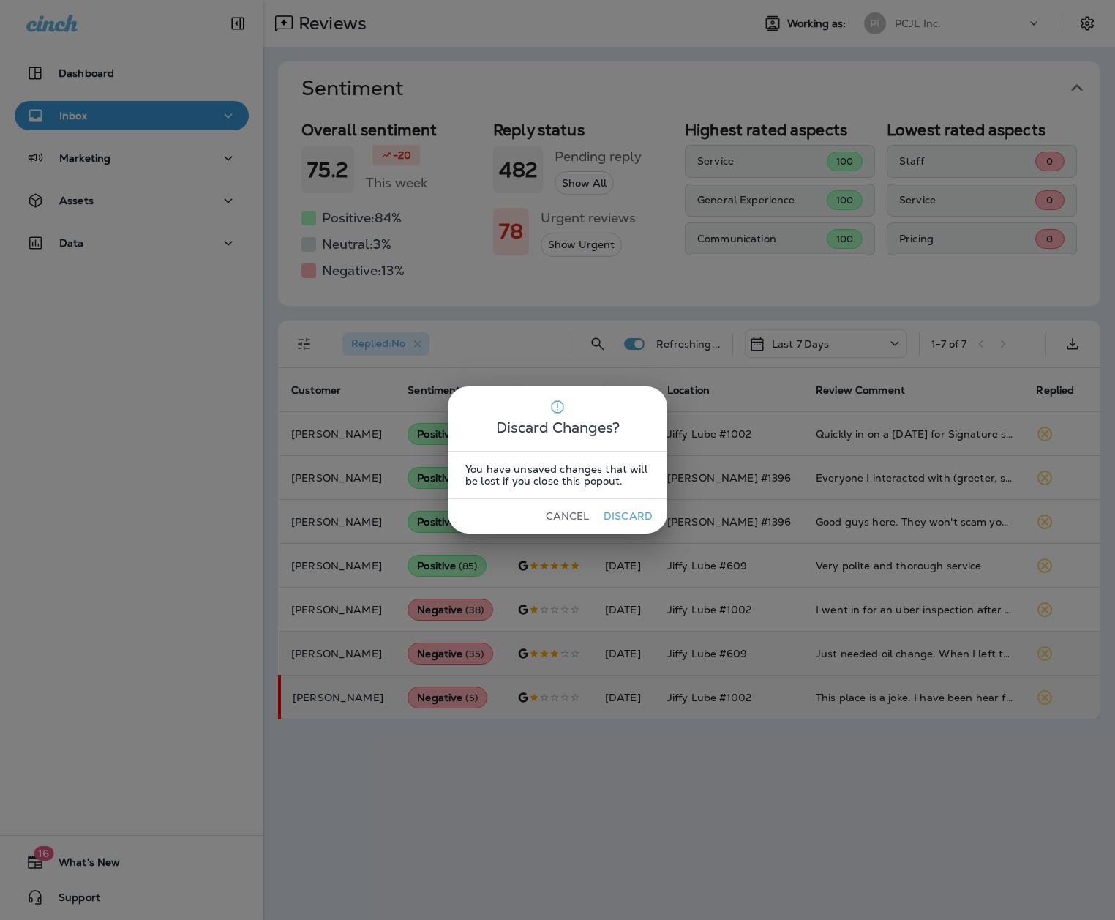
scroll to position [0, 0]
click at [576, 517] on button "Cancel" at bounding box center [567, 516] width 55 height 23
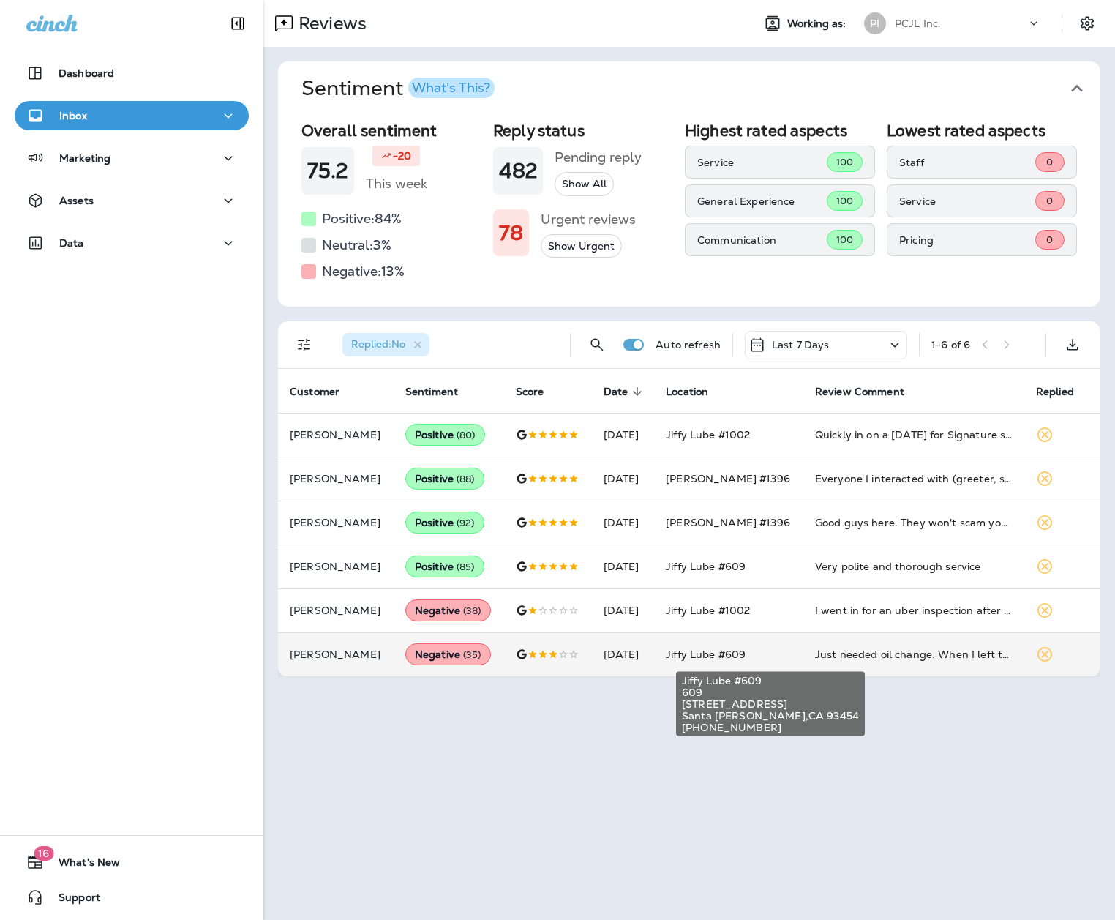
click at [746, 576] on span "Jiffy Lube #609" at bounding box center [706, 654] width 80 height 13
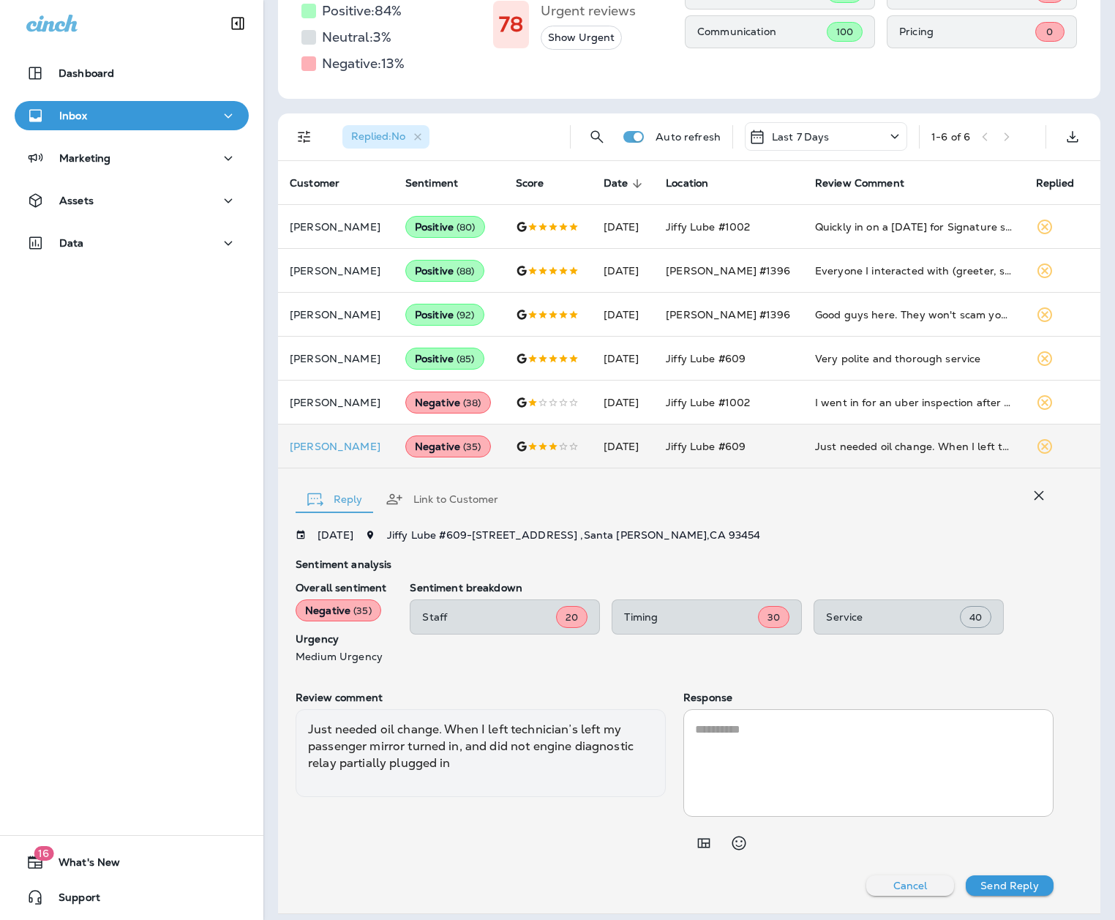
scroll to position [216, 0]
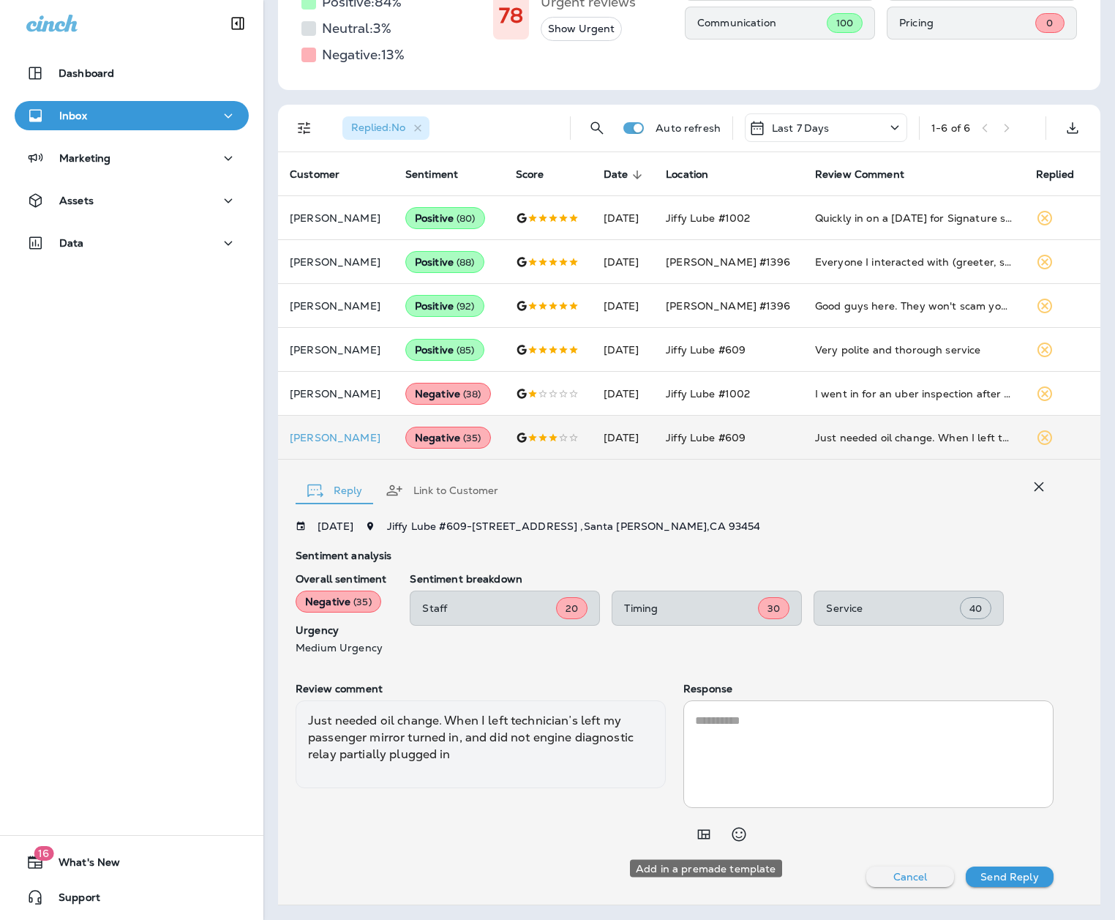
click at [709, 576] on icon "Add in a premade template" at bounding box center [704, 835] width 12 height 10
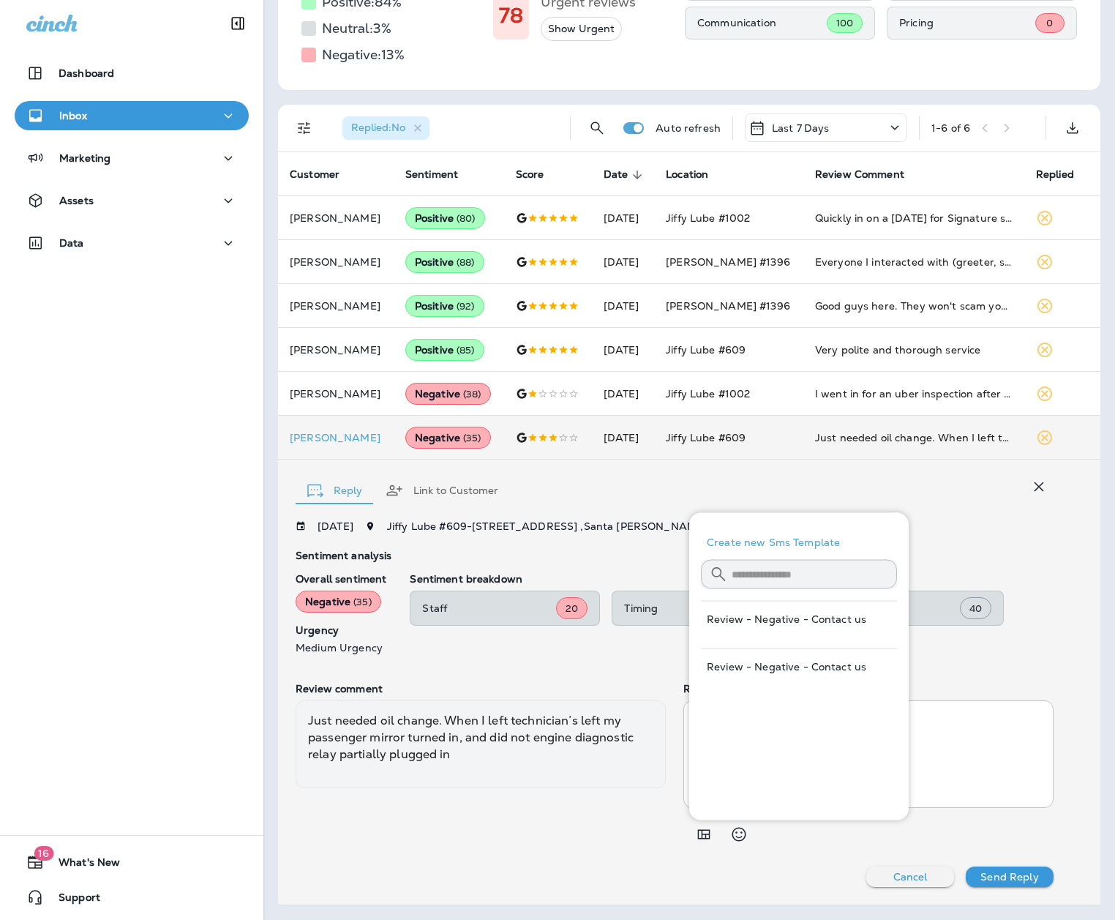
click at [776, 576] on button "Review - Negative - Contact us" at bounding box center [799, 666] width 196 height 35
type textarea "**********"
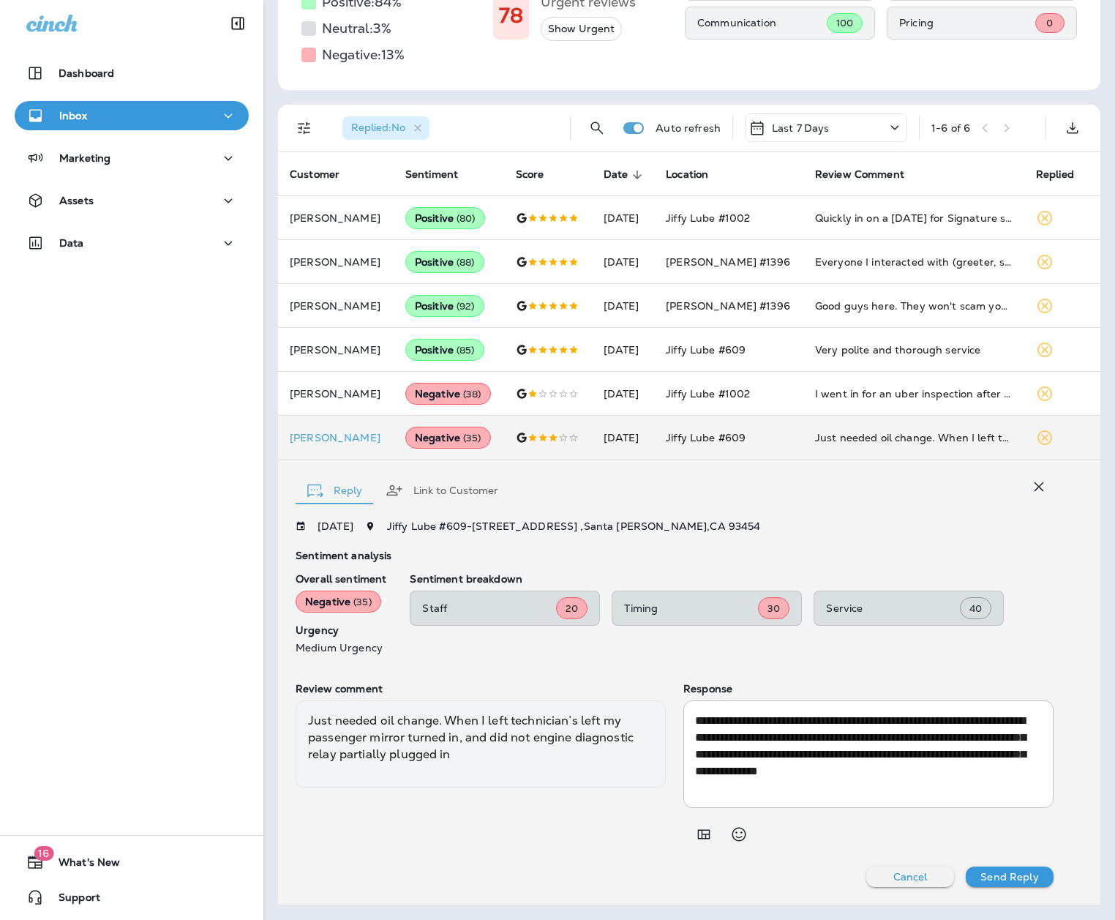
click at [854, 576] on p "Send Reply" at bounding box center [1010, 877] width 58 height 12
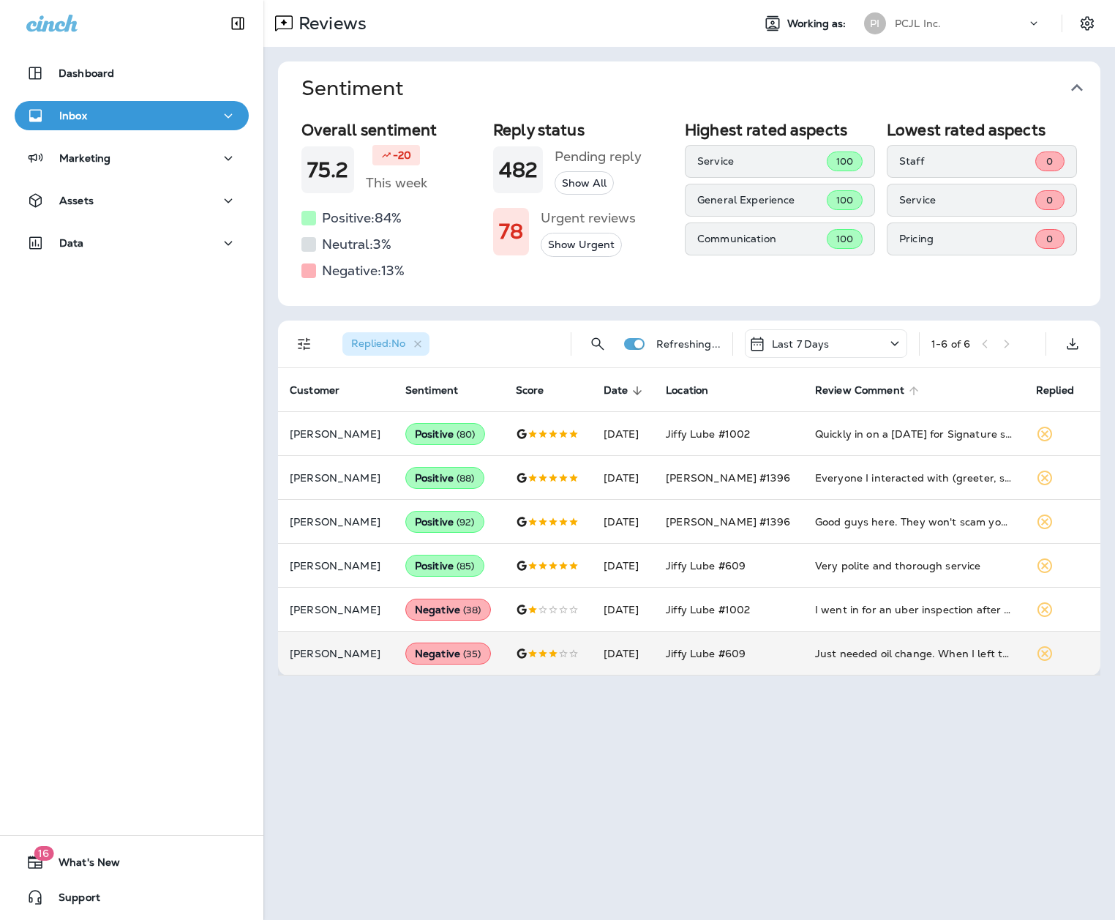
scroll to position [0, 0]
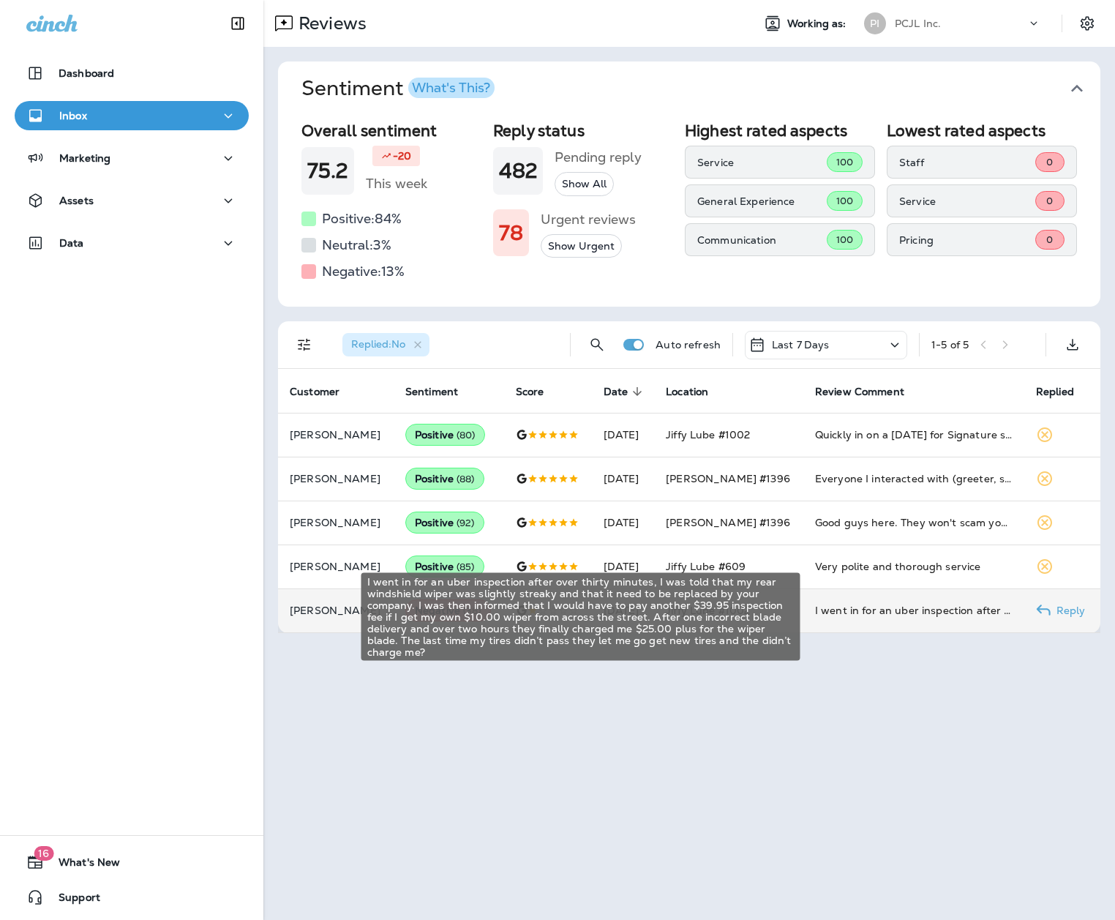
click at [854, 576] on div "I went in for an uber inspection after over thirty minutes, I was told that my …" at bounding box center [914, 610] width 198 height 15
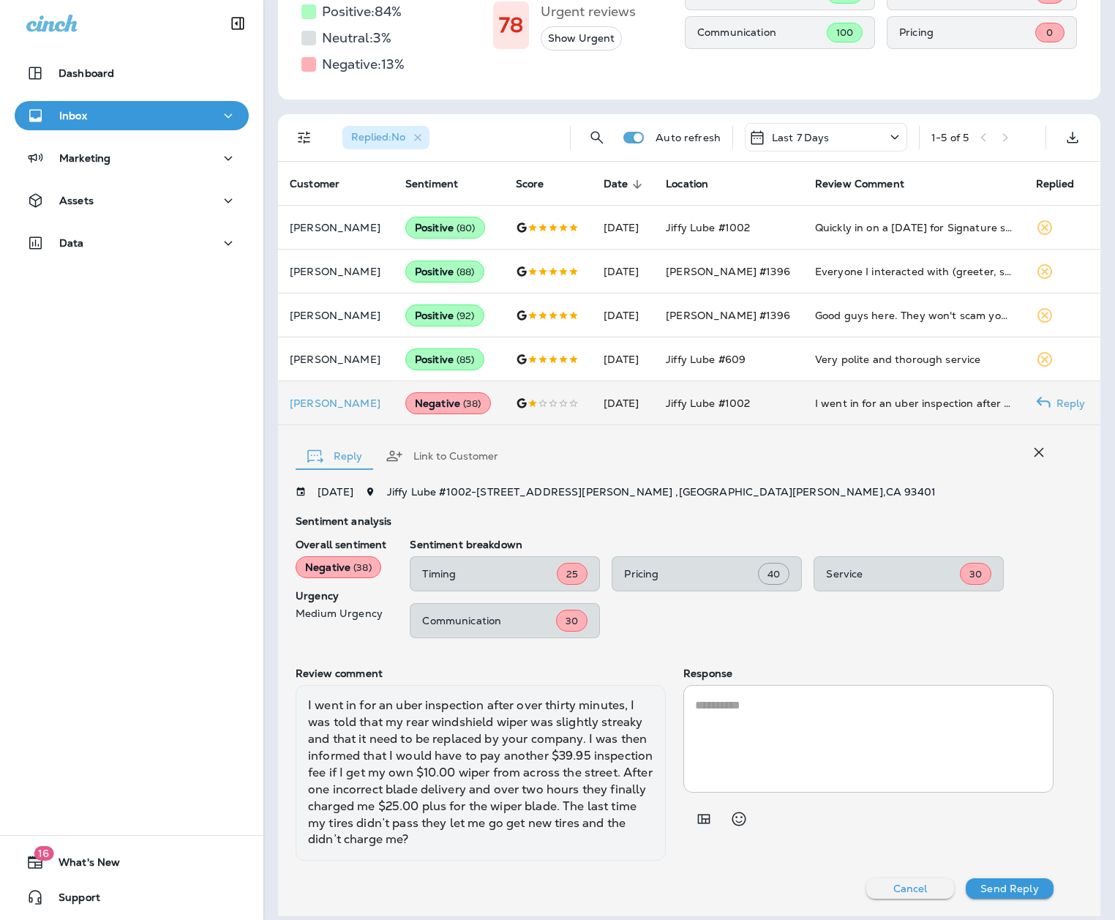
scroll to position [215, 0]
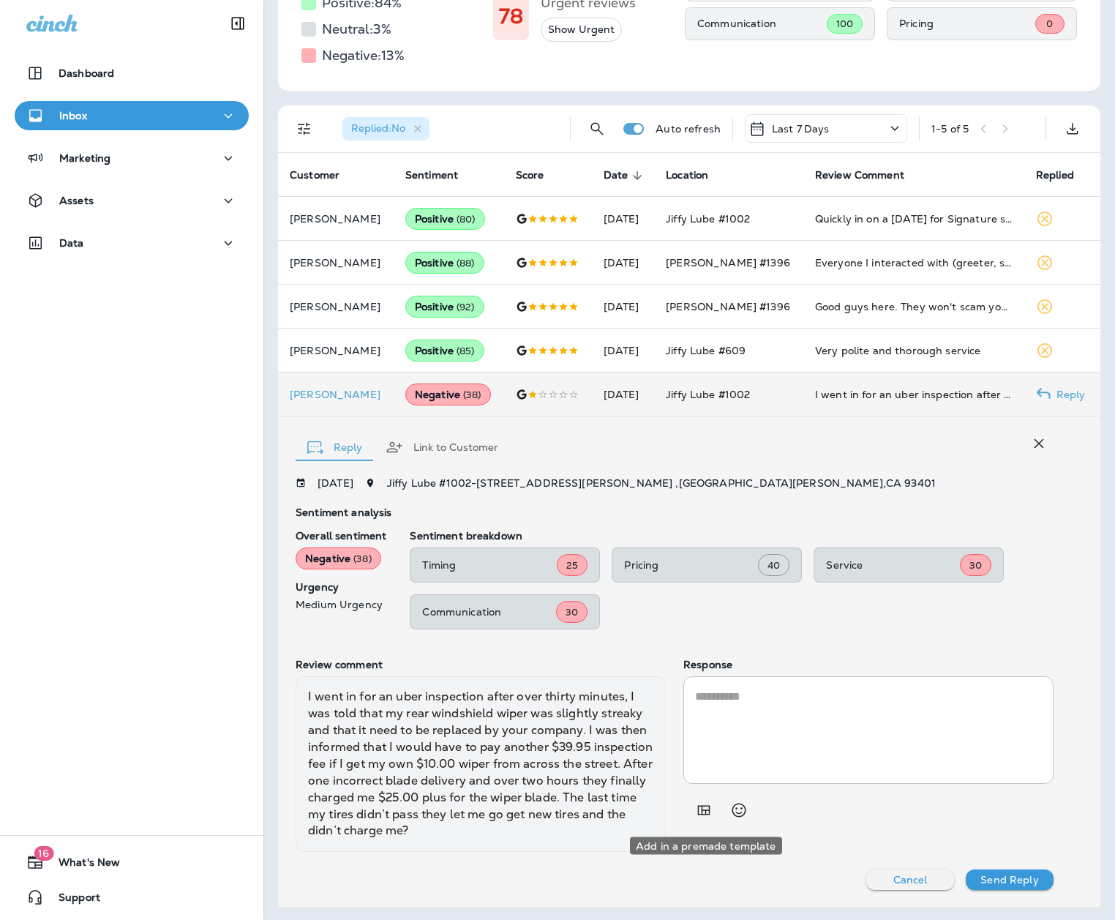
click at [706, 576] on icon "Add in a premade template" at bounding box center [704, 810] width 18 height 18
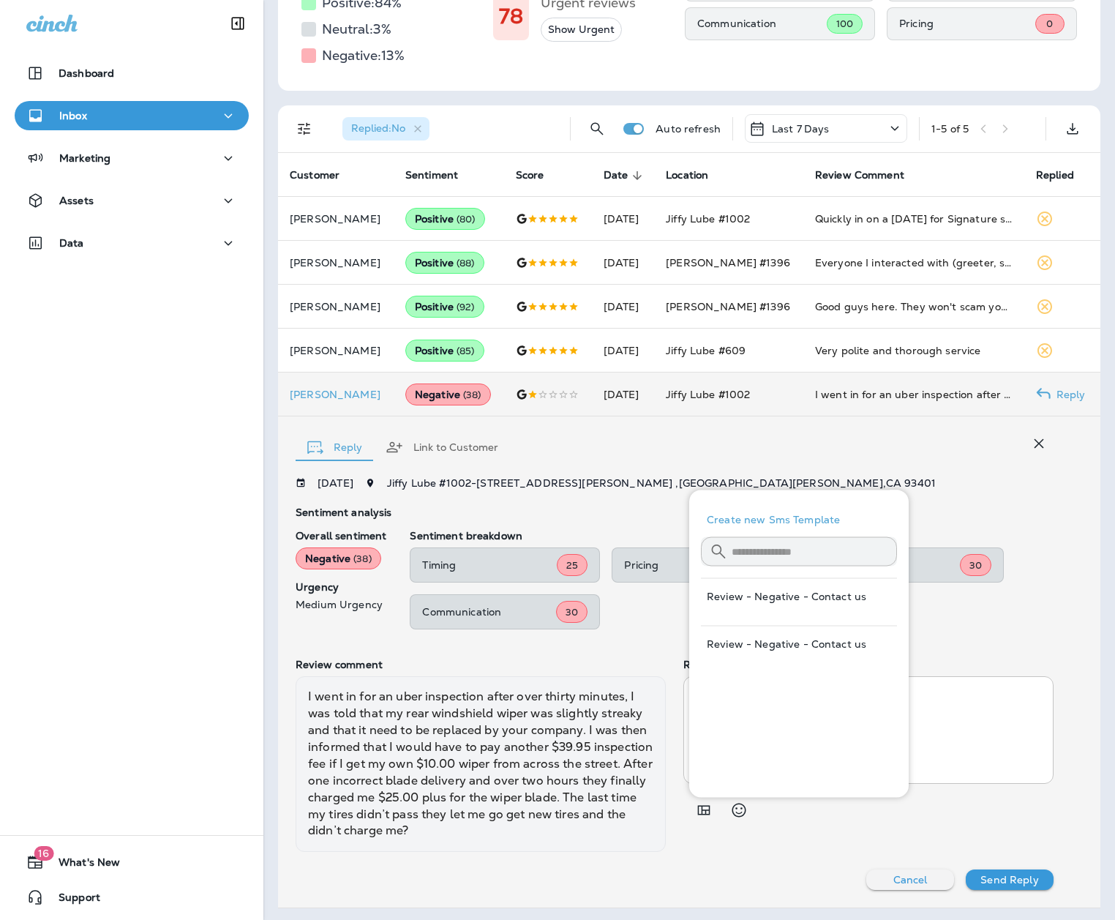
click at [801, 576] on button "Review - Negative - Contact us" at bounding box center [799, 643] width 196 height 35
type textarea "**********"
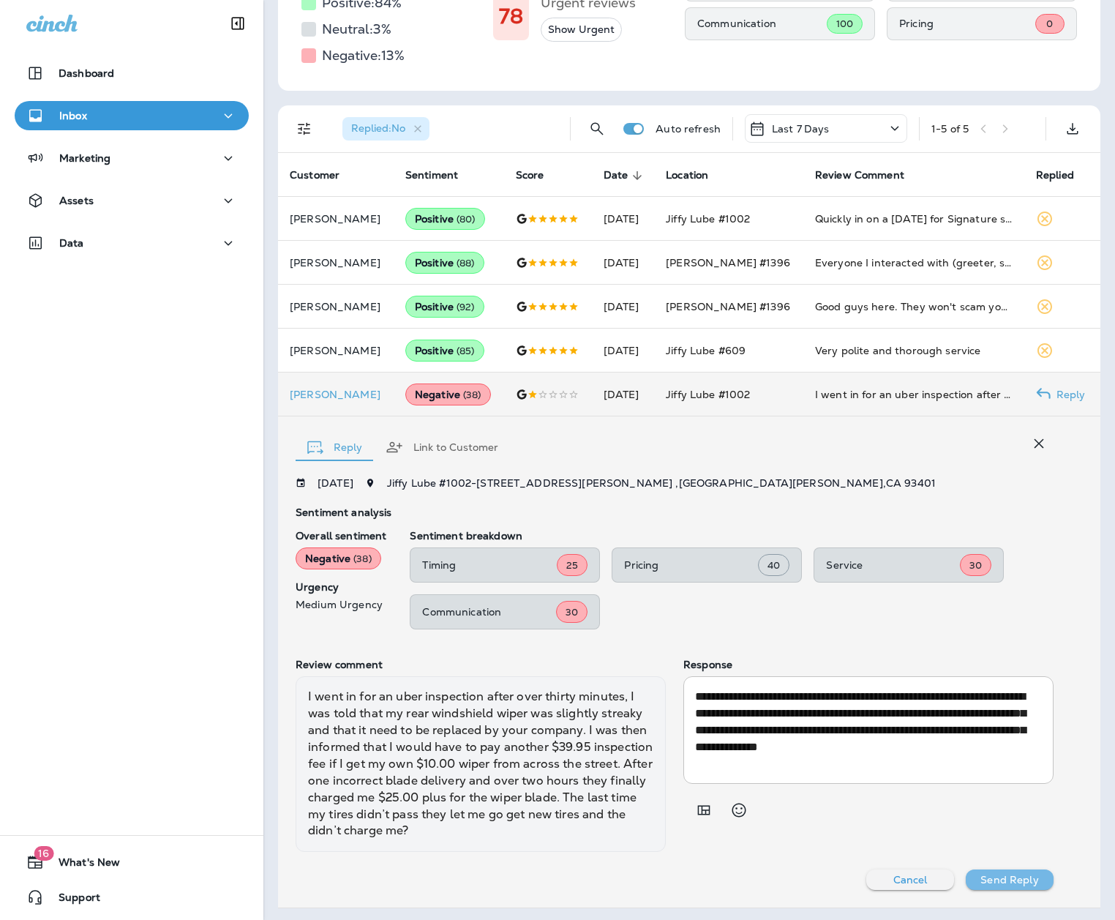
click at [854, 576] on p "Send Reply" at bounding box center [1010, 880] width 58 height 12
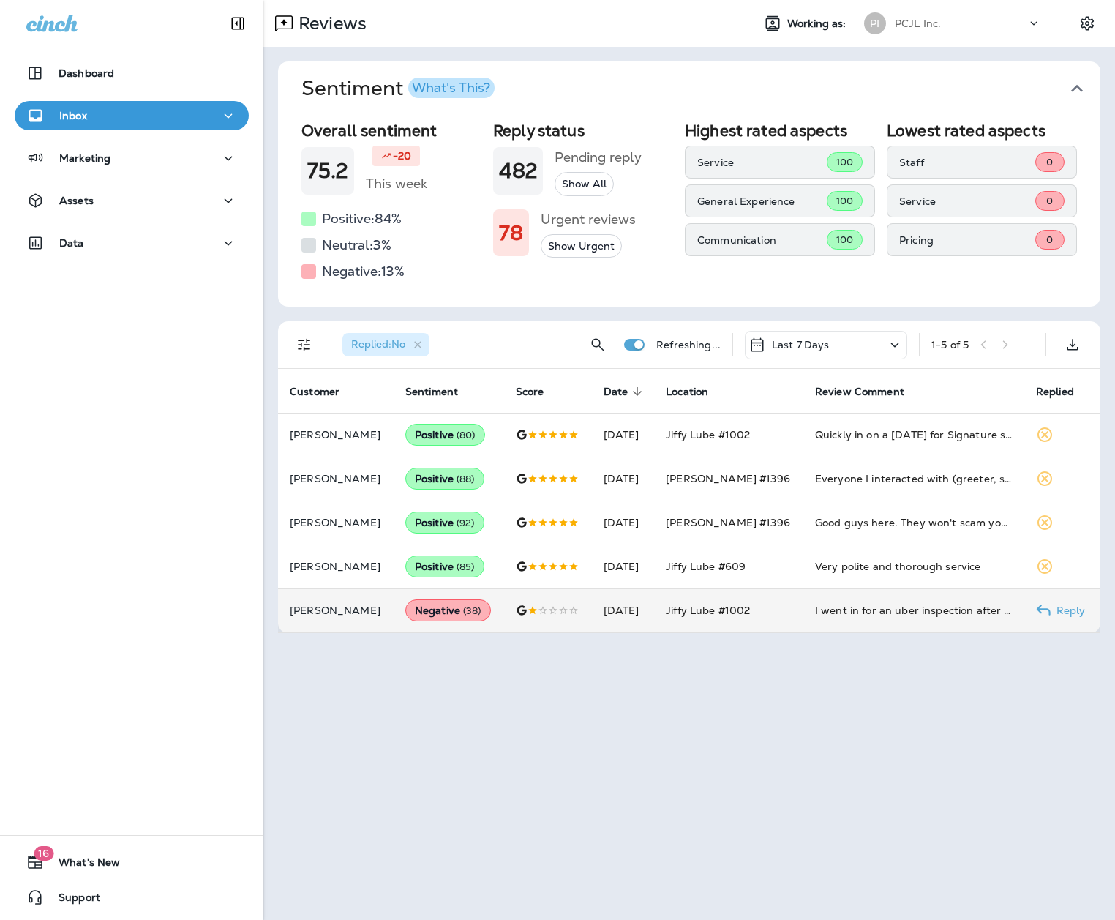
scroll to position [0, 0]
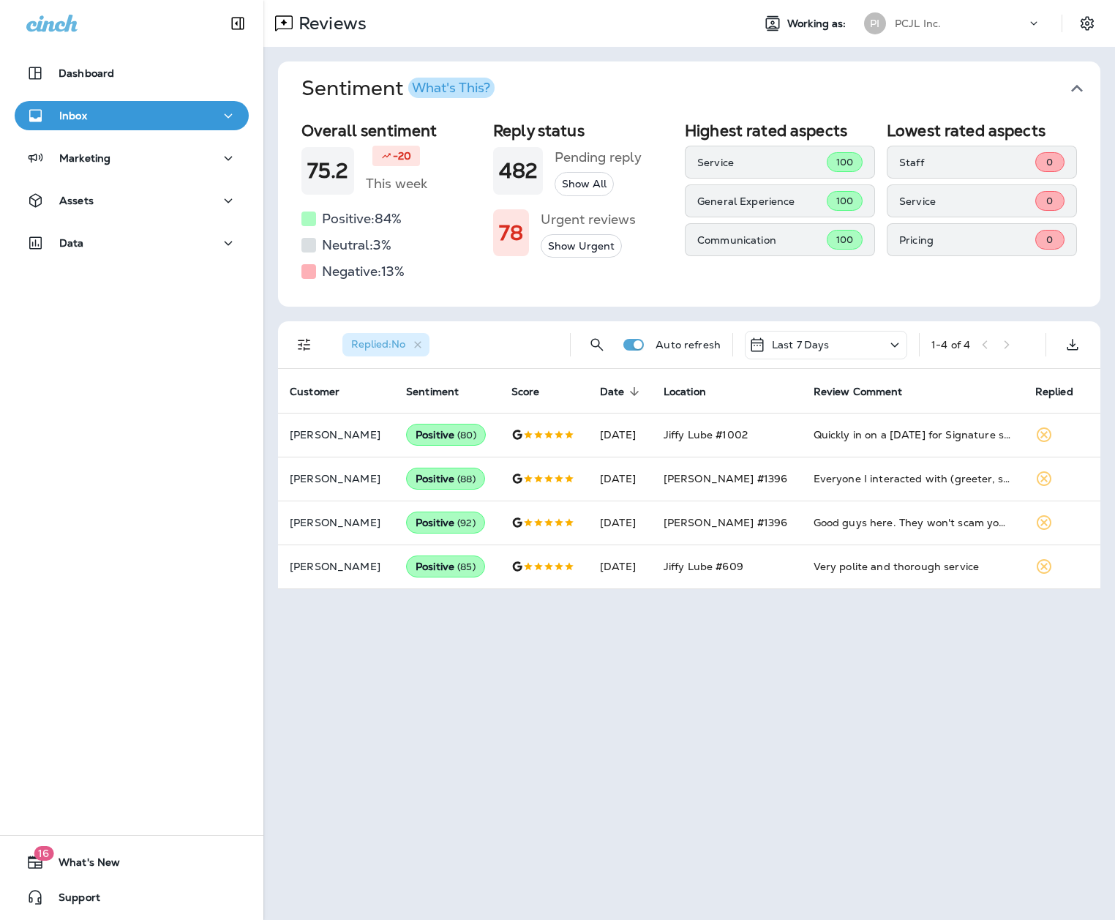
click at [854, 21] on div "PCJL Inc." at bounding box center [961, 23] width 132 height 22
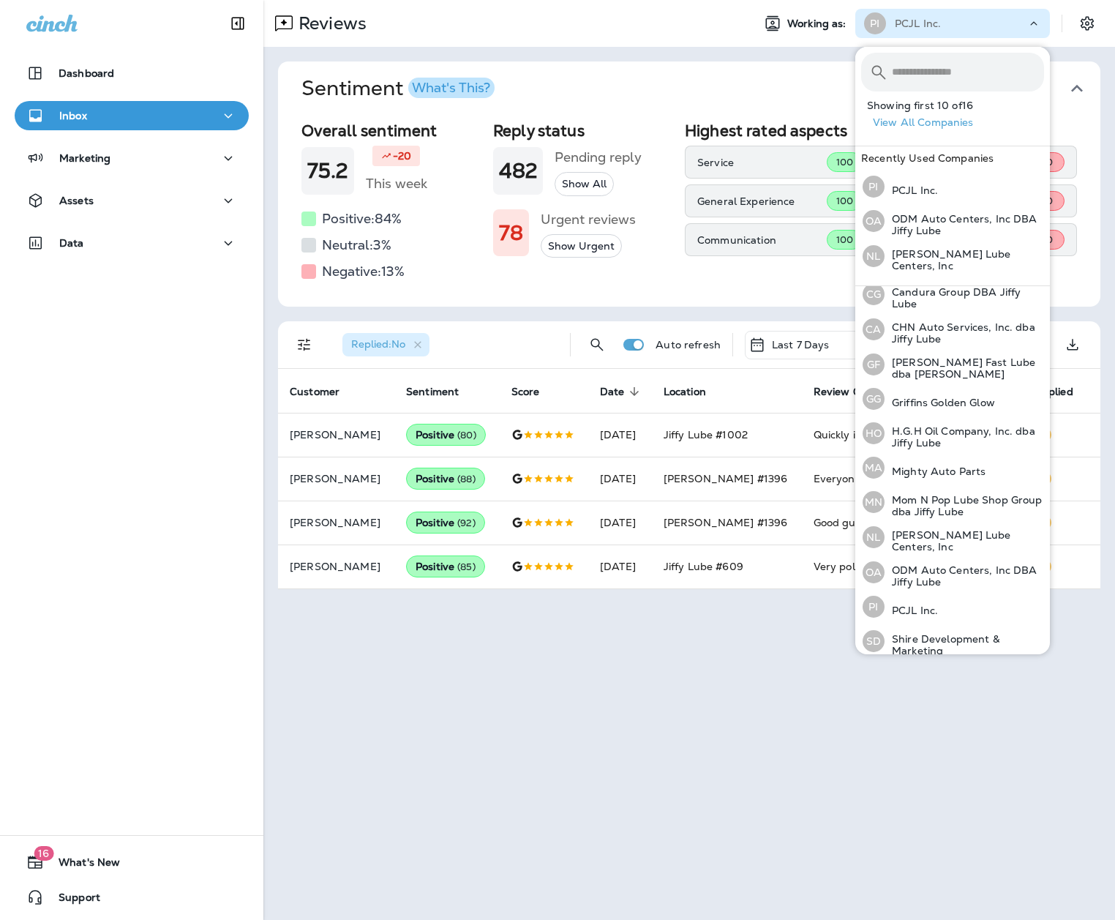
scroll to position [187, 0]
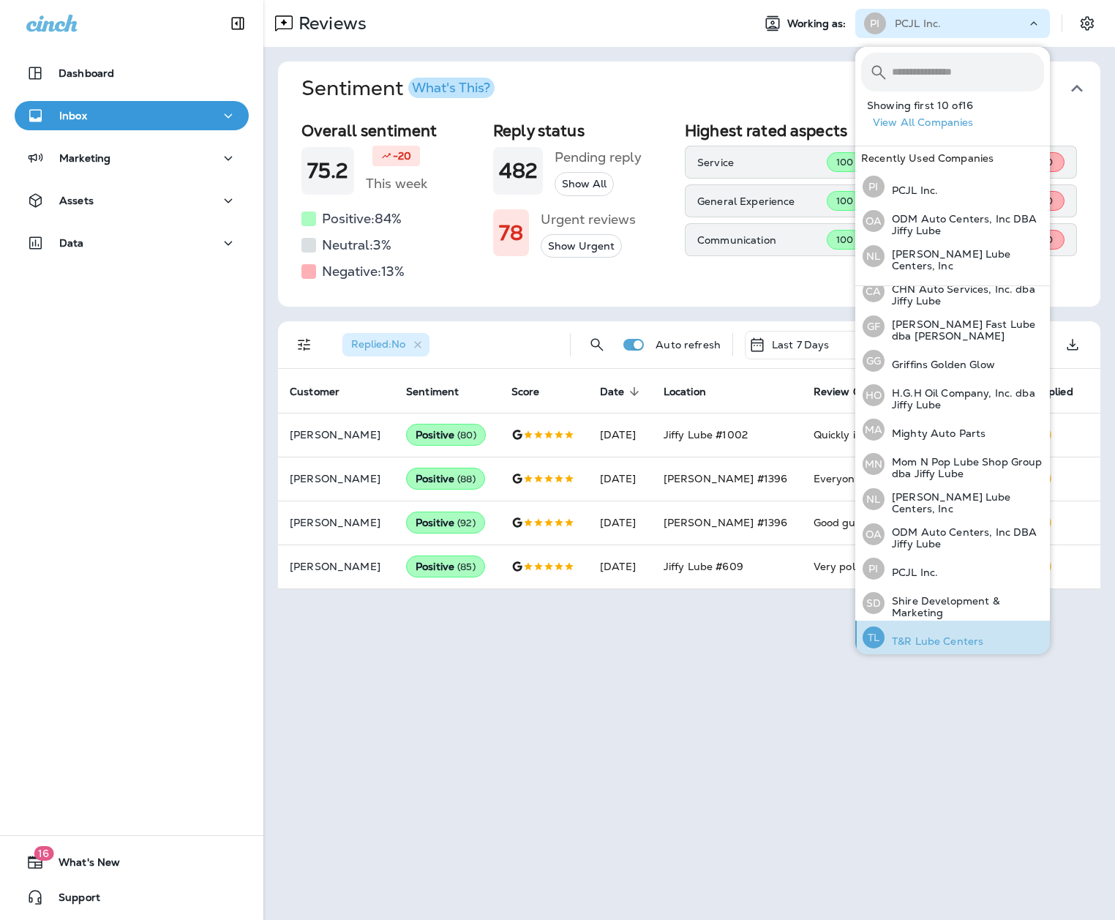
click at [854, 576] on p "T&R Lube Centers" at bounding box center [934, 641] width 99 height 12
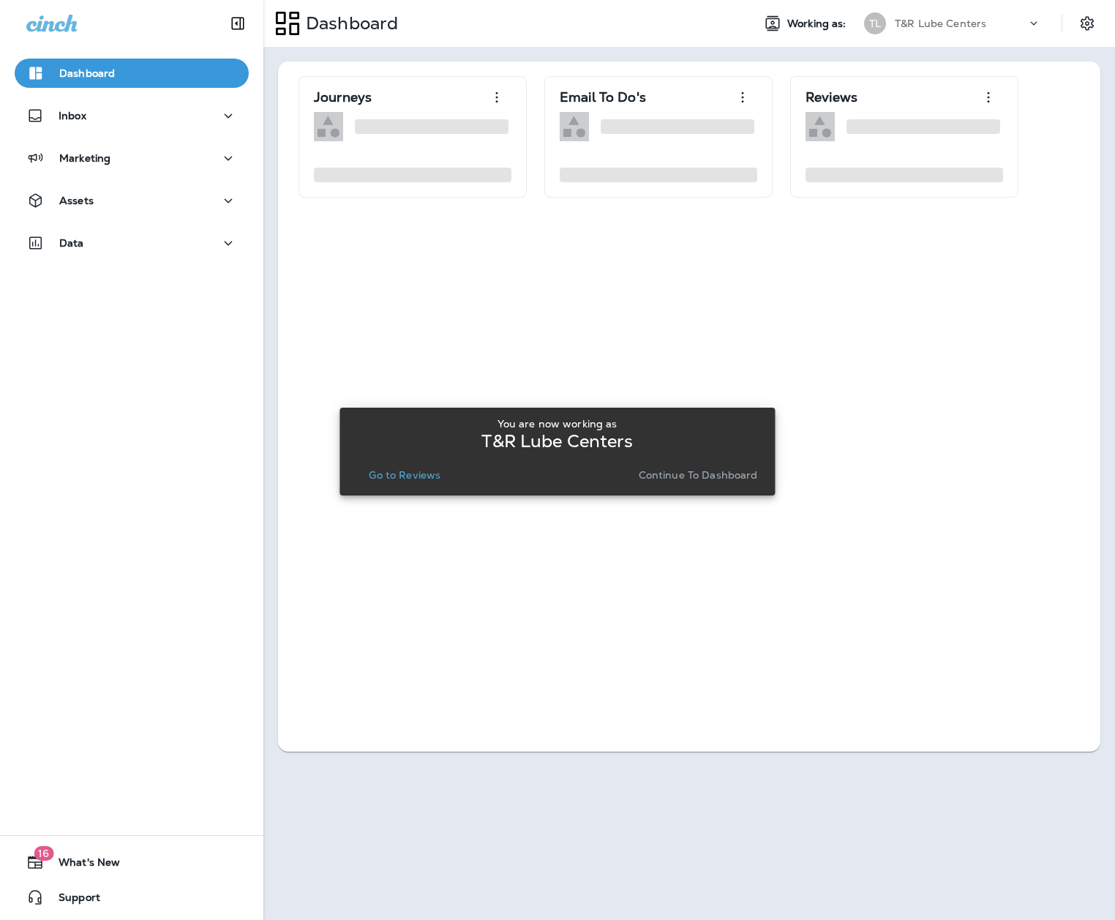
click at [433, 479] on p "Go to Reviews" at bounding box center [405, 475] width 72 height 12
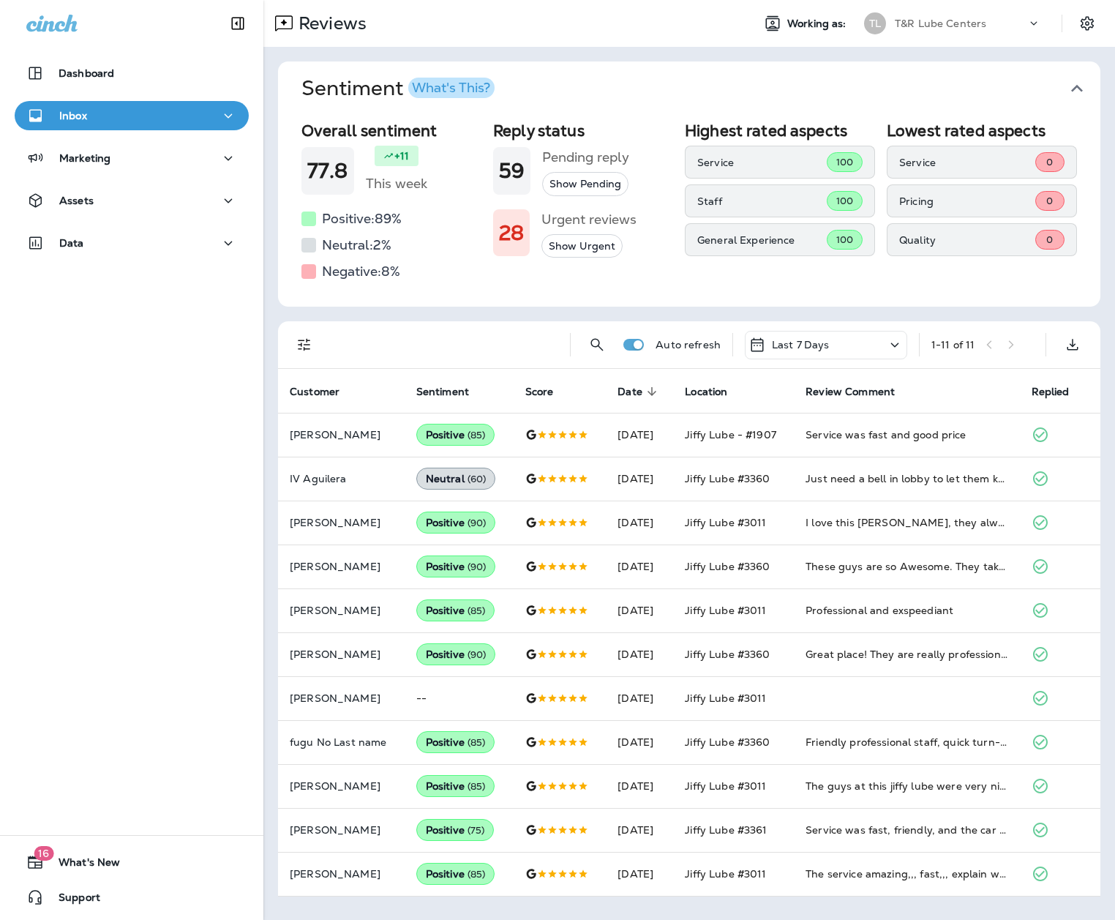
click at [854, 38] on div "Reviews Working as: TL T&R Lube Centers" at bounding box center [689, 23] width 852 height 47
click at [854, 27] on div "T&R Lube Centers" at bounding box center [961, 23] width 132 height 22
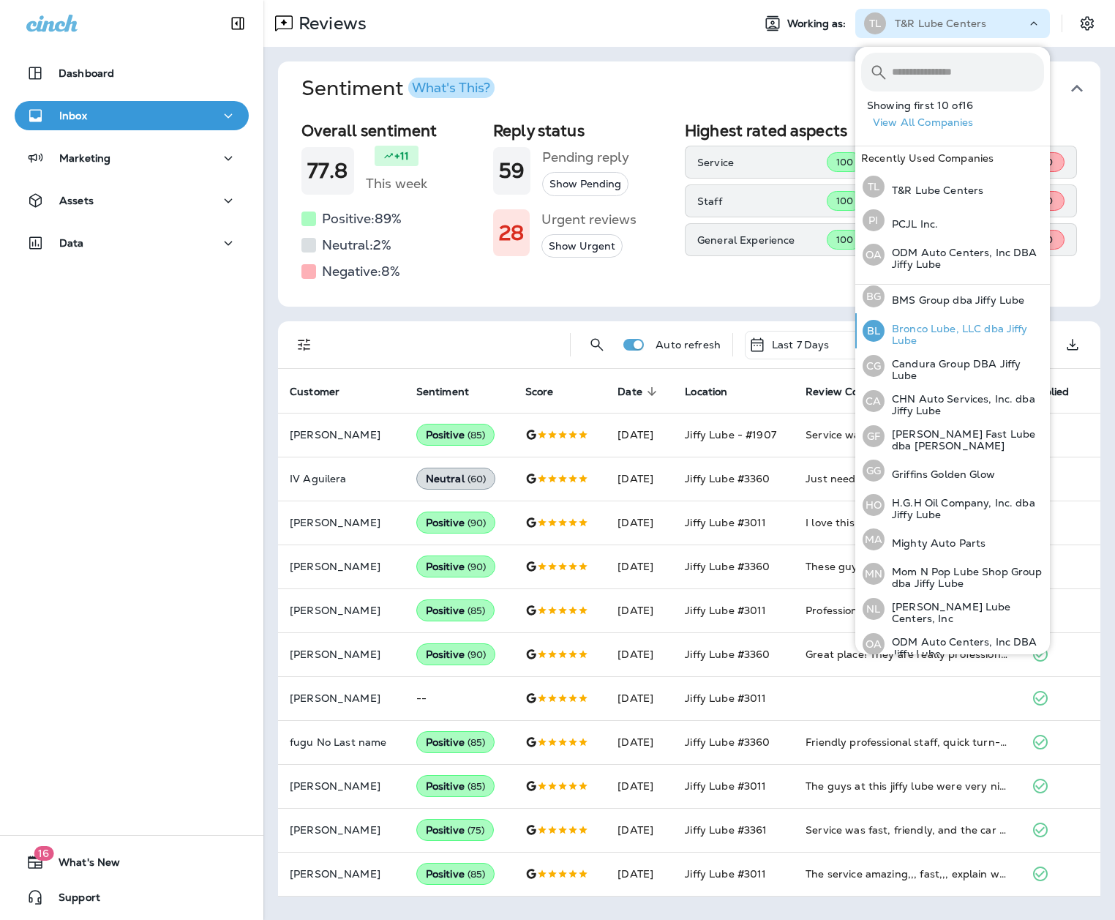
scroll to position [77, 0]
click at [854, 430] on p "[PERSON_NAME] Fast Lube dba [PERSON_NAME]" at bounding box center [965, 438] width 160 height 23
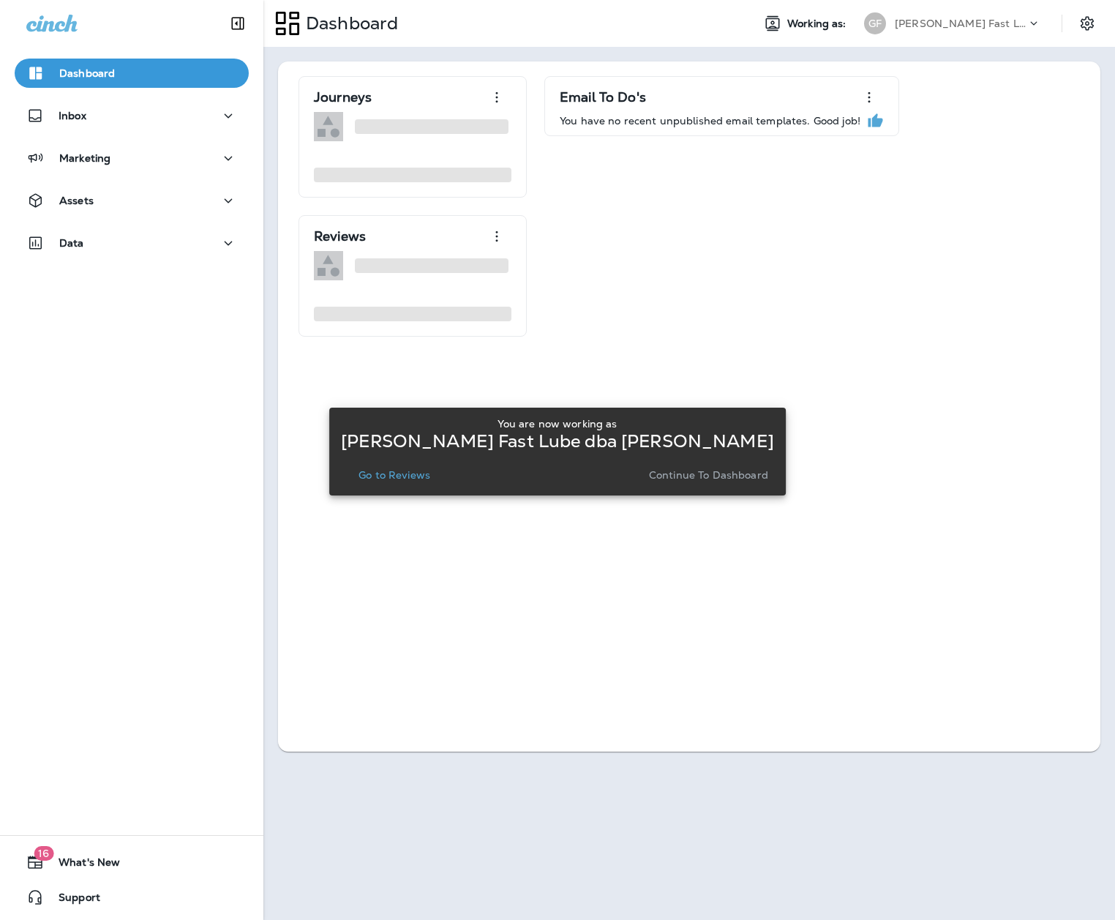
click at [405, 477] on p "Go to Reviews" at bounding box center [395, 475] width 72 height 12
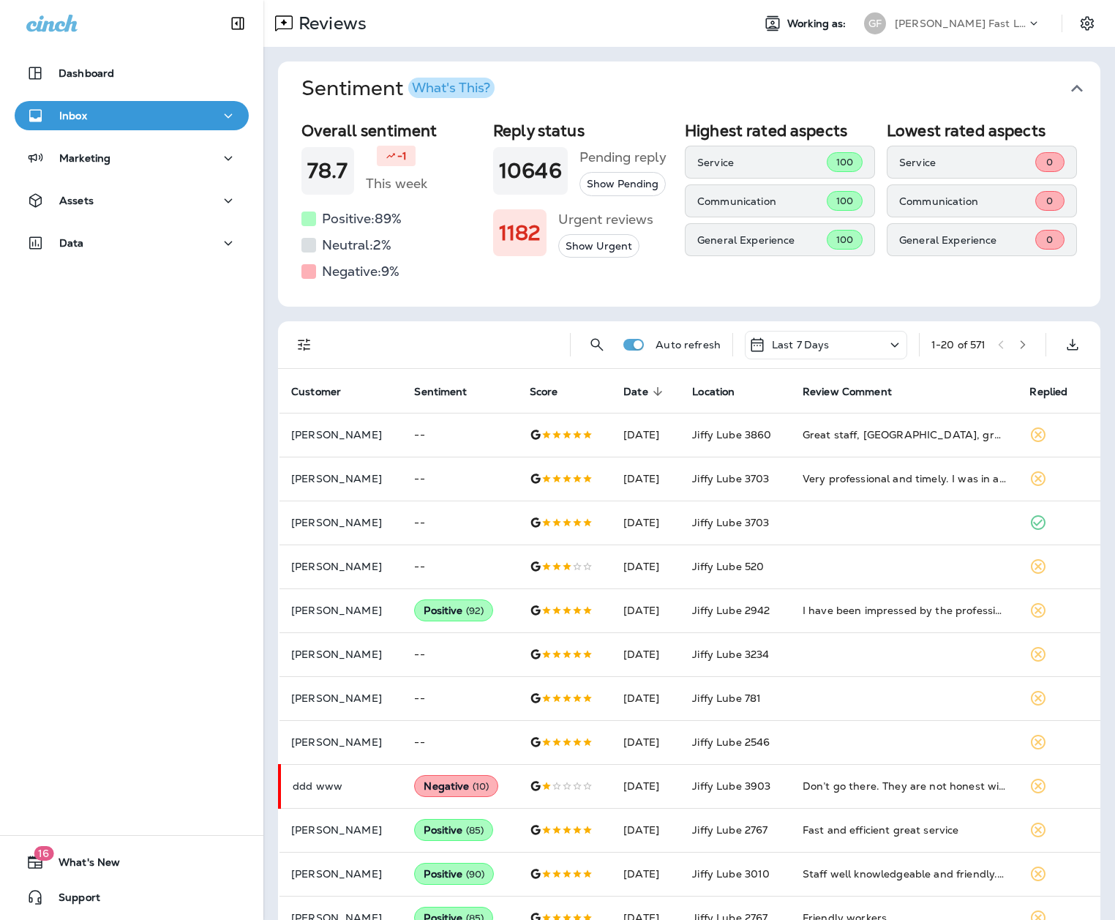
click at [313, 340] on button "Filters" at bounding box center [304, 344] width 29 height 29
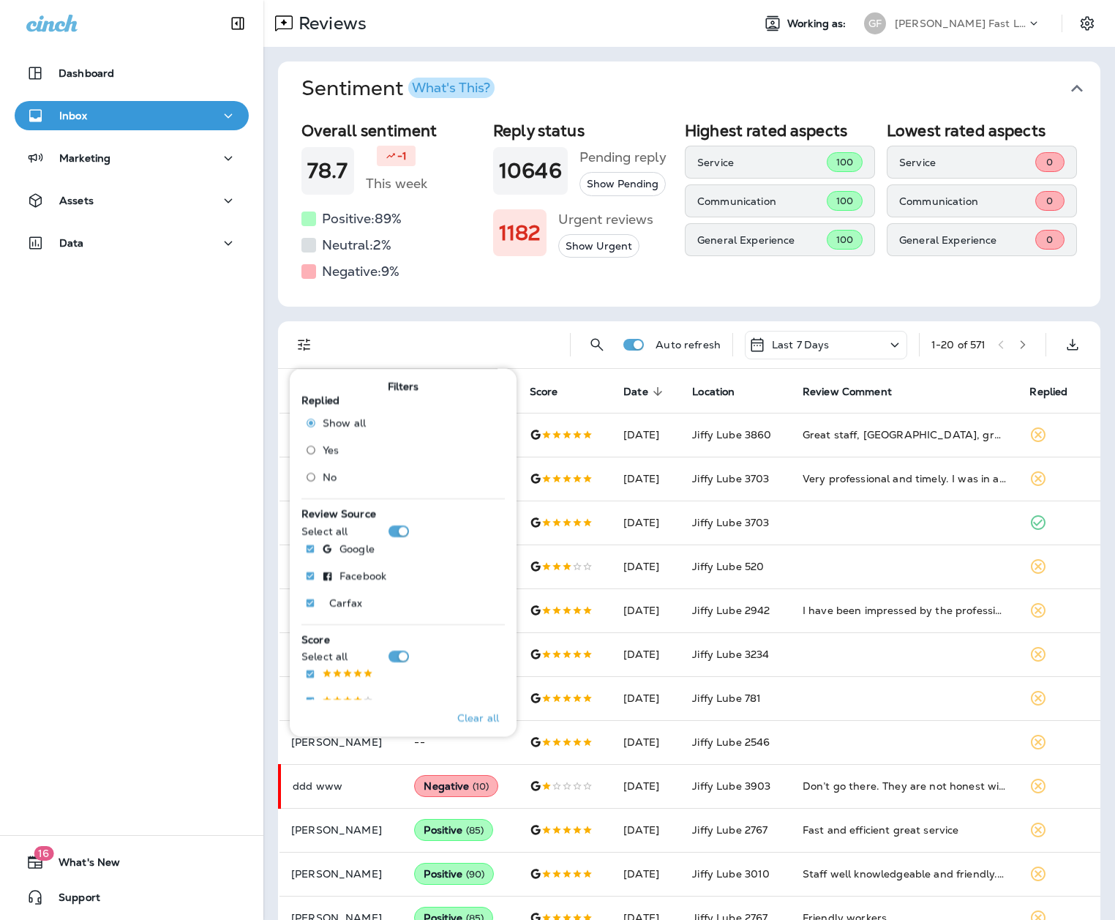
click at [359, 474] on label "No" at bounding box center [332, 476] width 67 height 23
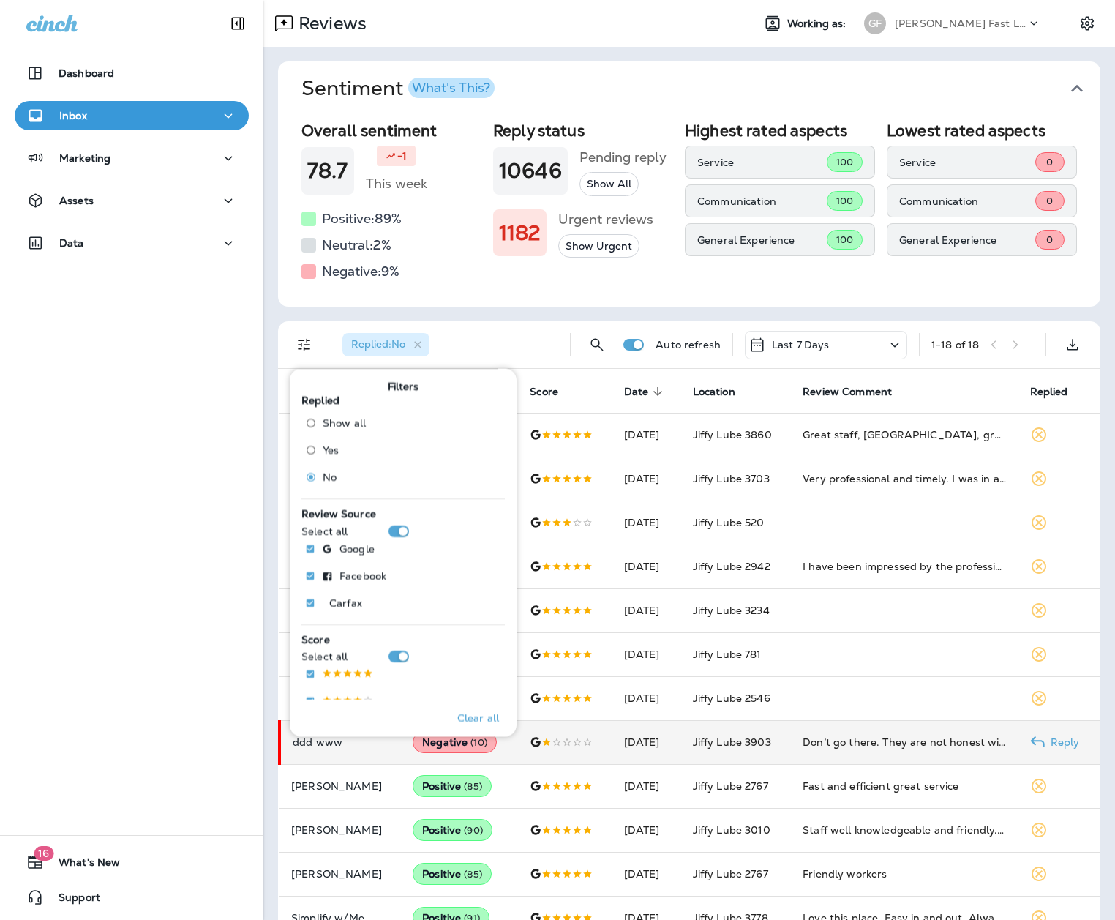
click at [854, 576] on td "Don’t go there. They are not honest with pricing. They will keep changing the p…" at bounding box center [904, 742] width 227 height 44
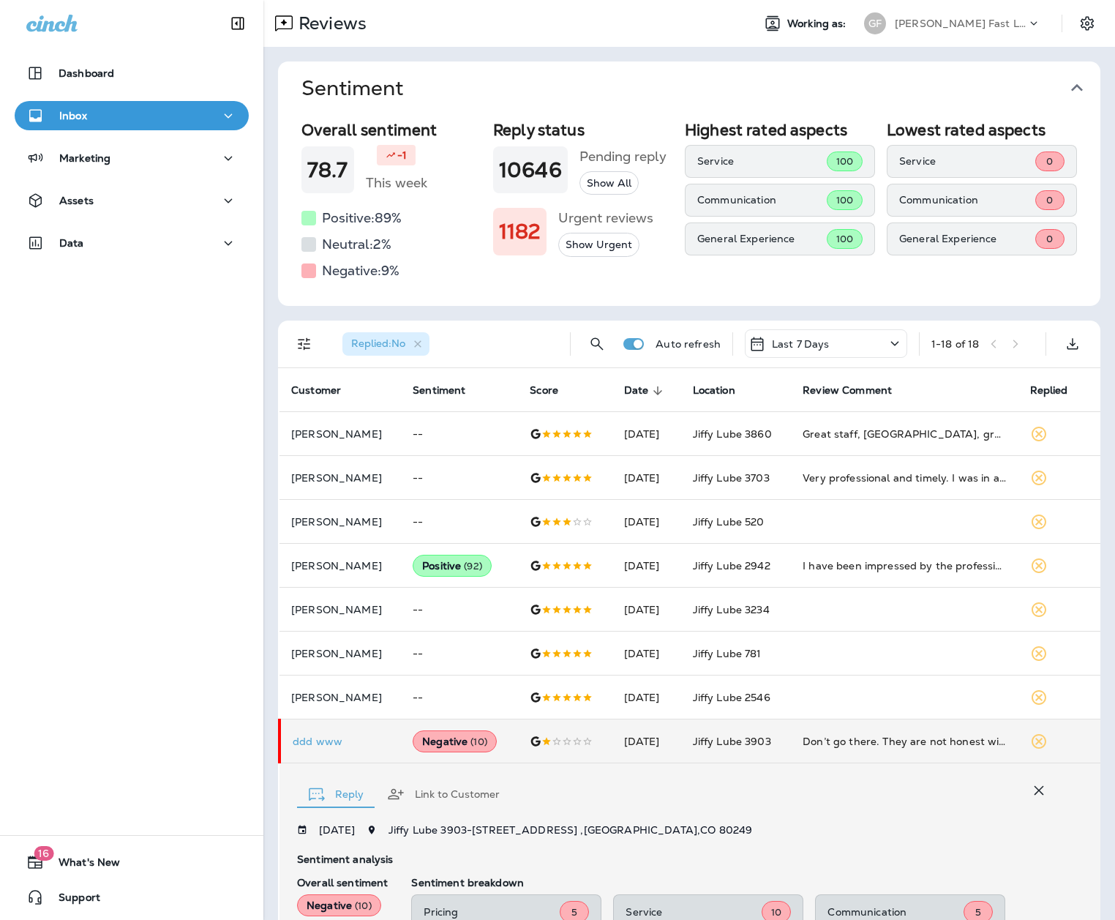
scroll to position [290, 0]
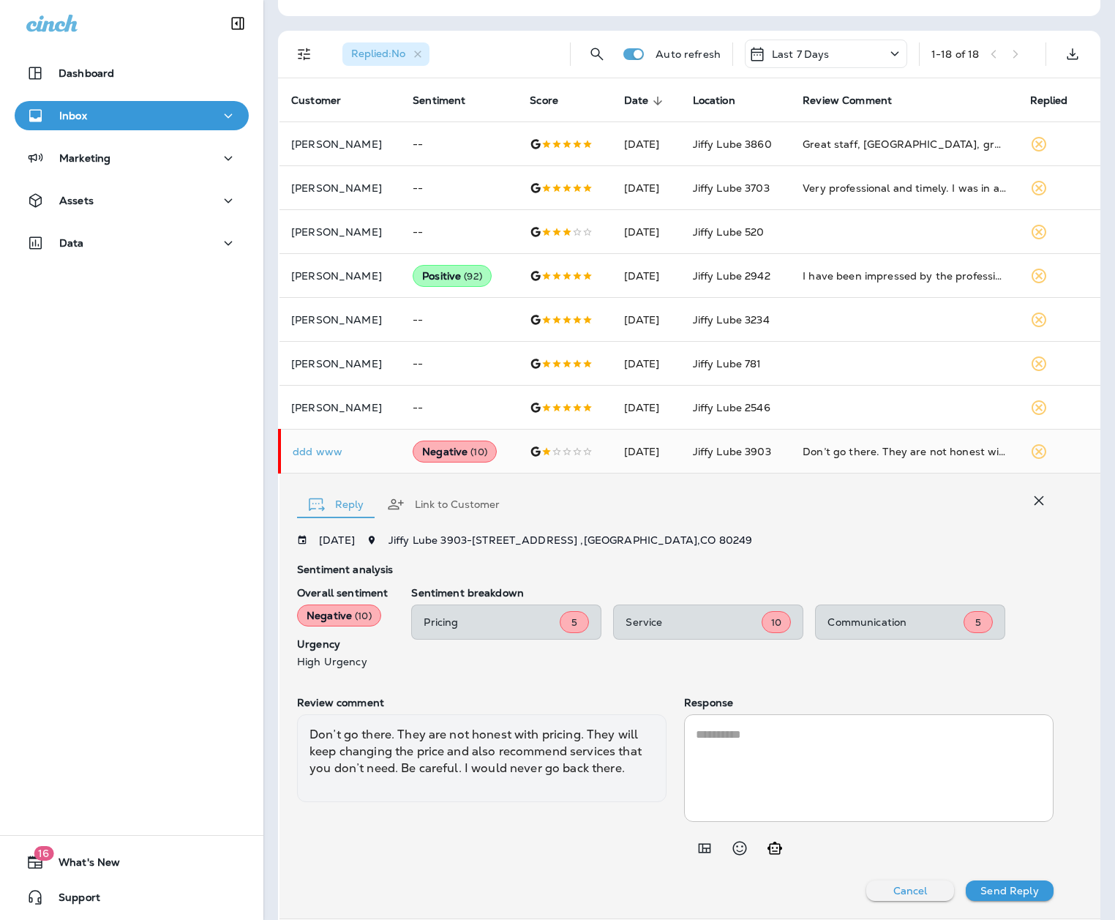
click at [687, 576] on div at bounding box center [701, 848] width 35 height 29
click at [704, 576] on icon "Add in a premade template" at bounding box center [705, 848] width 18 height 18
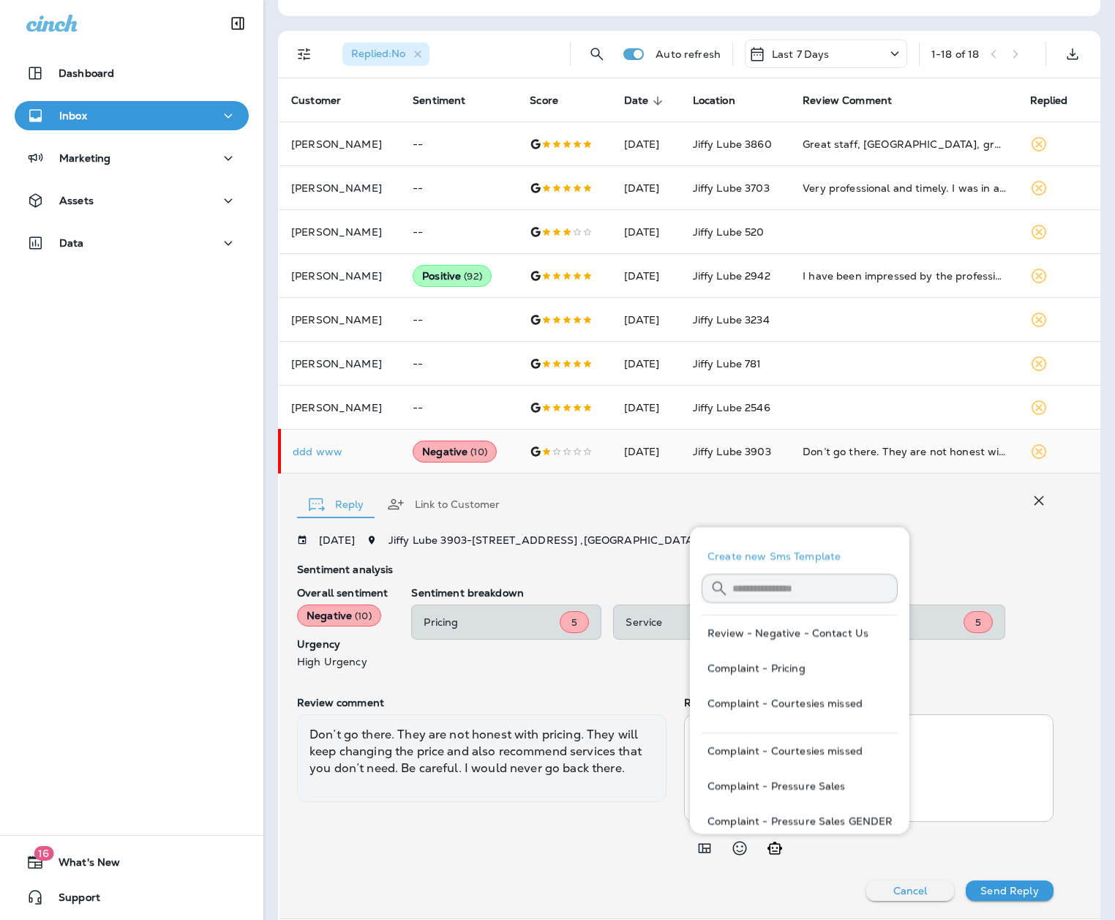
click at [794, 576] on button "Review - Negative - Contact Us" at bounding box center [800, 632] width 196 height 35
type textarea "**********"
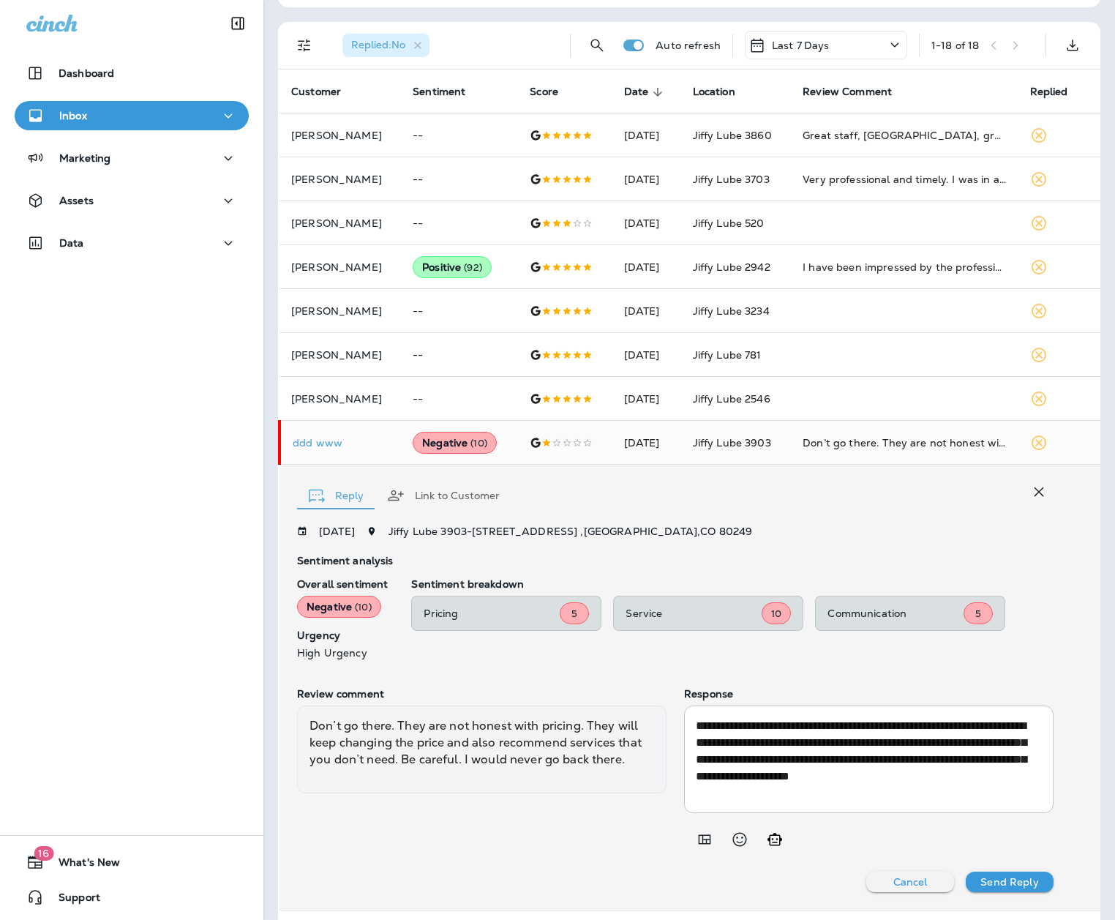
click at [854, 576] on p "Send Reply" at bounding box center [1010, 882] width 58 height 12
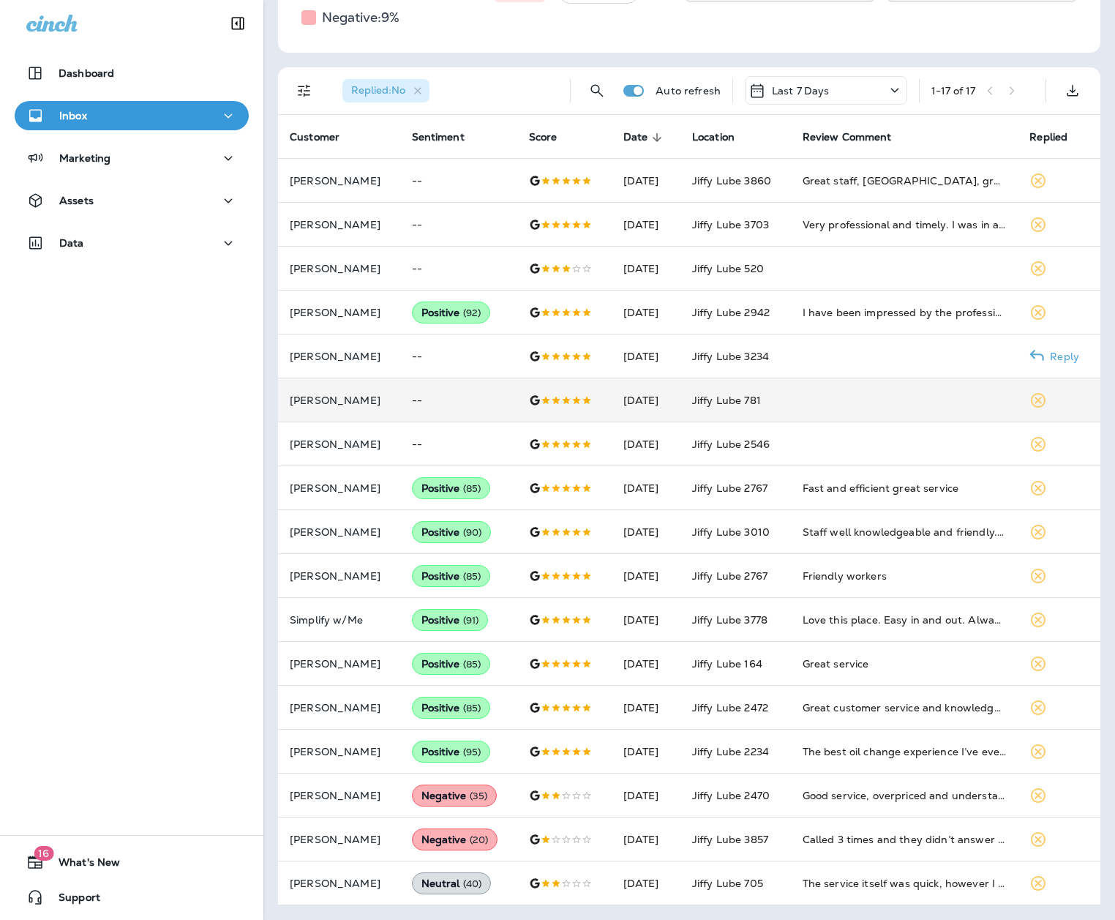
scroll to position [253, 0]
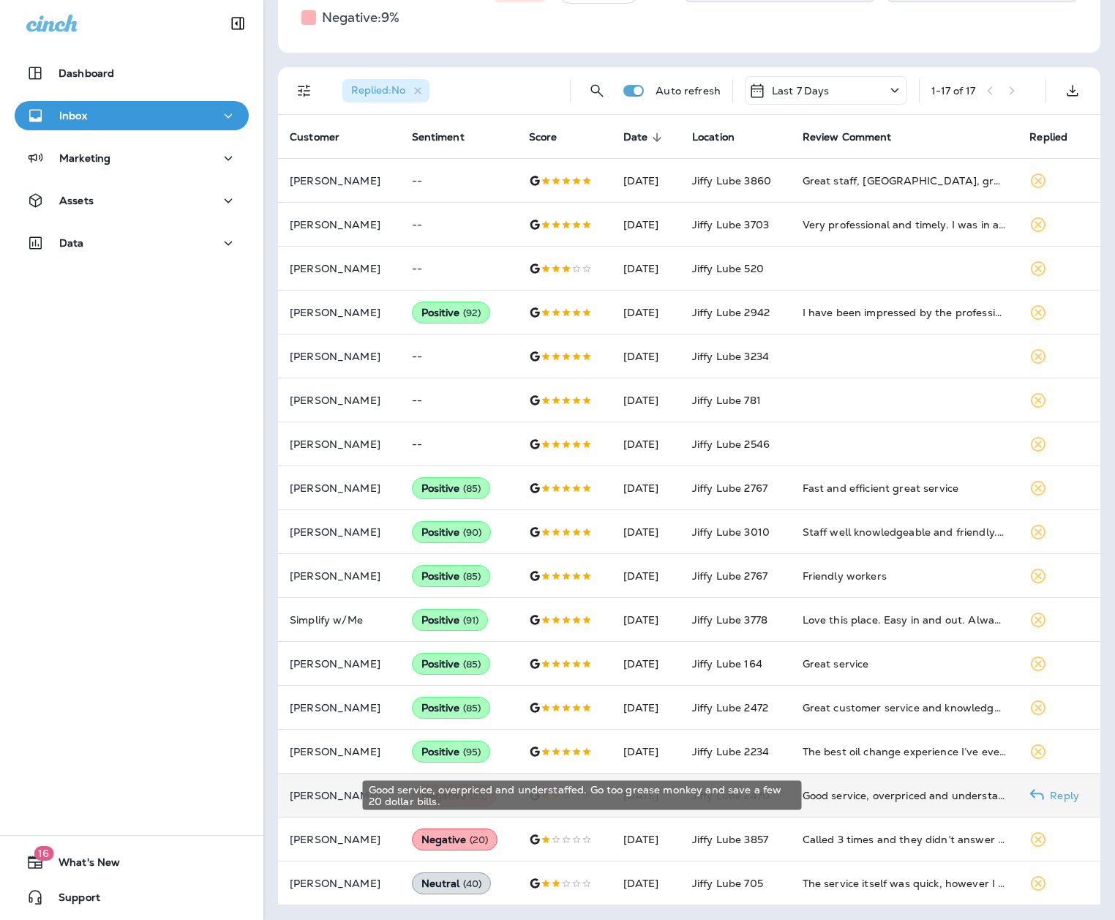
click at [854, 576] on div "Good service, overpriced and understaffed. Go too grease monkey and save a few …" at bounding box center [905, 795] width 204 height 15
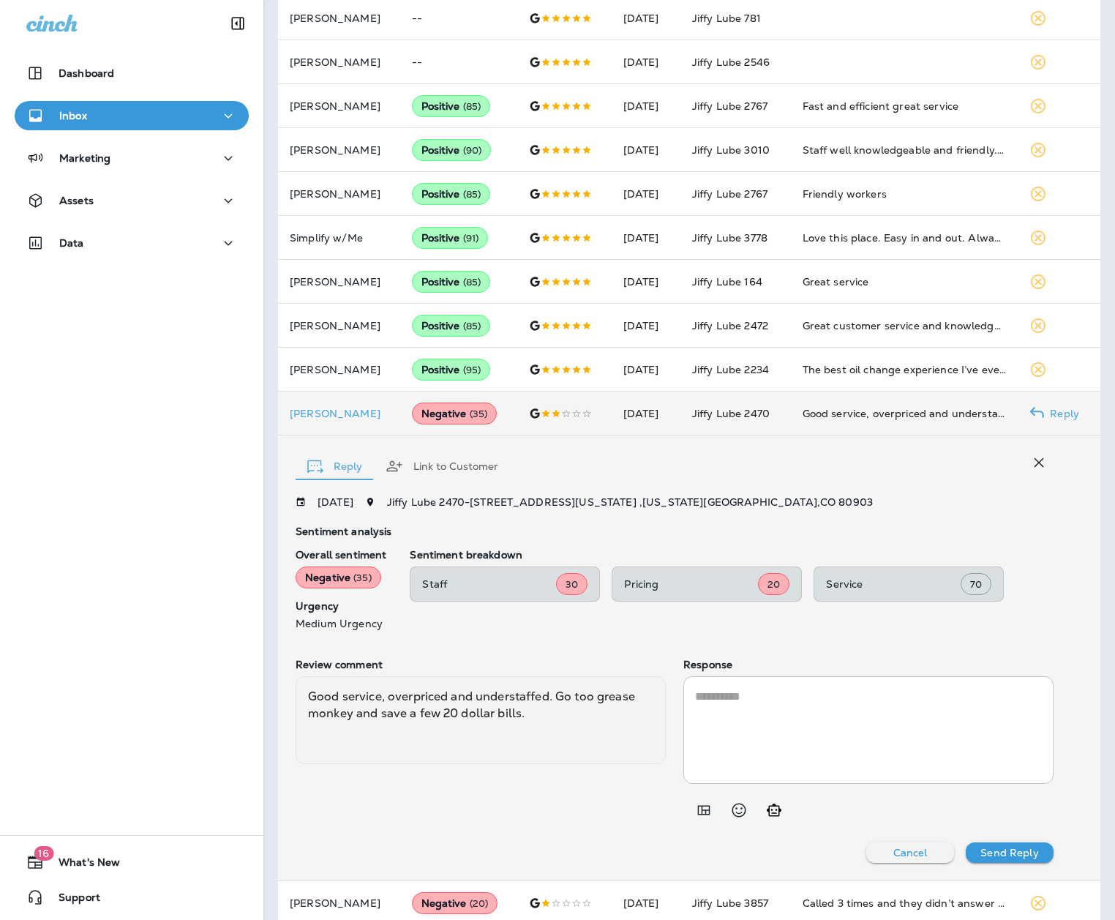
scroll to position [632, 0]
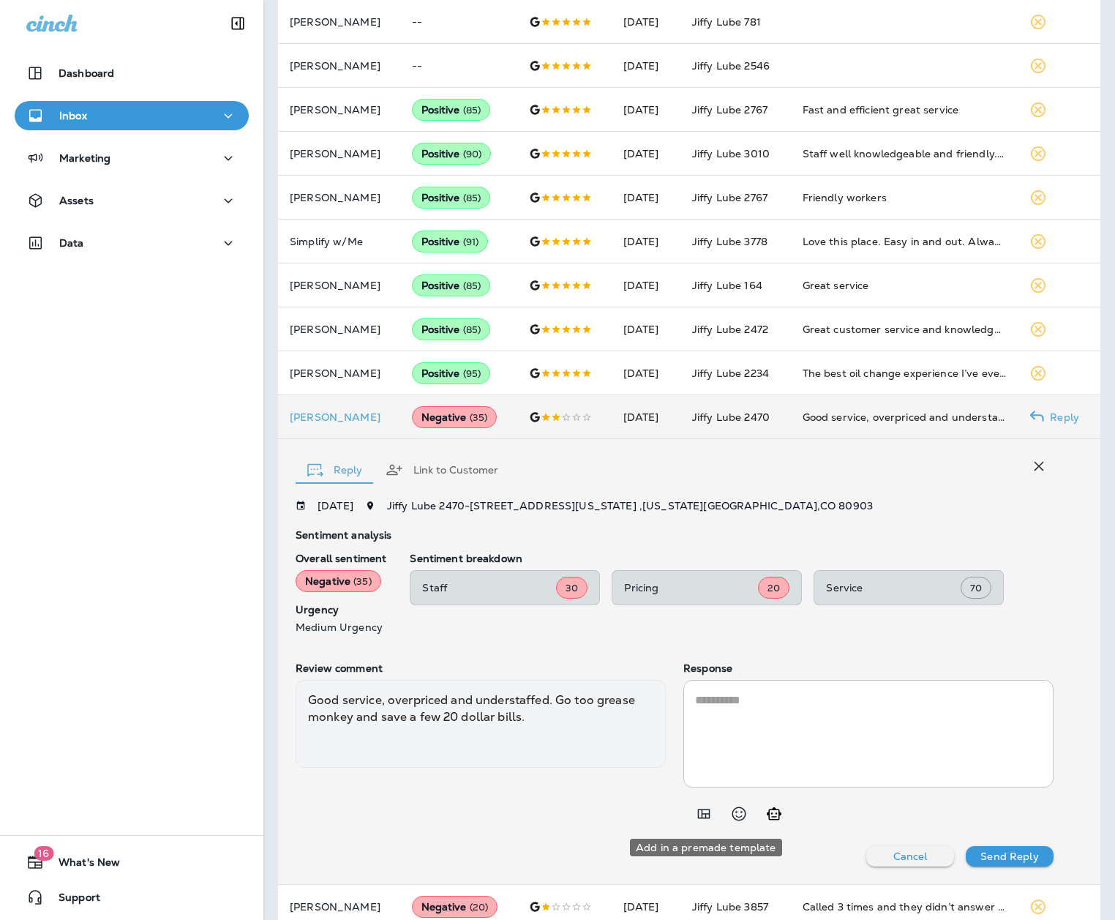
click at [708, 576] on icon "Add in a premade template" at bounding box center [704, 814] width 18 height 18
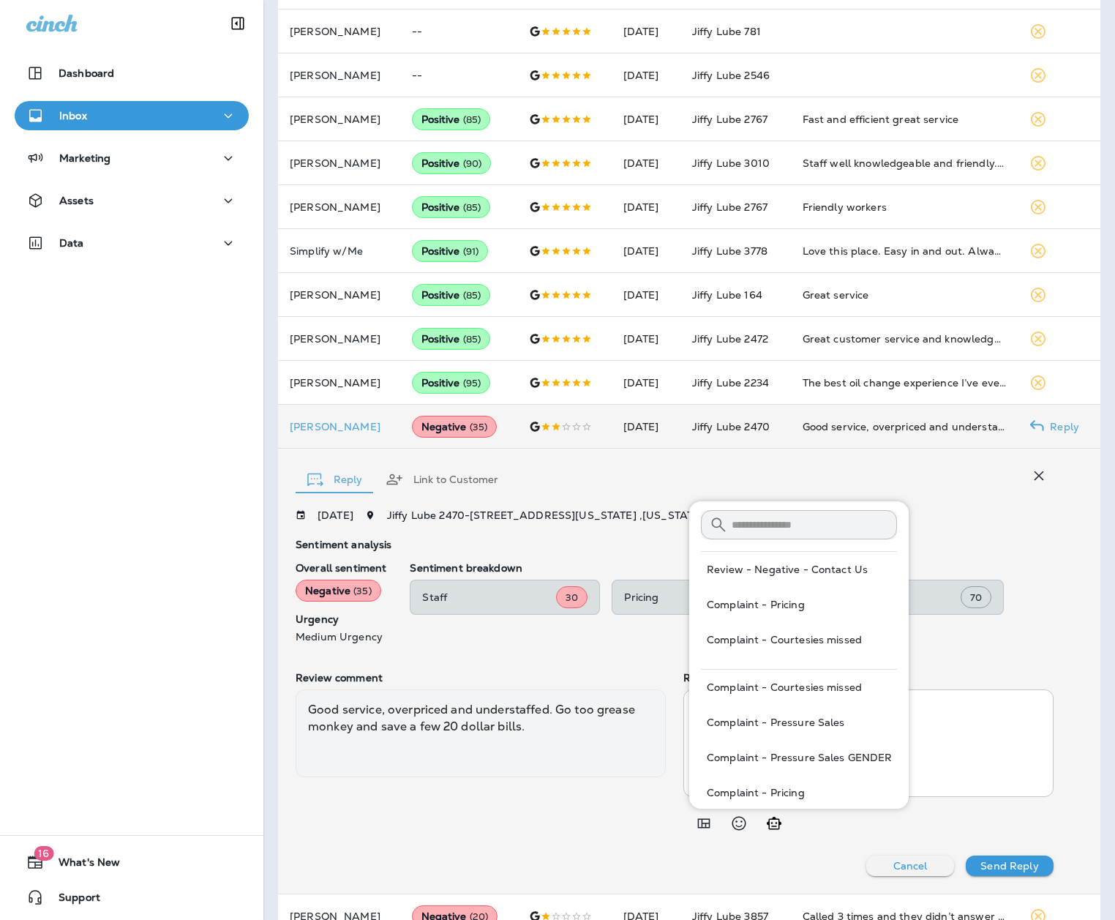
scroll to position [39, 0]
click at [839, 576] on button "Complaint - Pricing" at bounding box center [799, 603] width 196 height 35
type textarea "**********"
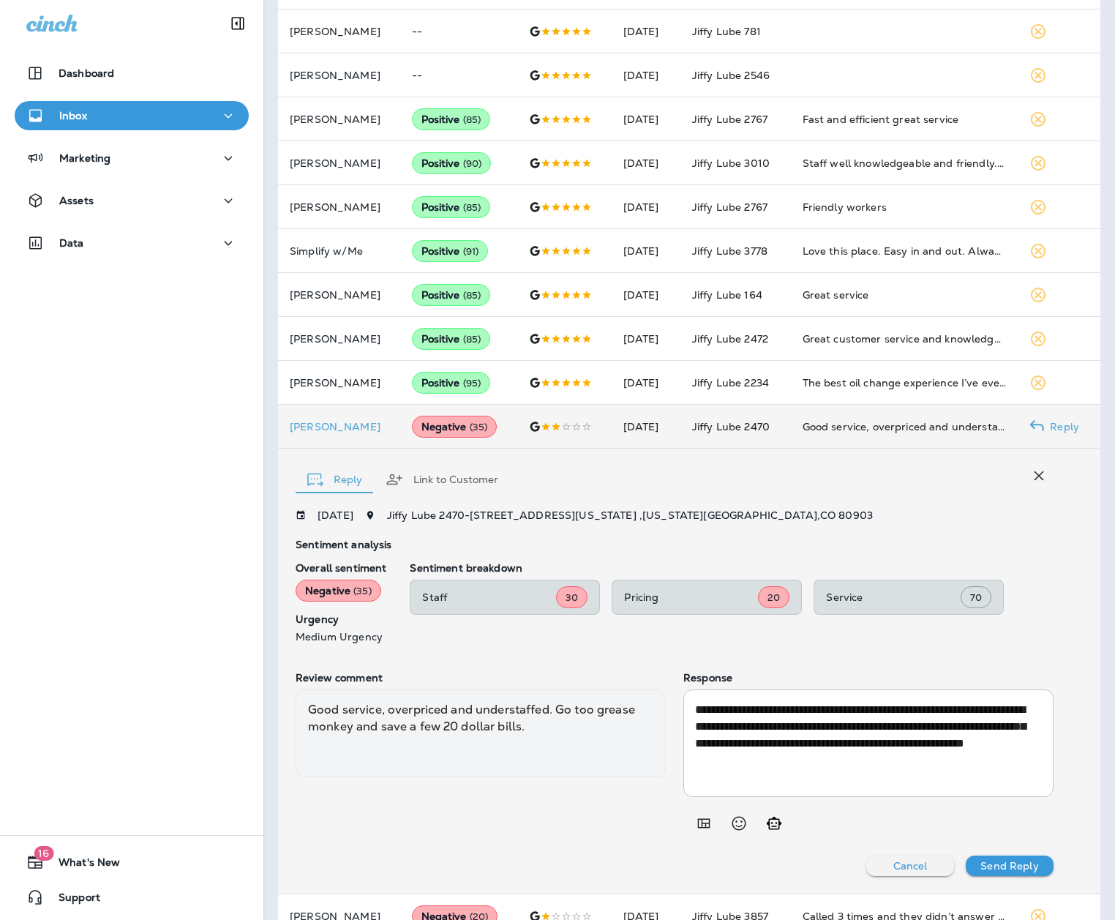
click at [854, 576] on button "Send Reply" at bounding box center [1010, 866] width 88 height 20
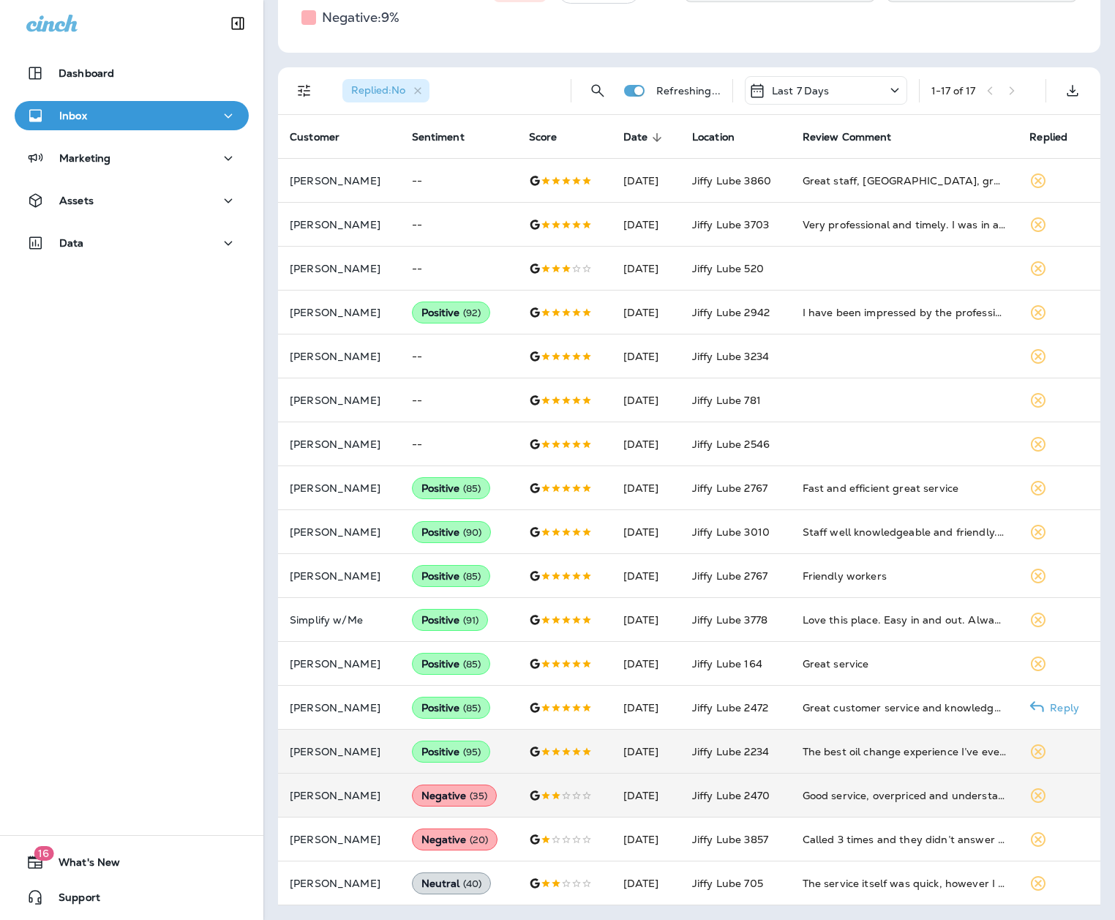
scroll to position [209, 0]
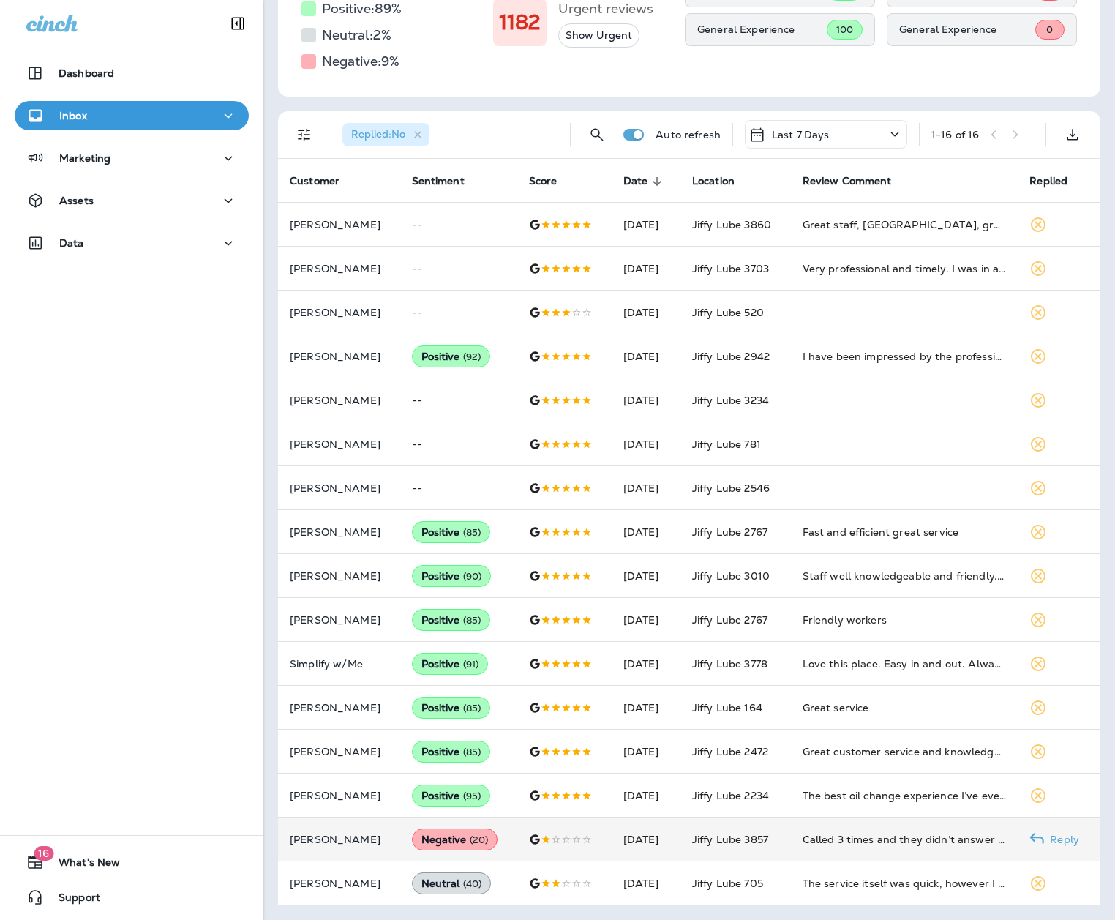
click at [854, 576] on td "Called 3 times and they didn’t answer my call, the line shop grease monkey up t…" at bounding box center [905, 839] width 228 height 44
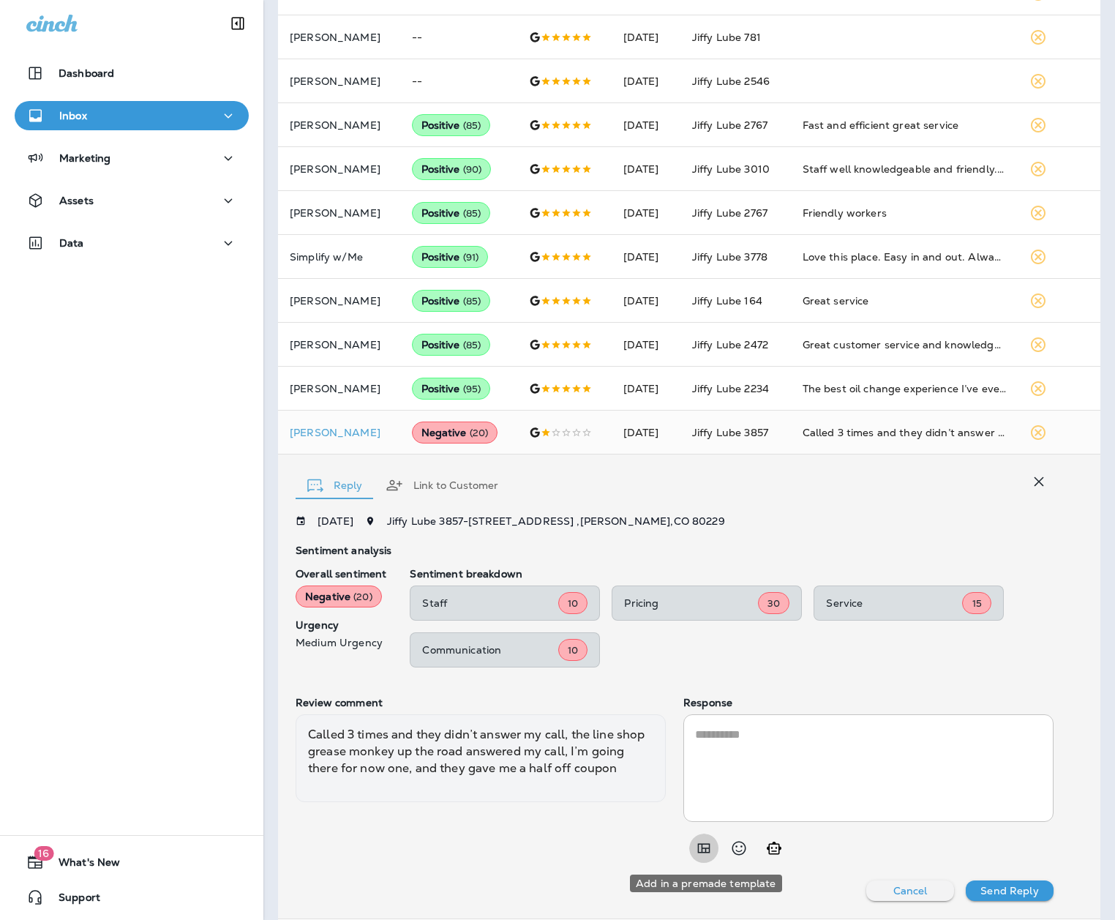
click at [708, 576] on icon "Add in a premade template" at bounding box center [704, 848] width 18 height 18
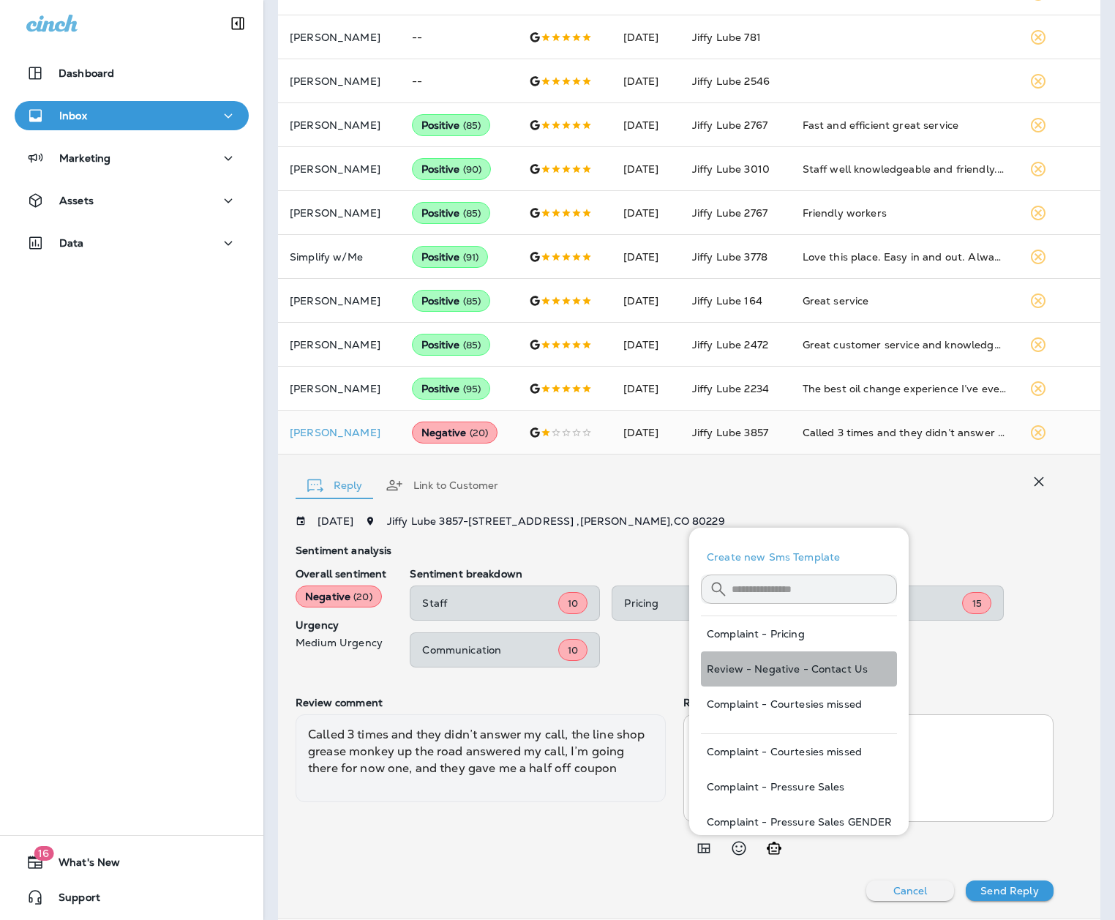
click at [754, 576] on button "Review - Negative - Contact Us" at bounding box center [799, 668] width 196 height 35
type textarea "**********"
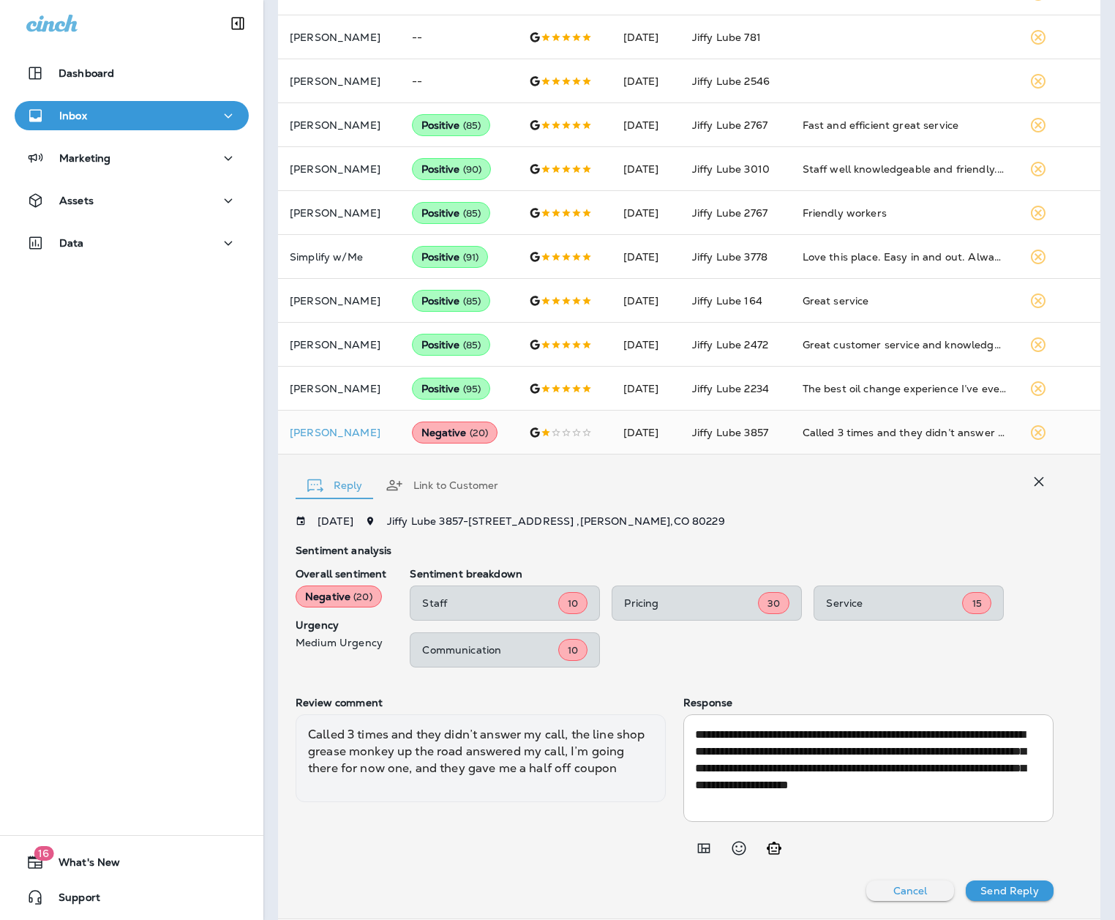
click at [854, 576] on p "Send Reply" at bounding box center [1010, 891] width 58 height 12
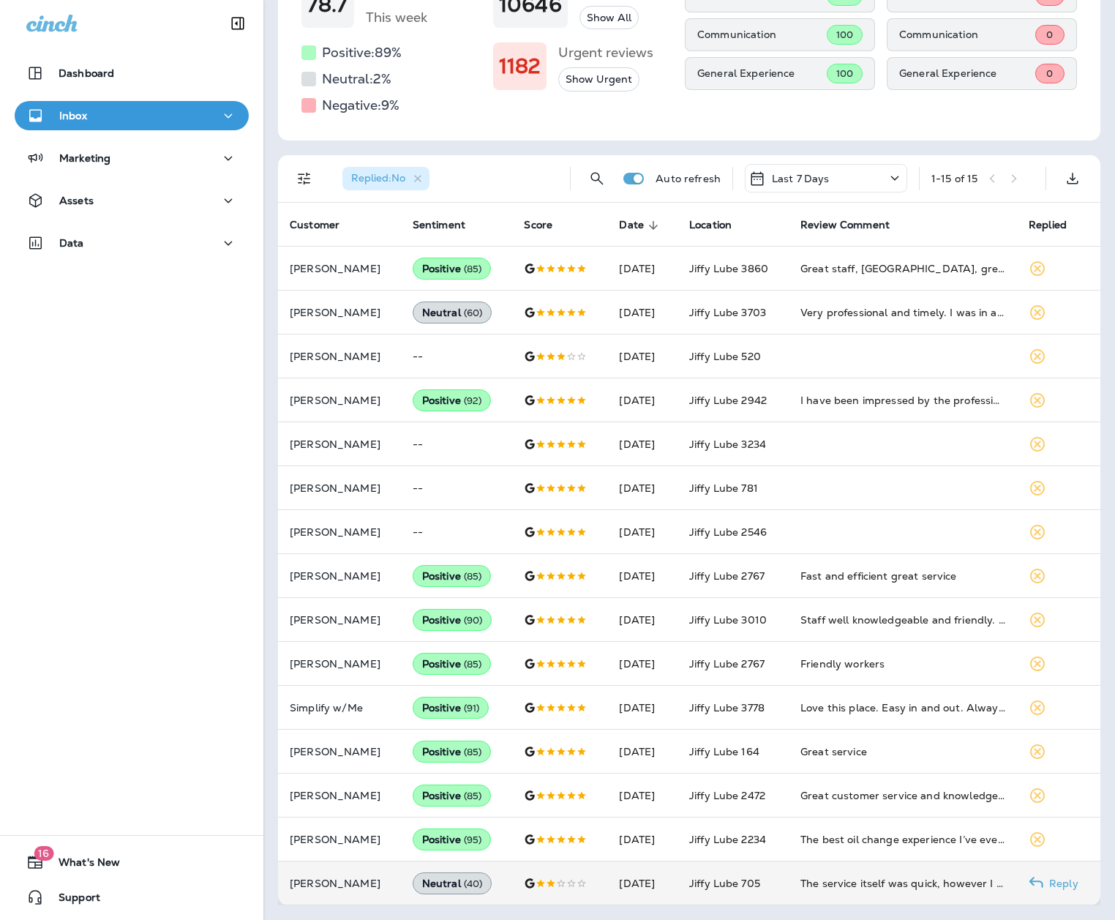
scroll to position [165, 0]
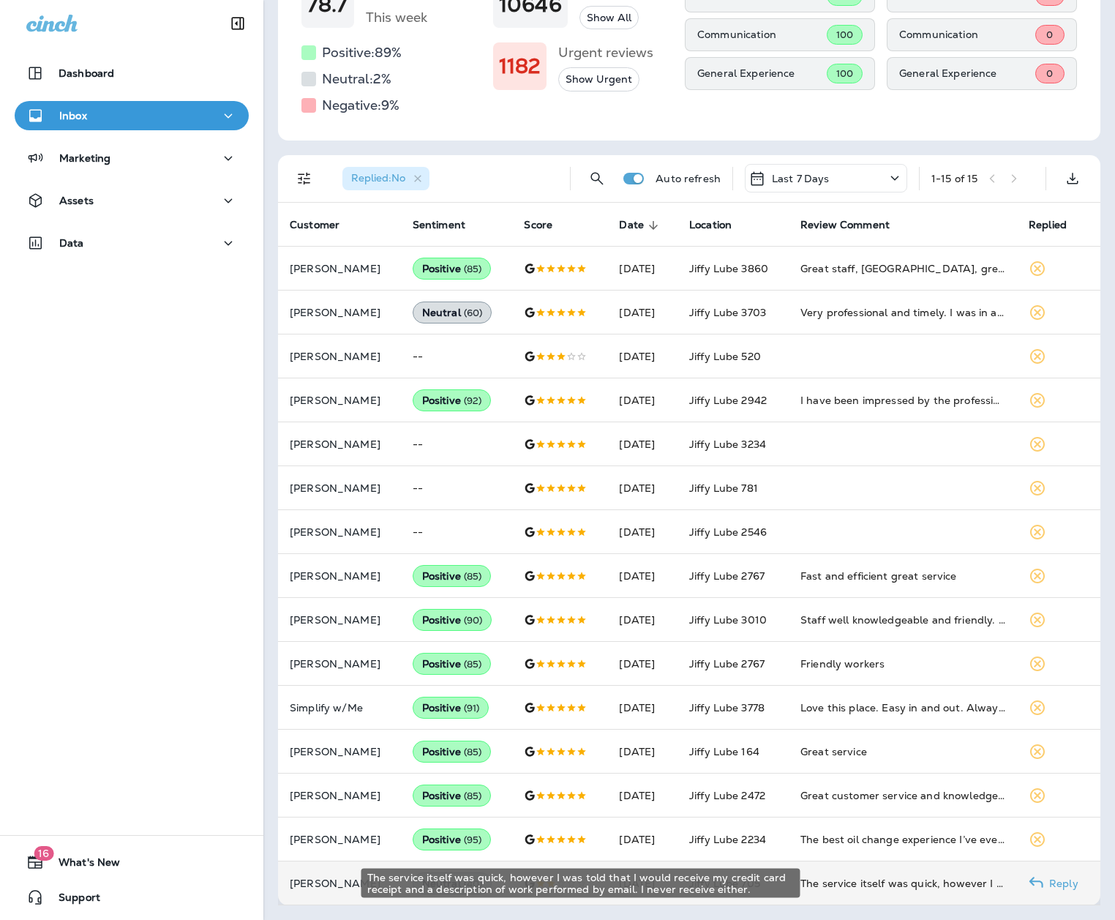
click at [854, 576] on div "The service itself was quick, however I was told that I would receive my credit…" at bounding box center [903, 883] width 205 height 15
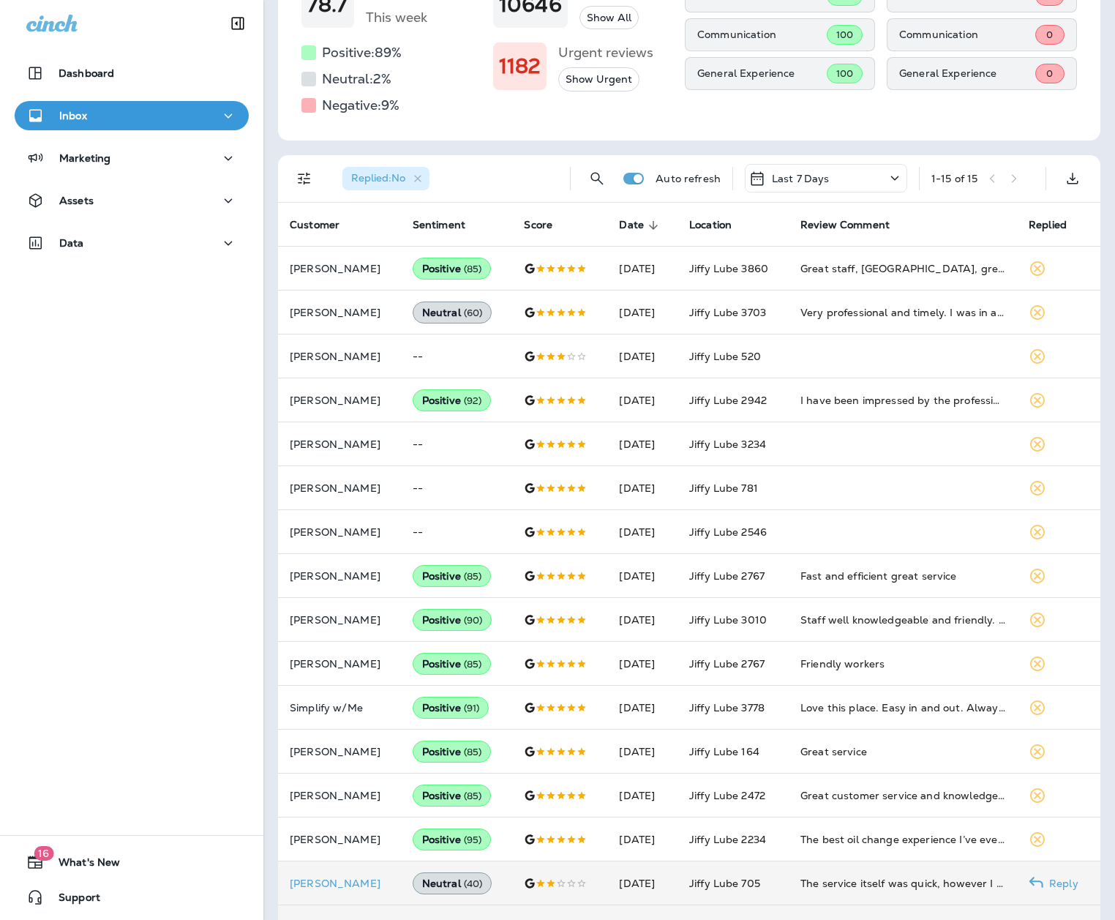
scroll to position [596, 0]
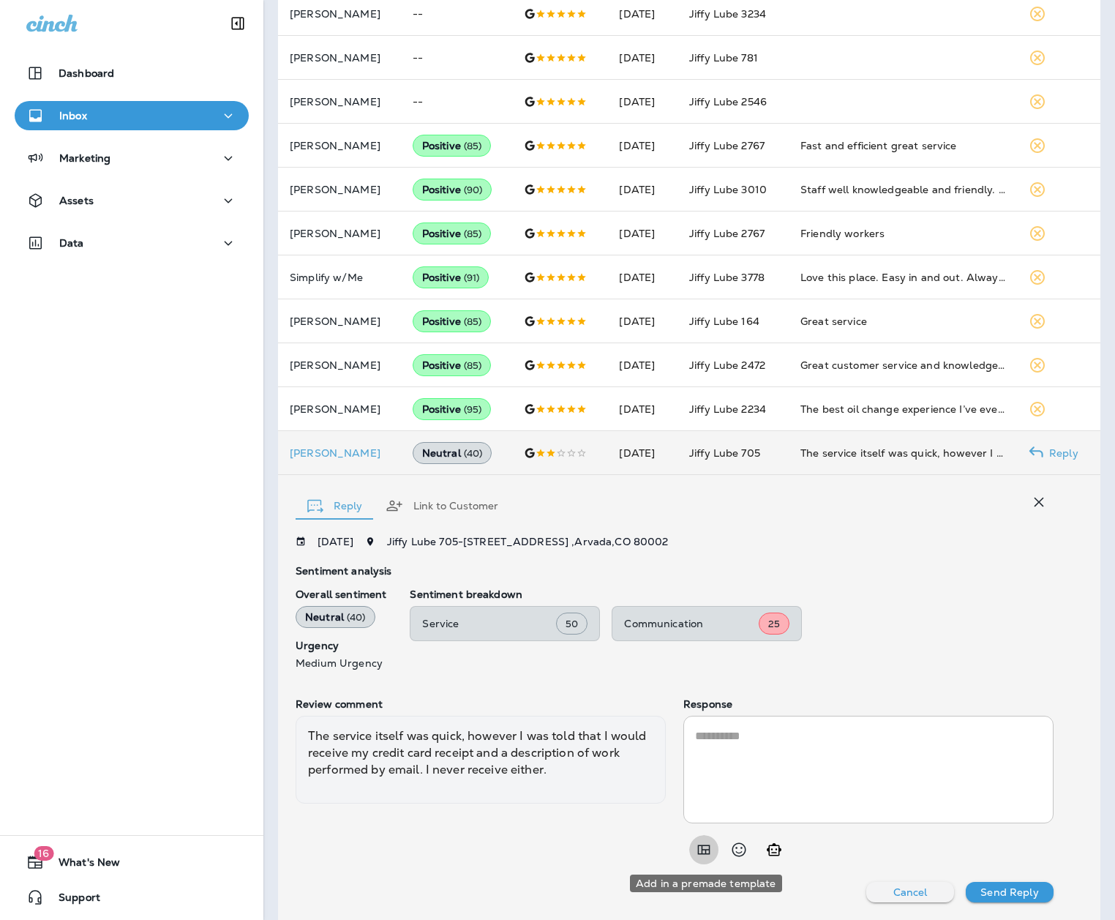
click at [700, 576] on icon "Add in a premade template" at bounding box center [704, 850] width 18 height 18
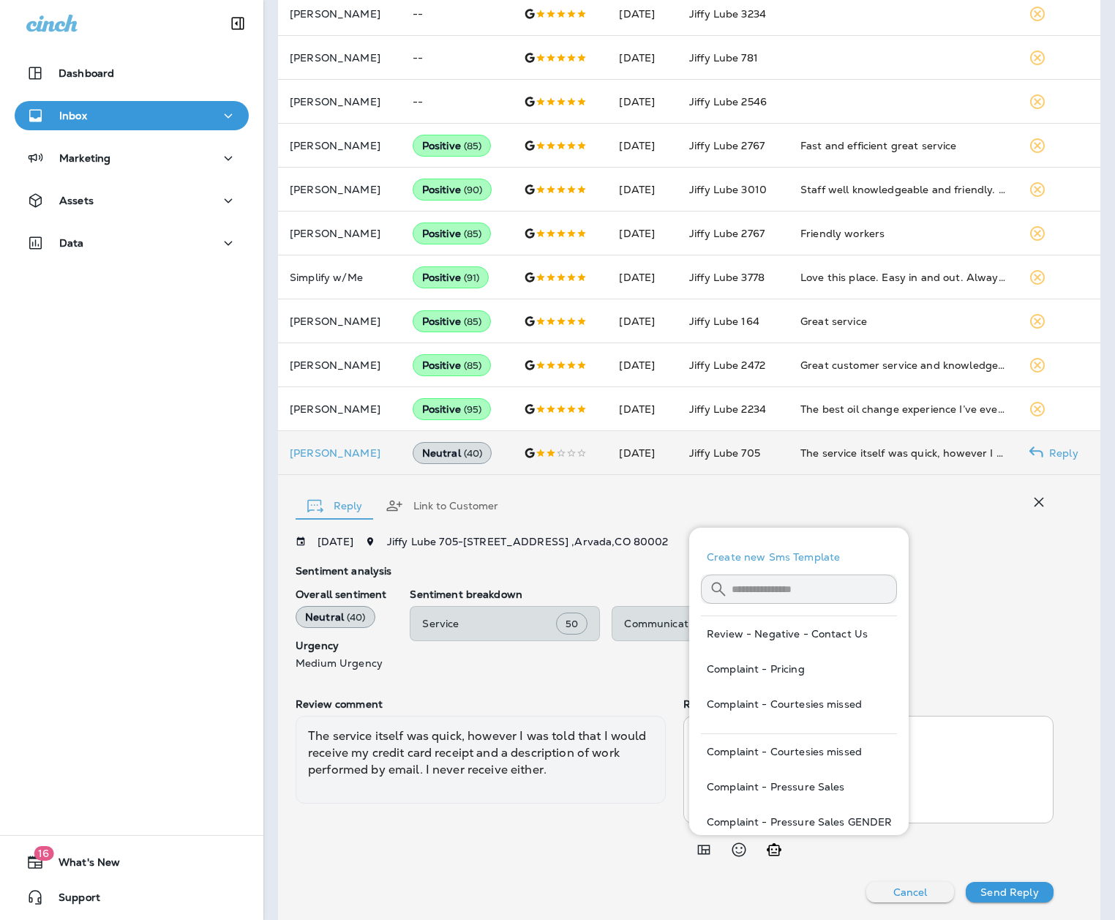
click at [841, 576] on button "Review - Negative - Contact Us" at bounding box center [799, 633] width 196 height 35
type textarea "**********"
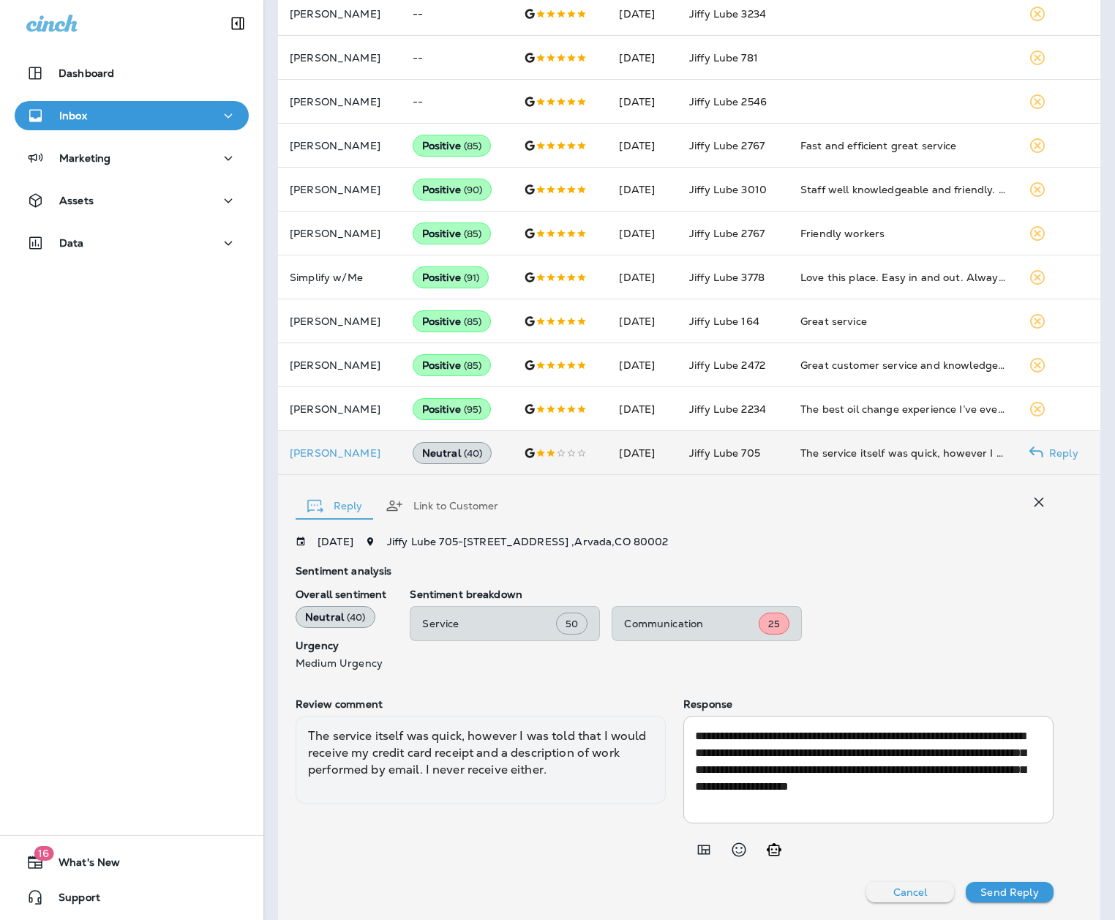
click at [854, 576] on p "Send Reply" at bounding box center [1010, 892] width 58 height 12
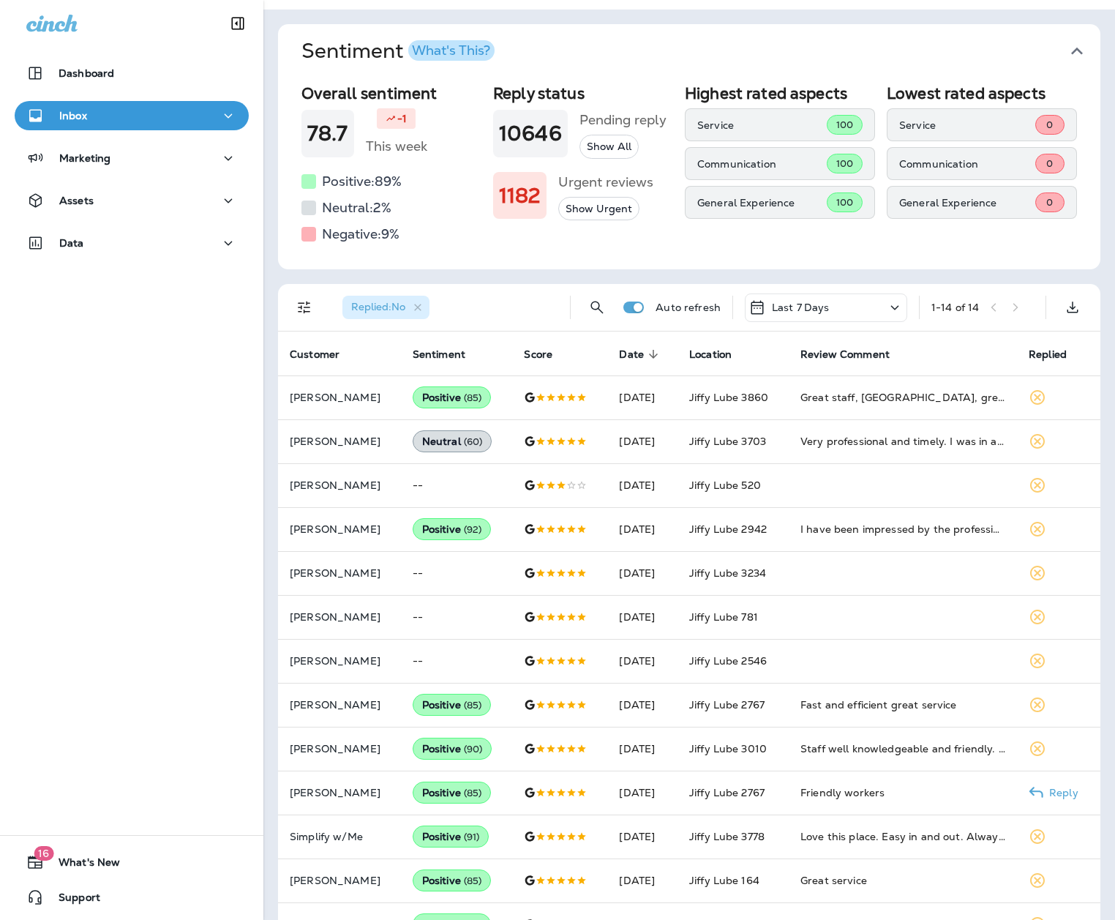
scroll to position [0, 0]
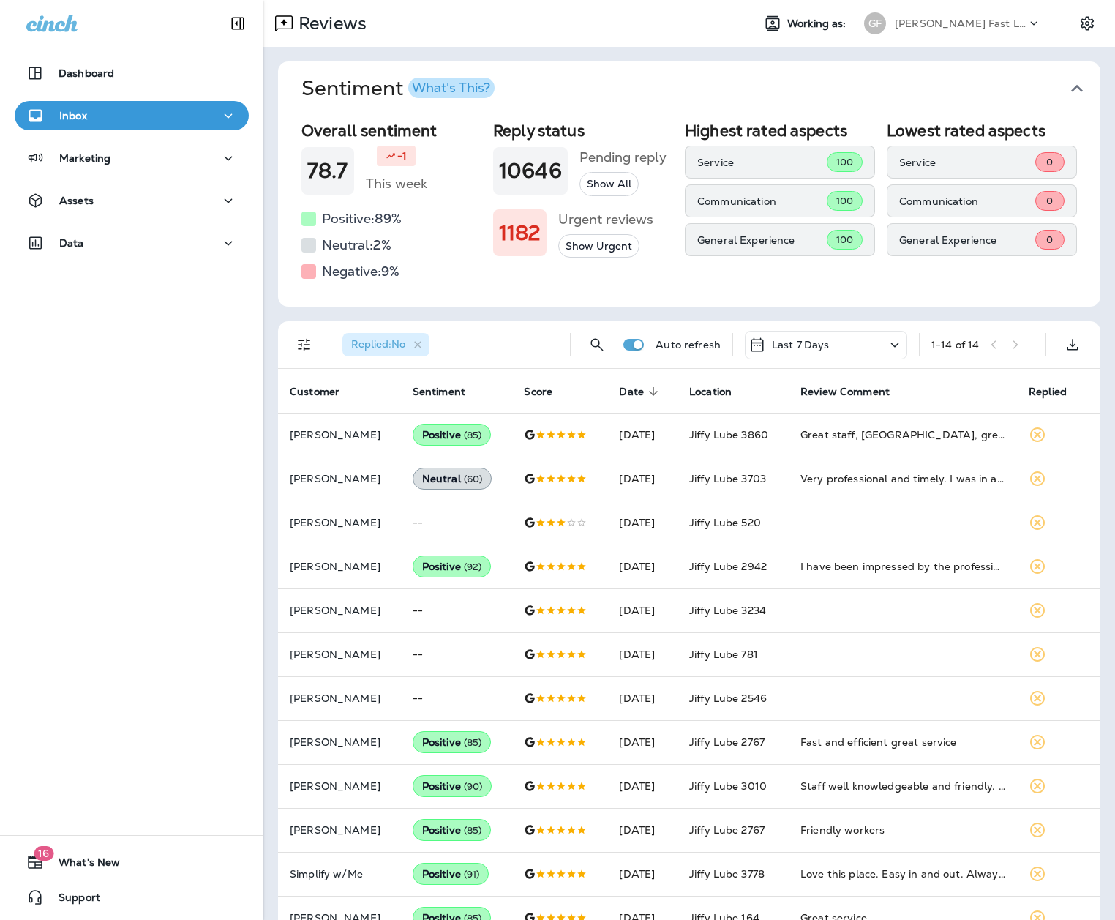
drag, startPoint x: 962, startPoint y: 20, endPoint x: 959, endPoint y: 31, distance: 10.5
click at [854, 20] on p "[PERSON_NAME] Fast Lube dba [PERSON_NAME]" at bounding box center [961, 24] width 132 height 12
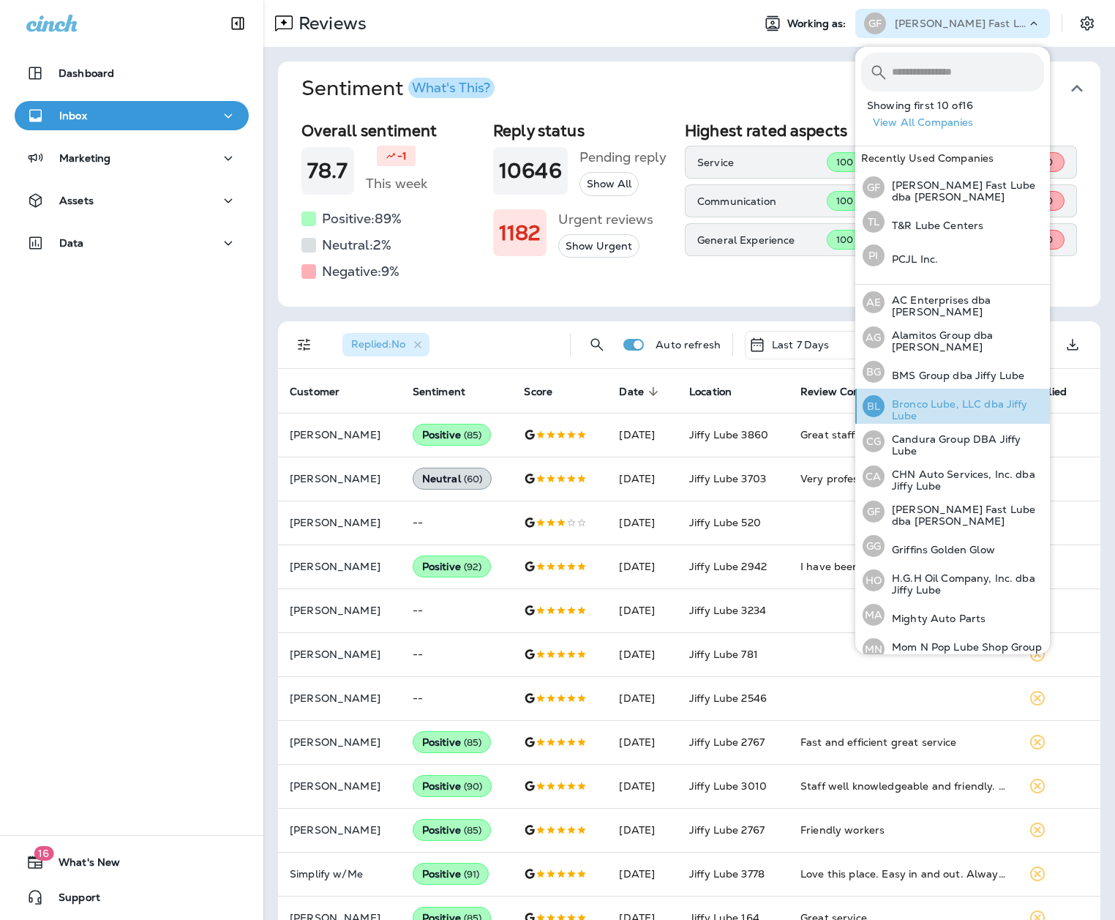
click at [854, 403] on p "Bronco Lube, LLC dba Jiffy Lube" at bounding box center [965, 409] width 160 height 23
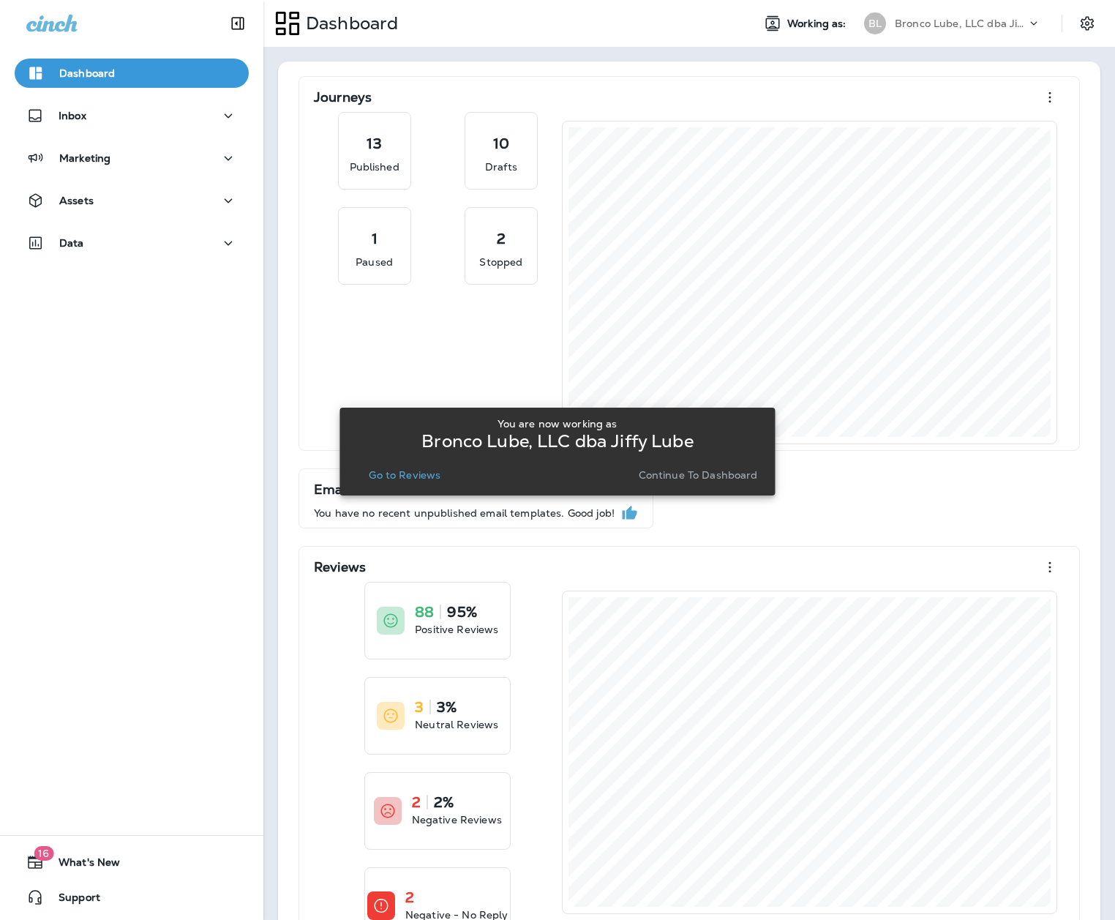
click at [421, 479] on p "Go to Reviews" at bounding box center [405, 475] width 72 height 12
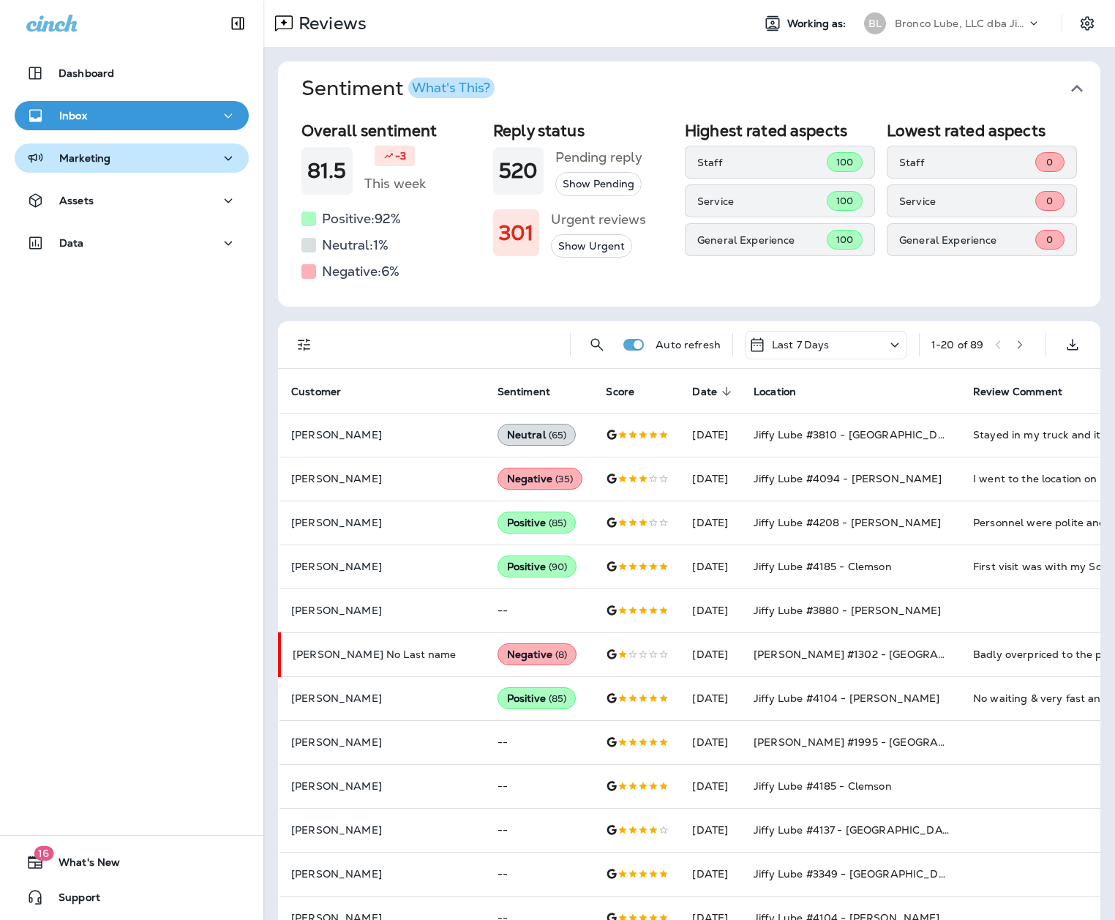
click at [146, 151] on div "Marketing" at bounding box center [131, 158] width 211 height 18
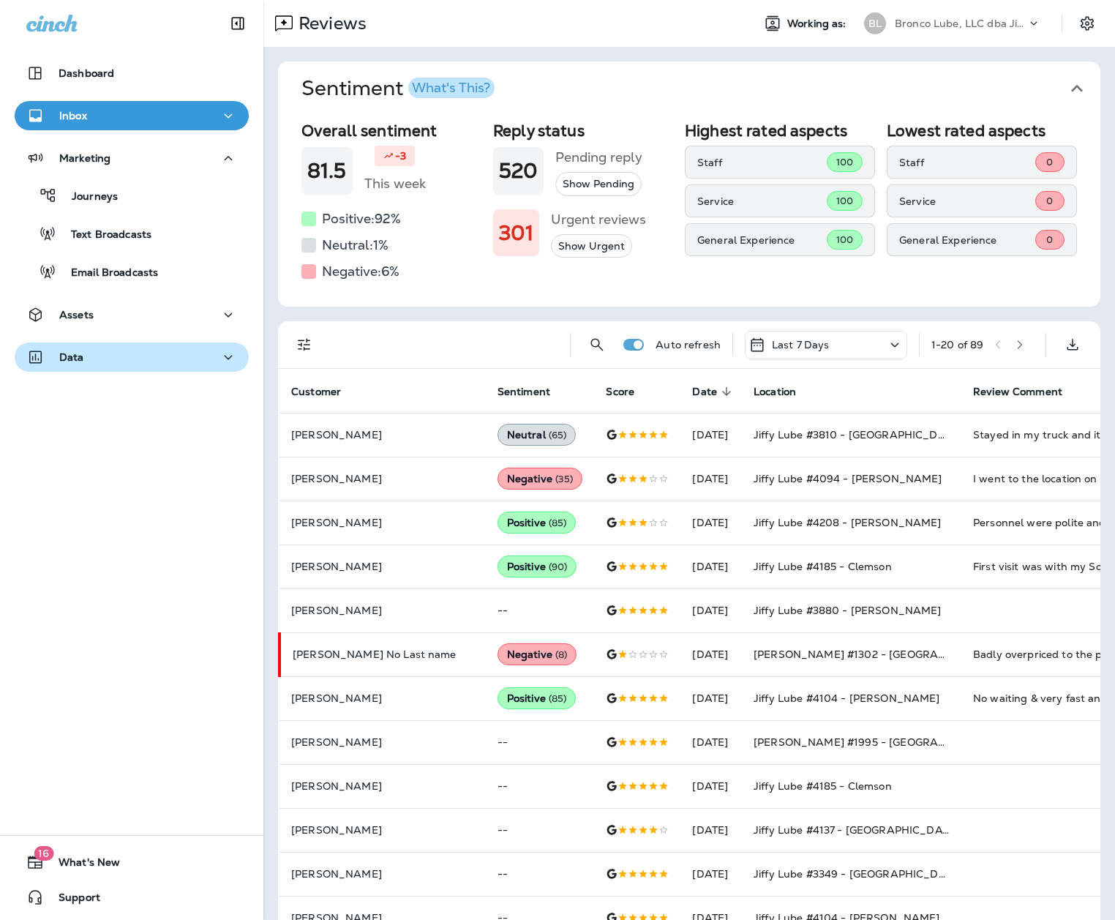
click at [123, 363] on div "Data" at bounding box center [131, 357] width 211 height 18
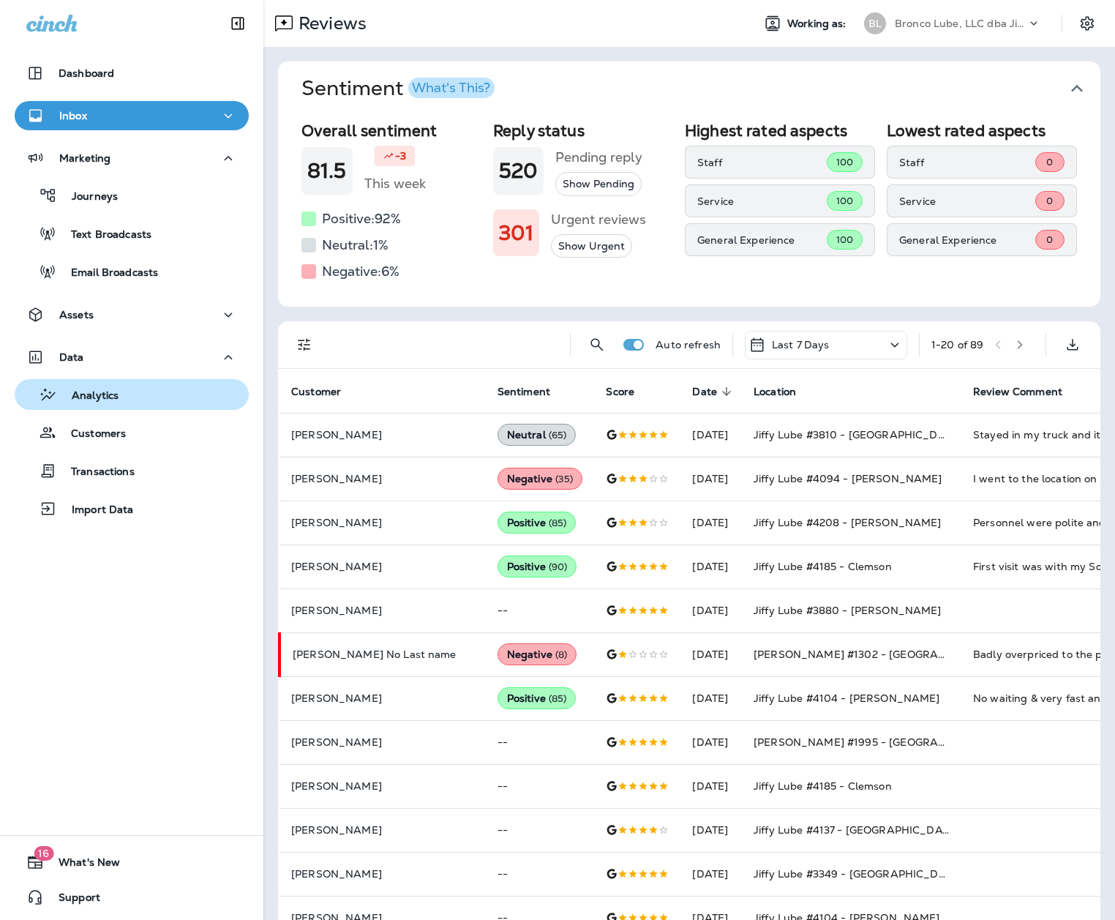
click at [136, 402] on div "Analytics" at bounding box center [131, 394] width 222 height 22
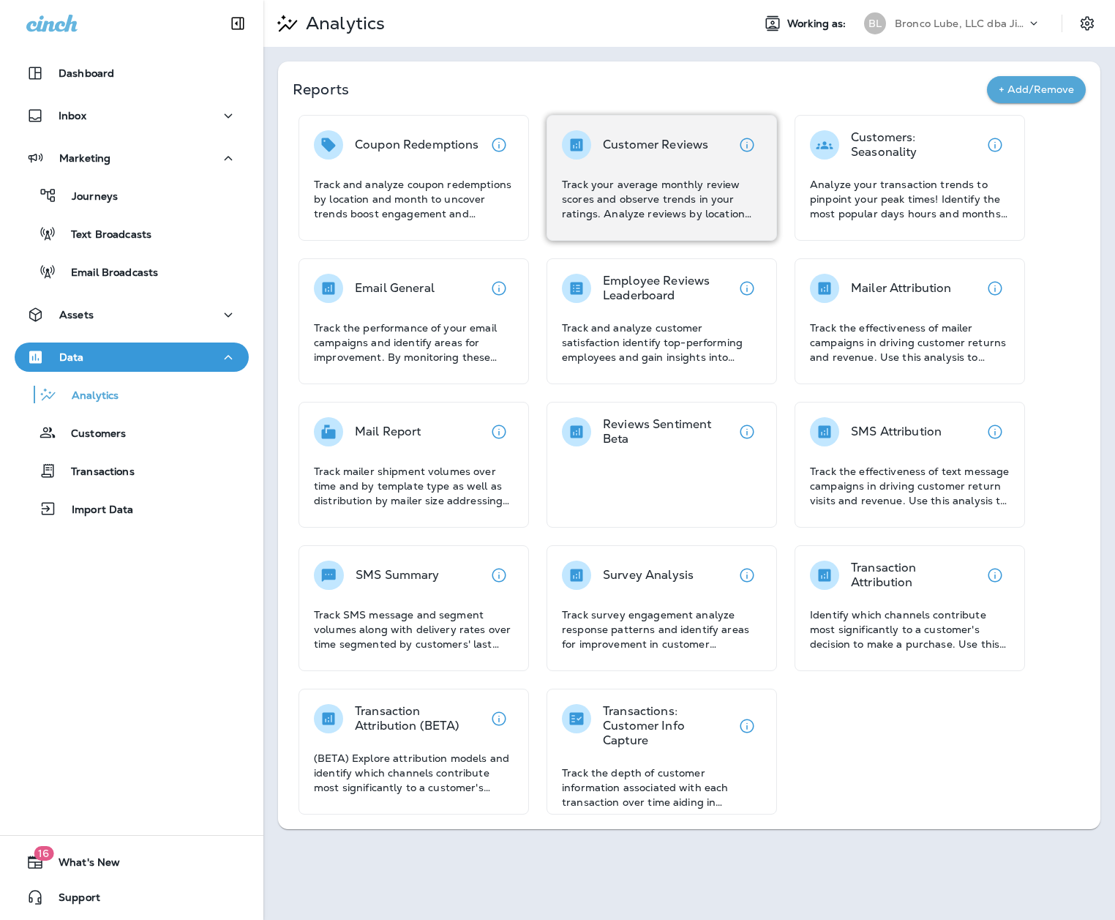
click at [667, 215] on p "Track your average monthly review scores and observe trends in your ratings. An…" at bounding box center [662, 199] width 200 height 44
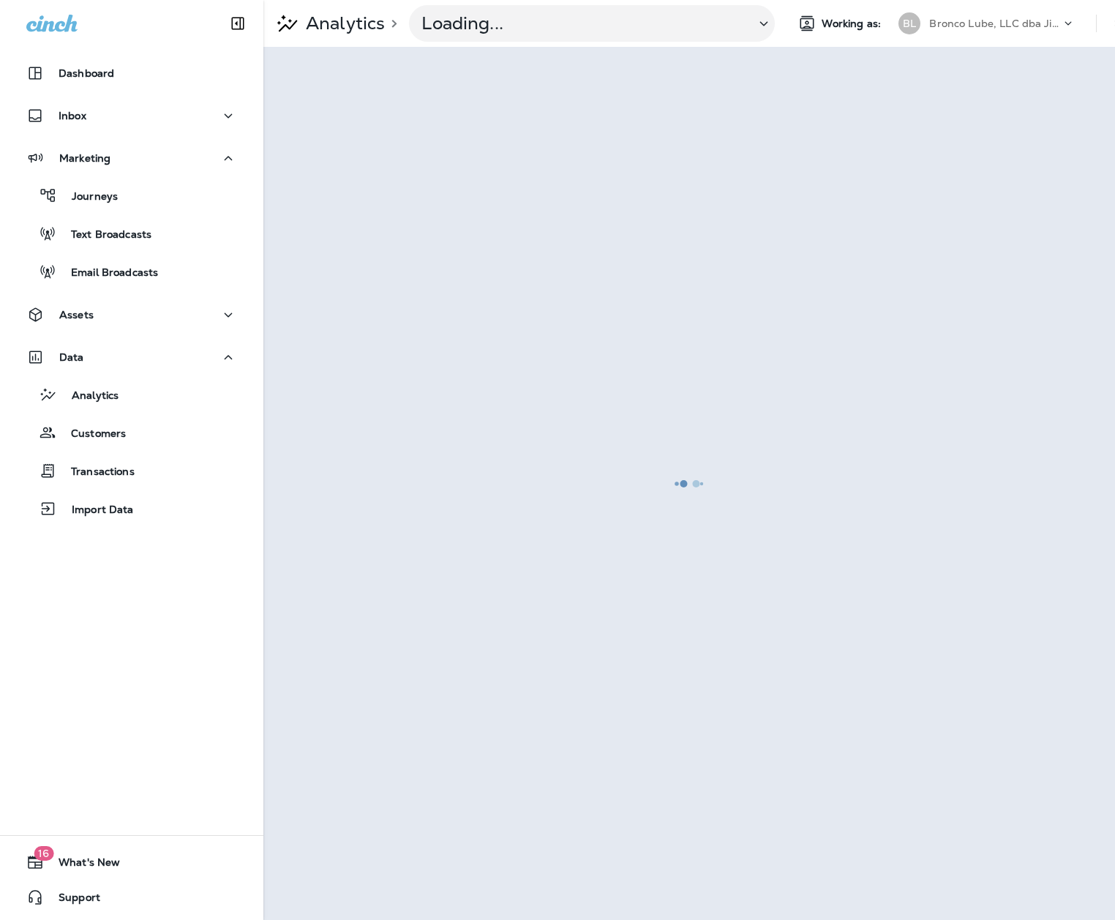
scroll to position [0, 1]
